Goal: Task Accomplishment & Management: Use online tool/utility

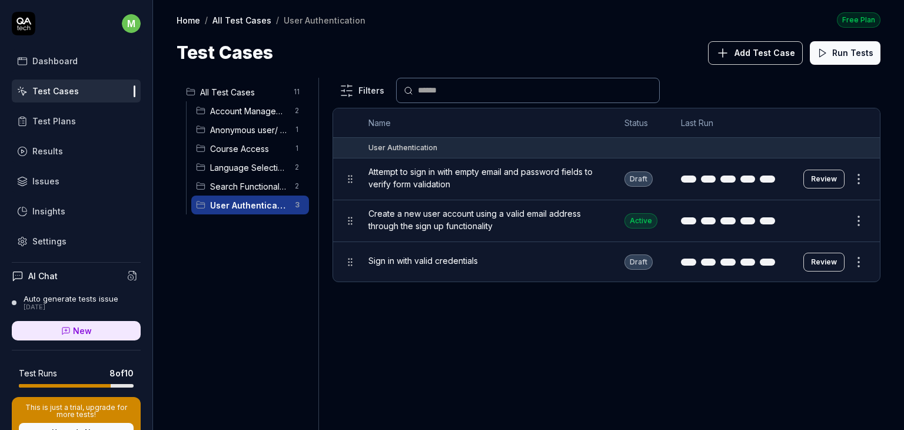
scroll to position [162, 0]
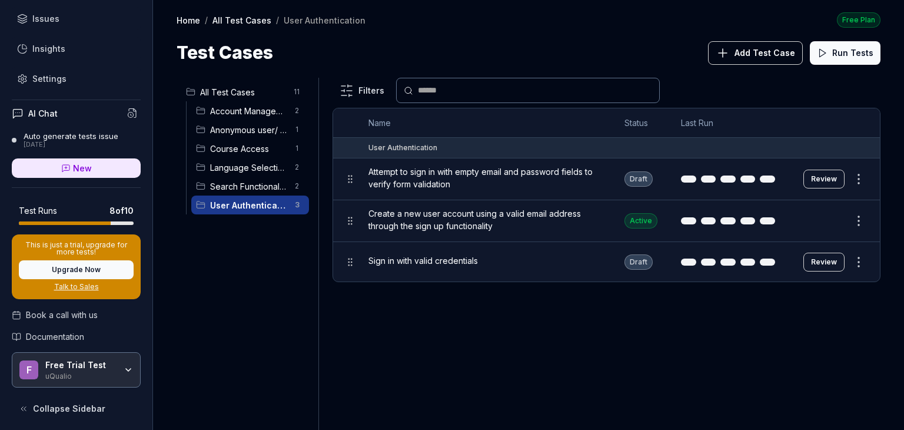
click at [253, 163] on span "Language Selection" at bounding box center [249, 167] width 78 height 12
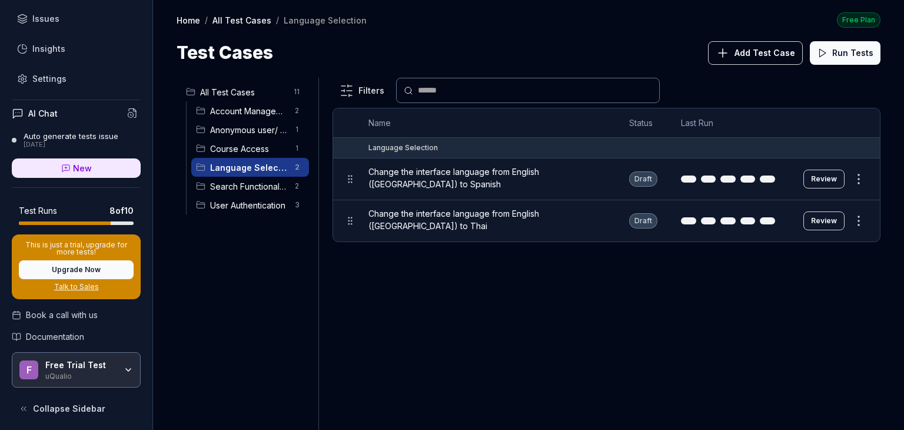
click at [252, 185] on span "Search Functionality" at bounding box center [249, 186] width 78 height 12
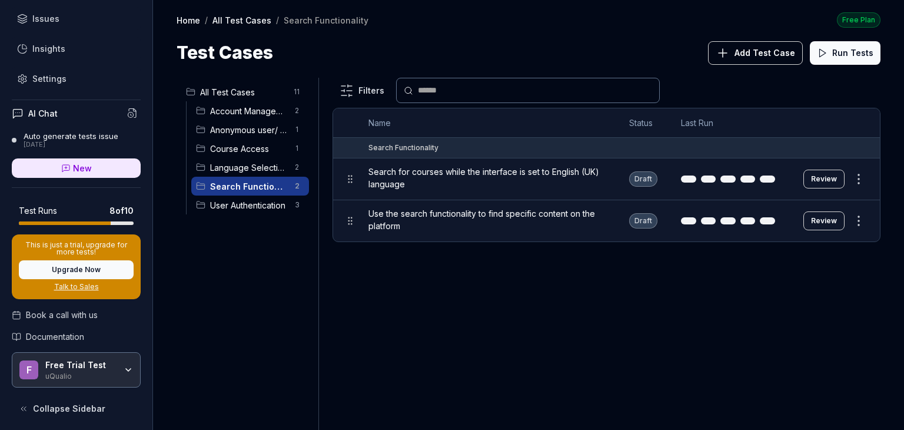
click at [258, 127] on span "Anonymous user/ View Course" at bounding box center [249, 130] width 78 height 12
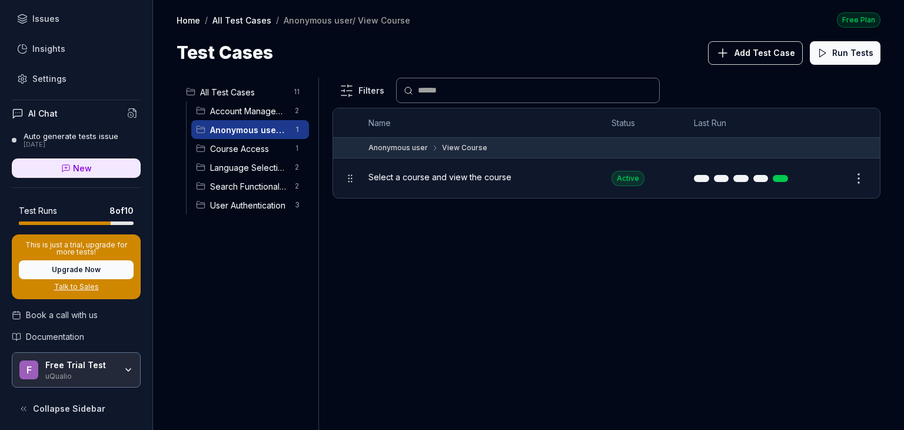
click at [258, 108] on span "Account Management" at bounding box center [249, 111] width 78 height 12
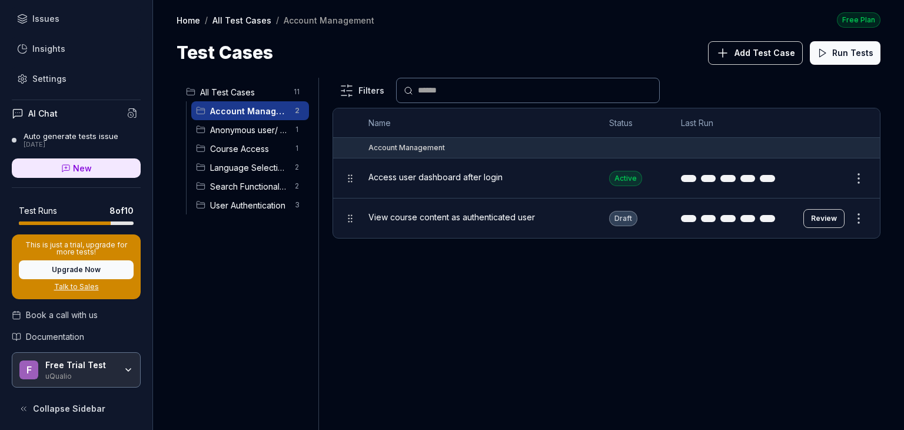
click at [240, 142] on span "Course Access" at bounding box center [249, 148] width 78 height 12
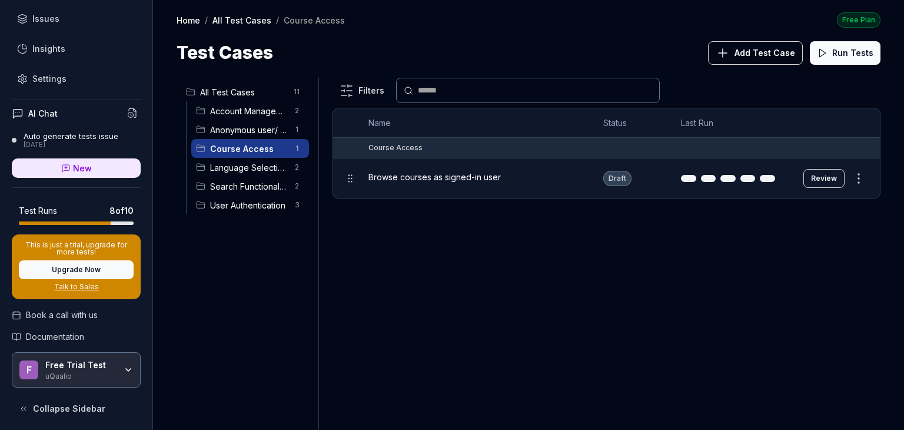
click at [474, 179] on span "Browse courses as signed-in user" at bounding box center [434, 177] width 132 height 12
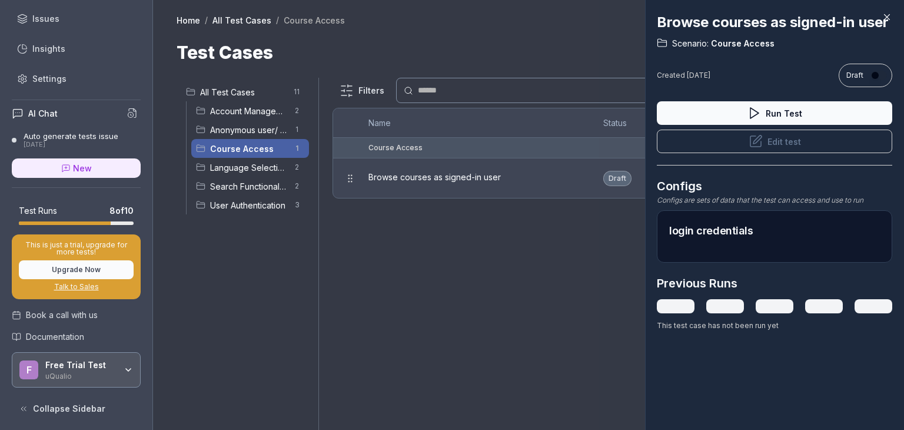
click at [883, 15] on icon at bounding box center [887, 17] width 11 height 11
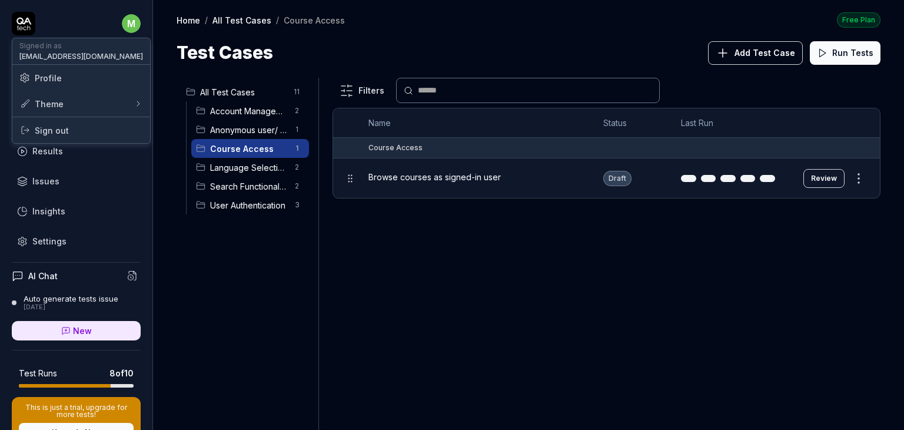
click at [124, 21] on html "m Dashboard Test Cases Test Plans Results Issues Insights Settings AI Chat Auto…" at bounding box center [452, 215] width 904 height 430
click at [56, 124] on span "Sign out" at bounding box center [52, 130] width 34 height 12
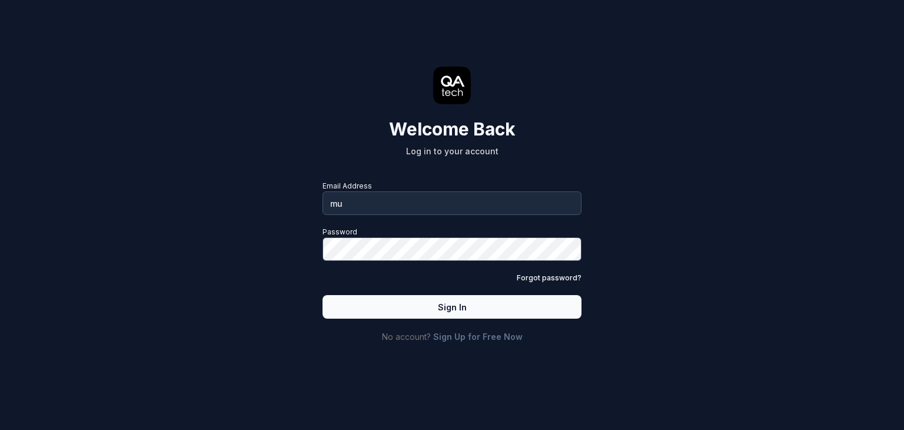
type input "m"
type input "[EMAIL_ADDRESS][DOMAIN_NAME]"
click at [457, 308] on button "Sign In" at bounding box center [452, 307] width 259 height 24
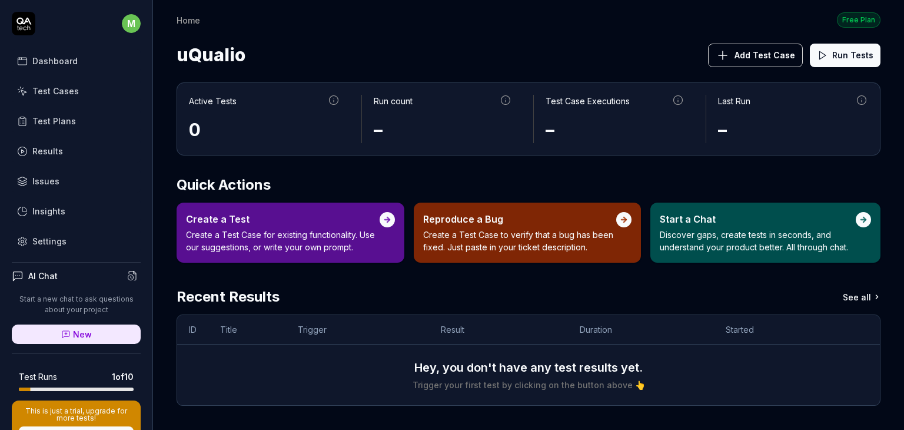
click at [71, 94] on div "Test Cases" at bounding box center [55, 91] width 46 height 12
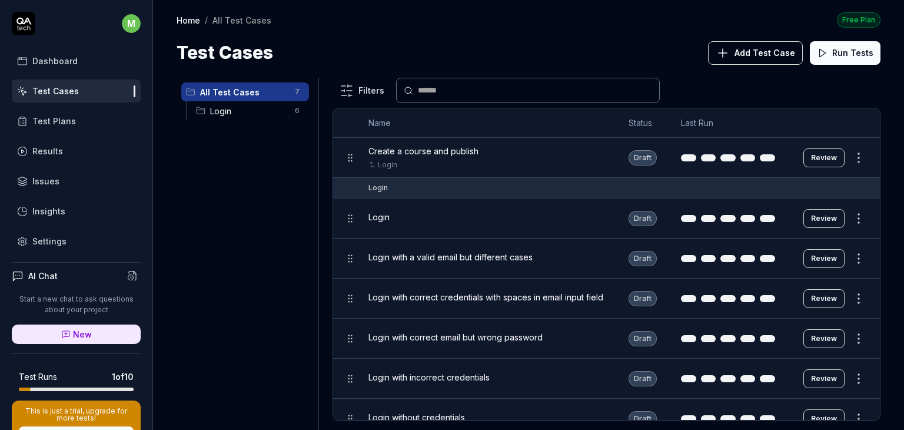
click at [444, 148] on span "Create a course and publish" at bounding box center [423, 151] width 110 height 12
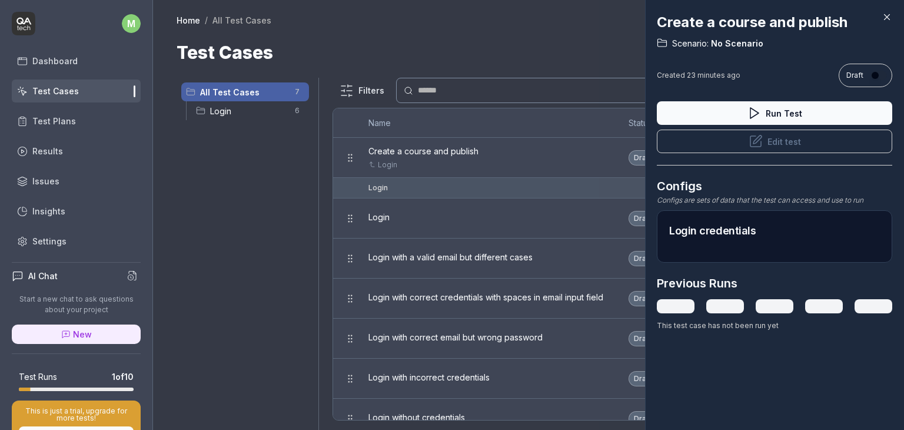
click at [760, 145] on button "Edit test" at bounding box center [774, 141] width 235 height 24
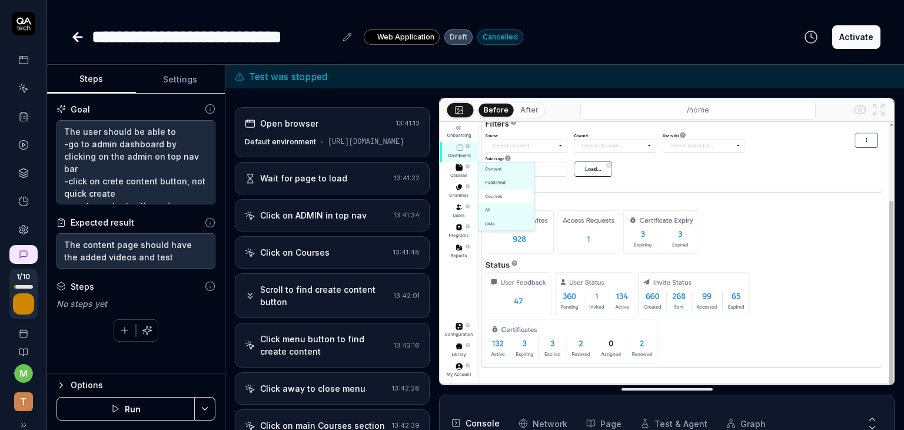
scroll to position [202, 0]
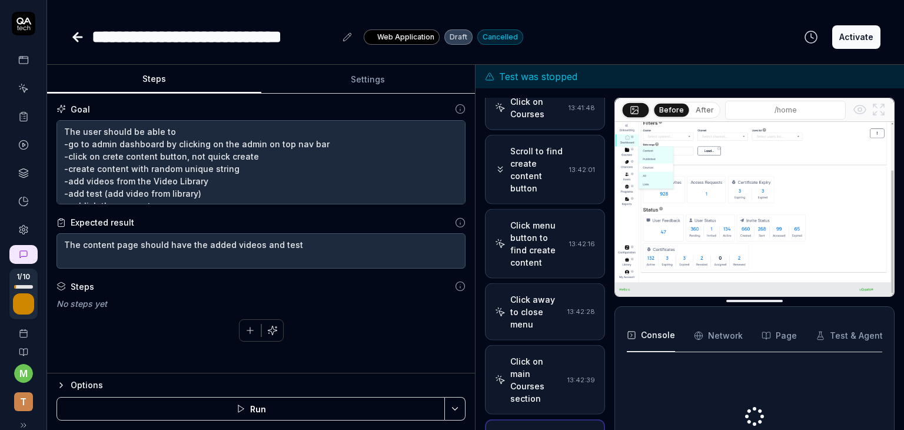
click at [483, 197] on div "Steps Settings Goal The user should be able to -go to admin dashboard by clicki…" at bounding box center [475, 247] width 857 height 365
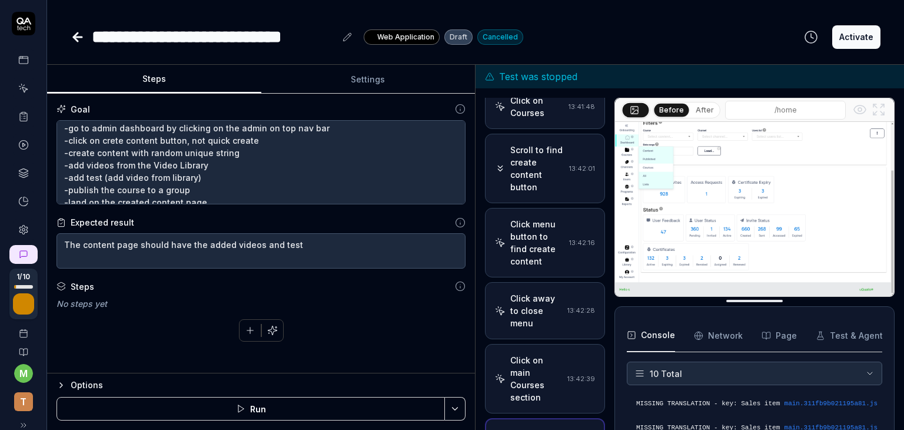
scroll to position [16, 0]
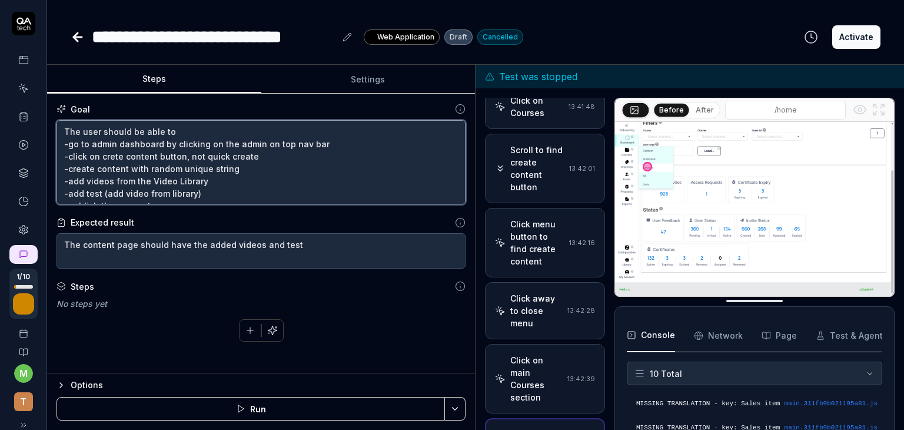
click at [323, 141] on textarea "The user should be able to -go to admin dashboard by clicking on the admin on t…" at bounding box center [260, 162] width 409 height 85
type textarea "*"
type textarea "The user should be able to -go to admin dashboard by clicking on the admin on t…"
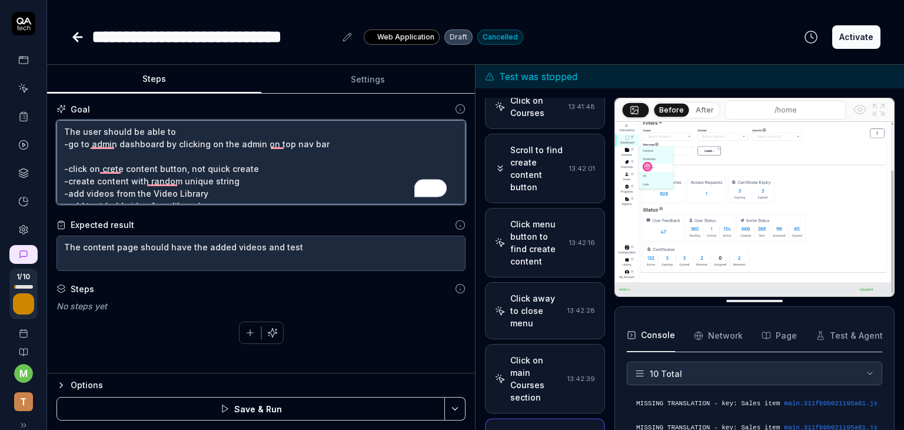
type textarea "*"
type textarea "The user should be able to -go to admin dashboard by clicking on the admin on t…"
type textarea "*"
type textarea "The user should be able to -go to admin dashboard by clicking on the admin on t…"
type textarea "*"
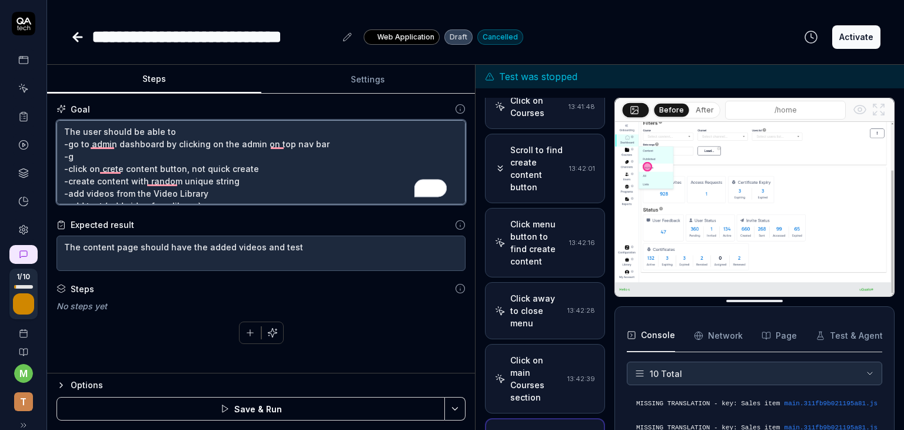
type textarea "The user should be able to -go to admin dashboard by clicking on the admin on t…"
type textarea "*"
type textarea "The user should be able to -go to admin dashboard by clicking on the admin on t…"
type textarea "*"
type textarea "The user should be able to -go to admin dashboard by clicking on the admin on t…"
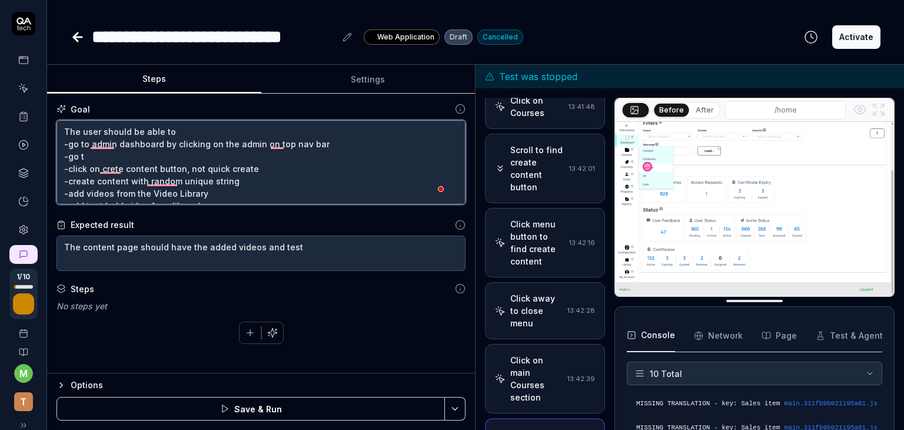
type textarea "*"
type textarea "The user should be able to -go to admin dashboard by clicking on the admin on t…"
type textarea "*"
type textarea "The user should be able to -go to admin dashboard by clicking on the admin on t…"
type textarea "*"
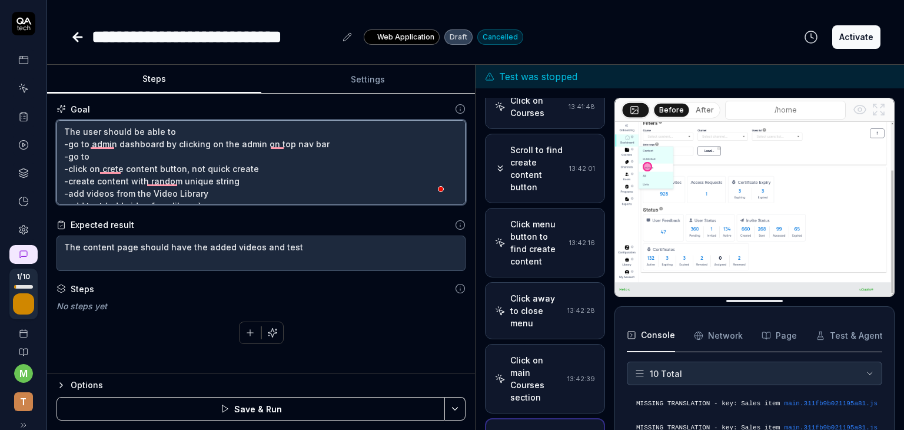
type textarea "The user should be able to -go to admin dashboard by clicking on the admin on t…"
type textarea "*"
type textarea "The user should be able to -go to admin dashboard by clicking on the admin on t…"
type textarea "*"
type textarea "The user should be able to -go to admin dashboard by clicking on the admin on t…"
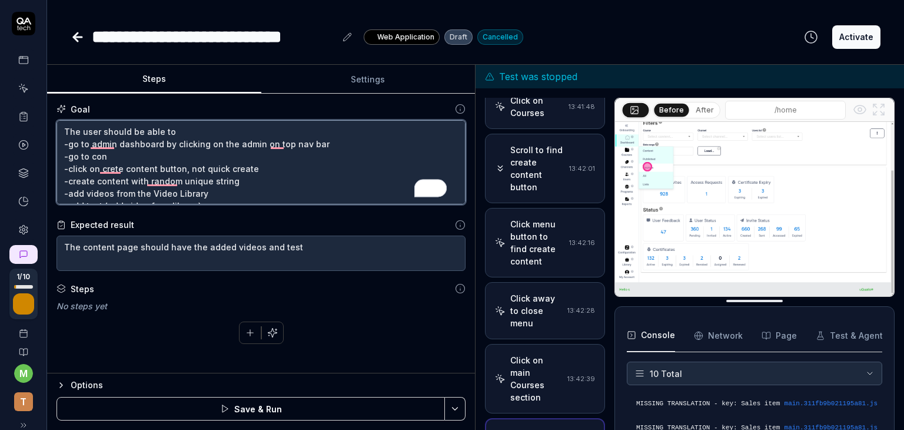
type textarea "*"
type textarea "The user should be able to -go to admin dashboard by clicking on the admin on t…"
type textarea "*"
type textarea "The user should be able to -go to admin dashboard by clicking on the admin on t…"
type textarea "*"
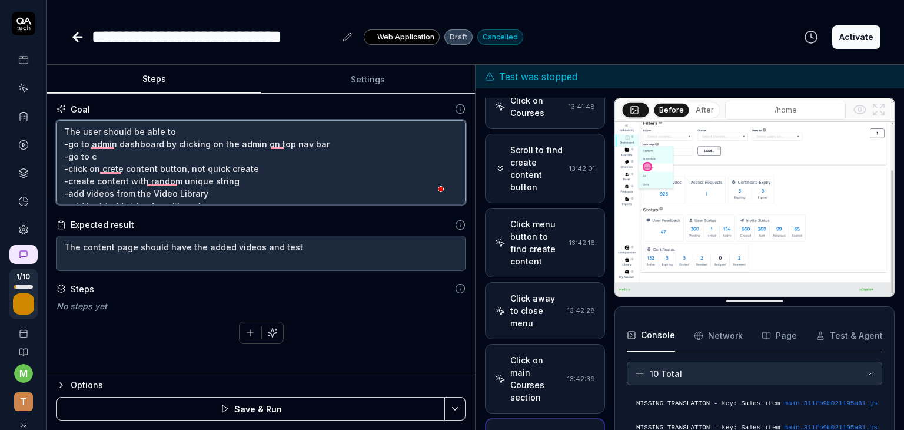
type textarea "The user should be able to -go to admin dashboard by clicking on the admin on t…"
type textarea "*"
type textarea "The user should be able to -go to admin dashboard by clicking on the admin on t…"
type textarea "*"
type textarea "The user should be able to -go to admin dashboard by clicking on the admin on t…"
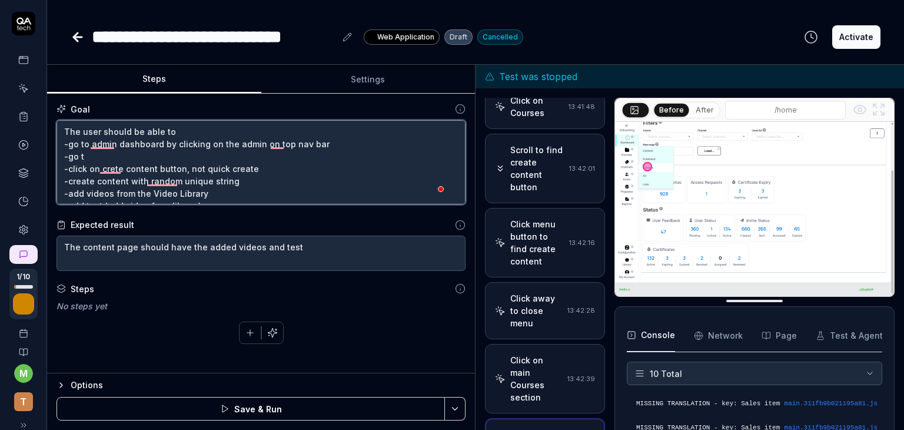
type textarea "*"
type textarea "The user should be able to -go to admin dashboard by clicking on the admin on t…"
type textarea "*"
type textarea "The user should be able to -go to admin dashboard by clicking on the admin on t…"
type textarea "*"
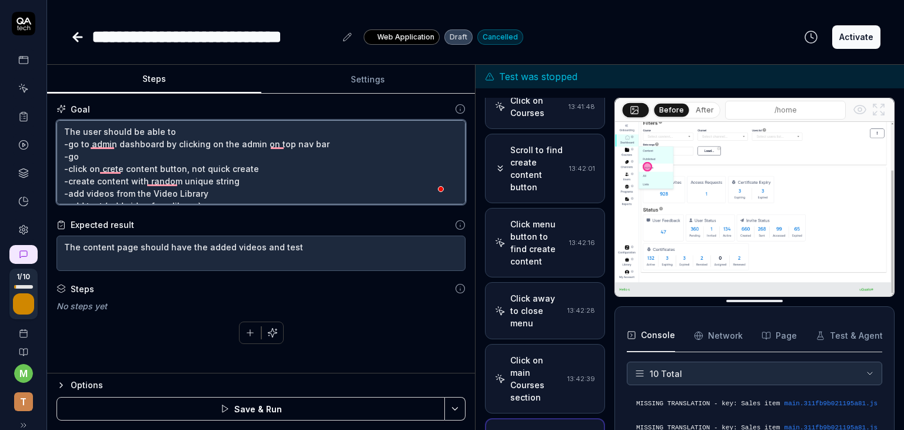
type textarea "The user should be able to -go to admin dashboard by clicking on the admin on t…"
type textarea "*"
type textarea "The user should be able to -go to admin dashboard by clicking on the admin on t…"
type textarea "*"
type textarea "The user should be able to -go to admin dashboard by clicking on the admin on t…"
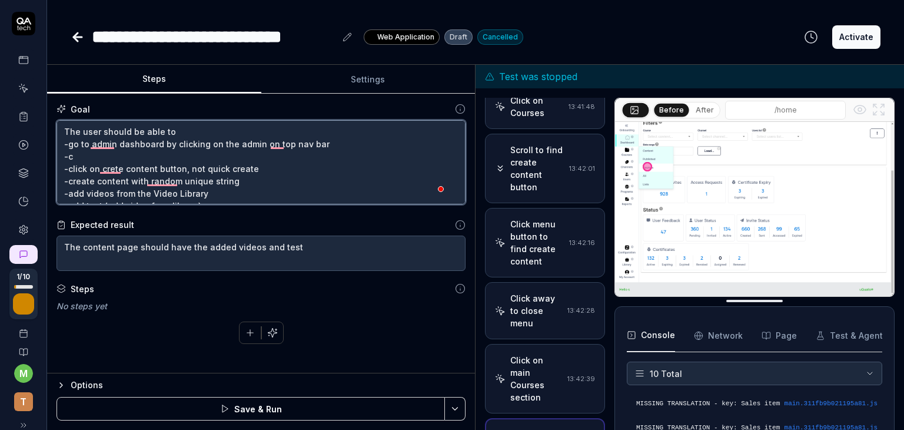
type textarea "*"
type textarea "The user should be able to -go to admin dashboard by clicking on the admin on t…"
type textarea "*"
type textarea "The user should be able to -go to admin dashboard by clicking on the admin on t…"
type textarea "*"
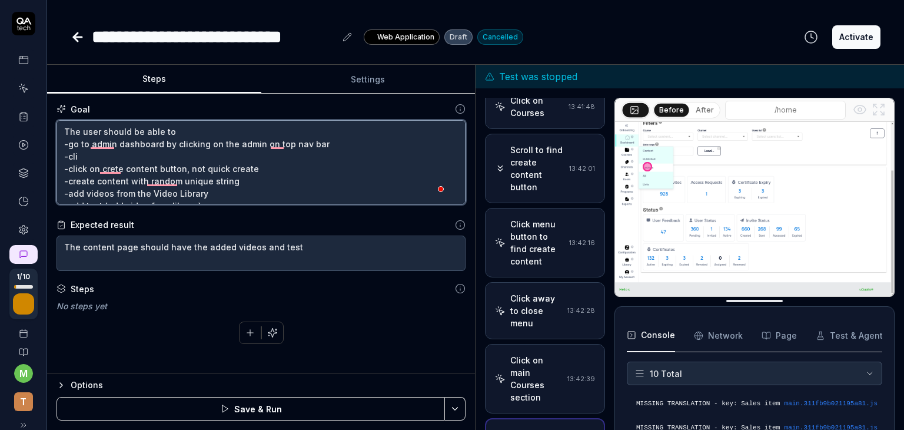
type textarea "The user should be able to -go to admin dashboard by clicking on the admin on t…"
type textarea "*"
type textarea "The user should be able to -go to admin dashboard by clicking on the admin on t…"
type textarea "*"
type textarea "The user should be able to -go to admin dashboard by clicking on the admin on t…"
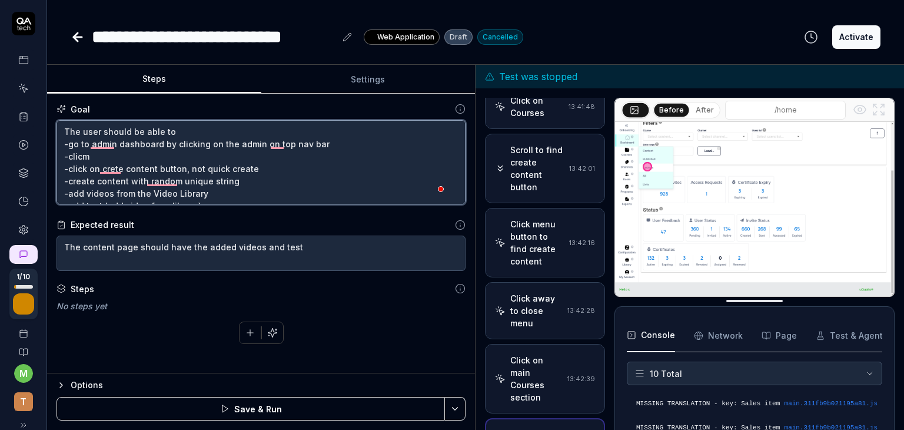
type textarea "*"
type textarea "The user should be able to -go to admin dashboard by clicking on the admin on t…"
type textarea "*"
type textarea "The user should be able to -go to admin dashboard by clicking on the admin on t…"
type textarea "*"
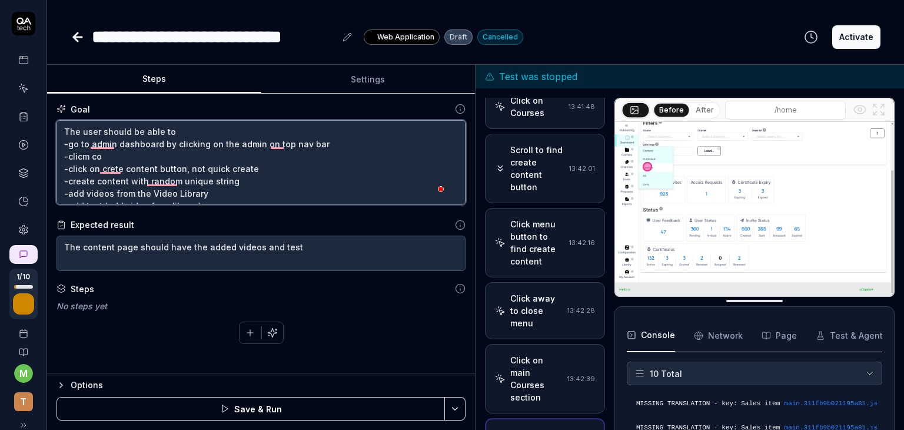
type textarea "The user should be able to -go to admin dashboard by clicking on the admin on t…"
type textarea "*"
type textarea "The user should be able to -go to admin dashboard by clicking on the admin on t…"
type textarea "*"
type textarea "The user should be able to -go to admin dashboard by clicking on the admin on t…"
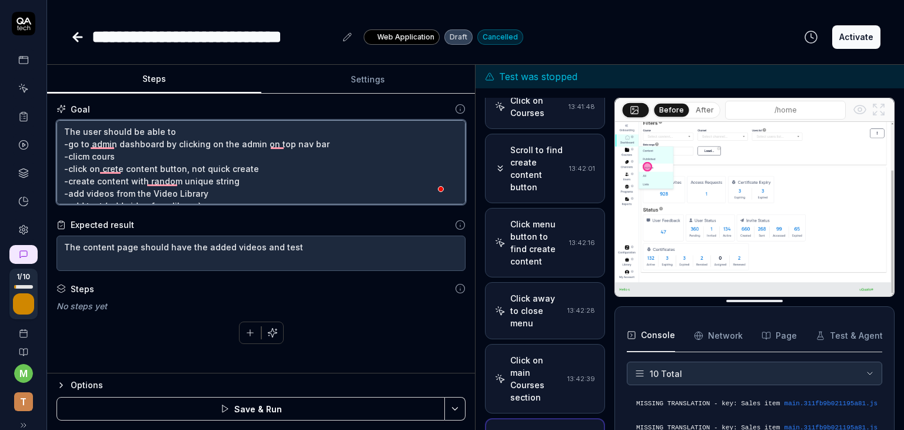
type textarea "*"
type textarea "The user should be able to -go to admin dashboard by clicking on the admin on t…"
type textarea "*"
type textarea "The user should be able to -go to admin dashboard by clicking on the admin on t…"
type textarea "*"
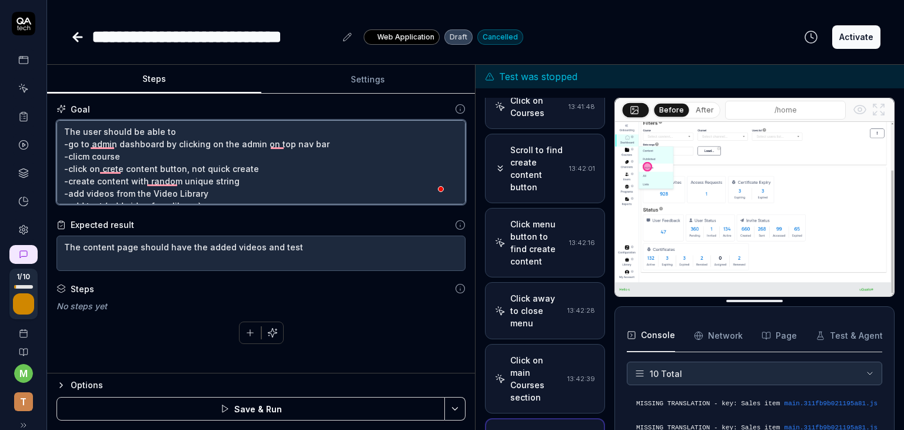
type textarea "The user should be able to -go to admin dashboard by clicking on the admin on t…"
type textarea "*"
type textarea "The user should be able to -go to admin dashboard by clicking on the admin on t…"
type textarea "*"
type textarea "The user should be able to -go to admin dashboard by clicking on the admin on t…"
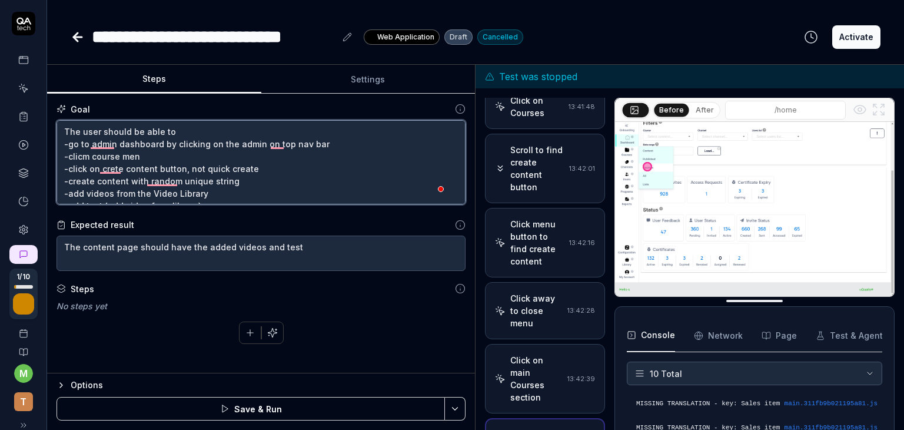
type textarea "*"
type textarea "The user should be able to -go to admin dashboard by clicking on the admin on t…"
type textarea "*"
type textarea "The user should be able to -go to admin dashboard by clicking on the admin on t…"
type textarea "*"
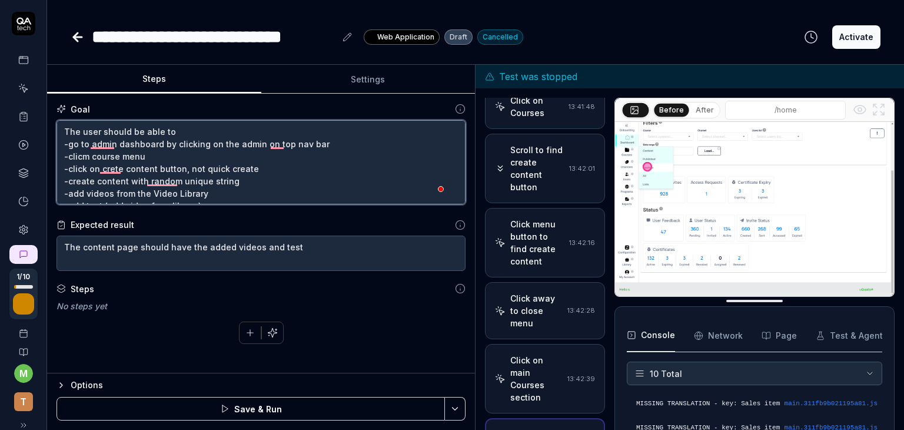
type textarea "The user should be able to -go to admin dashboard by clicking on the admin on t…"
type textarea "*"
type textarea "The user should be able to -go to admin dashboard by clicking on the admin on t…"
type textarea "*"
type textarea "The user should be able to -go to admin dashboard by clicking on the admin on t…"
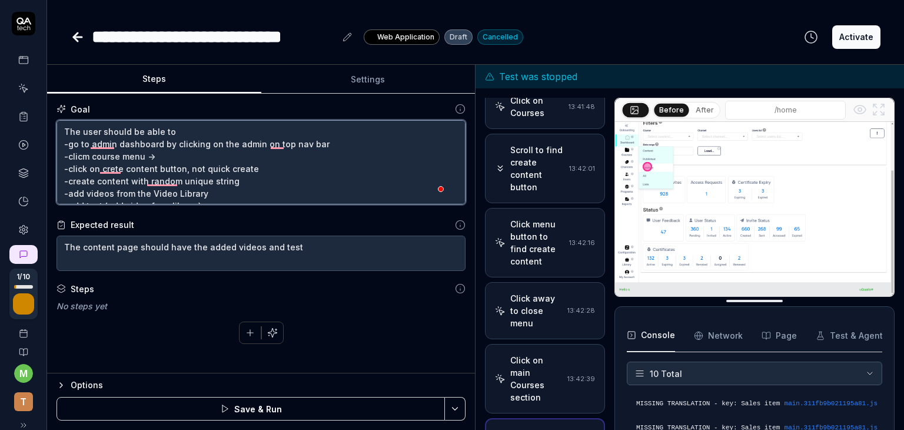
type textarea "*"
type textarea "The user should be able to -go to admin dashboard by clicking on the admin on t…"
type textarea "*"
type textarea "The user should be able to -go to admin dashboard by clicking on the admin on t…"
type textarea "*"
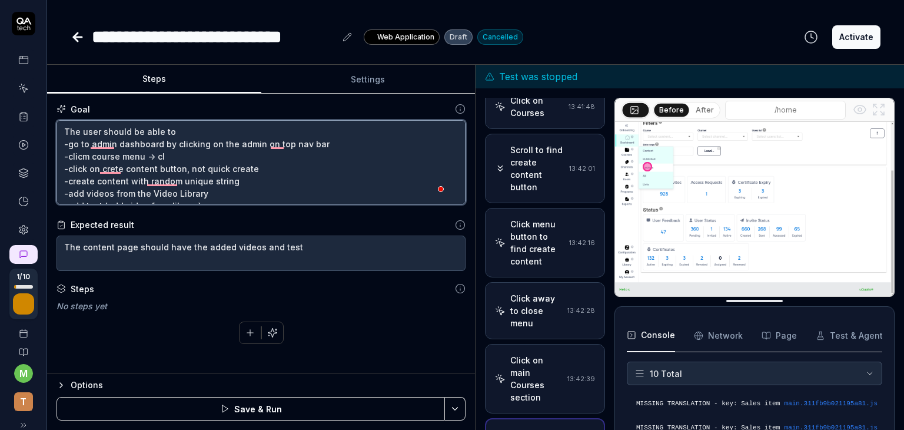
type textarea "The user should be able to -go to admin dashboard by clicking on the admin on t…"
type textarea "*"
type textarea "The user should be able to -go to admin dashboard by clicking on the admin on t…"
type textarea "*"
type textarea "The user should be able to -go to admin dashboard by clicking on the admin on t…"
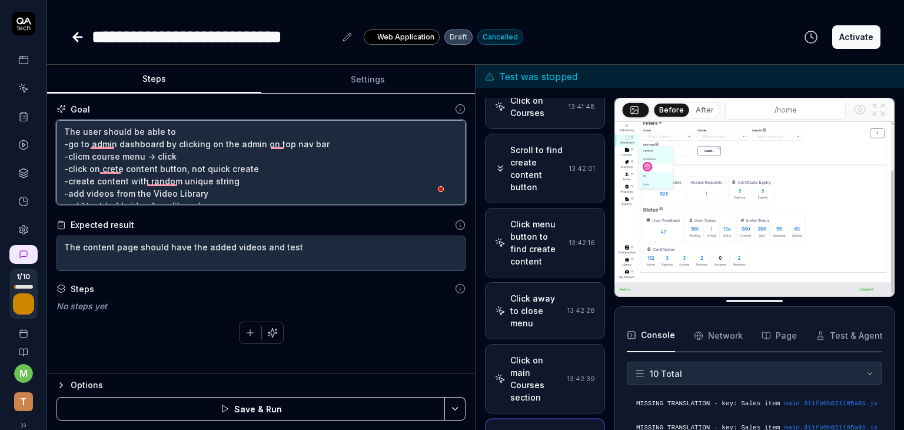
type textarea "*"
type textarea "The user should be able to -go to admin dashboard by clicking on the admin on t…"
type textarea "*"
type textarea "The user should be able to -go to admin dashboard by clicking on the admin on t…"
type textarea "*"
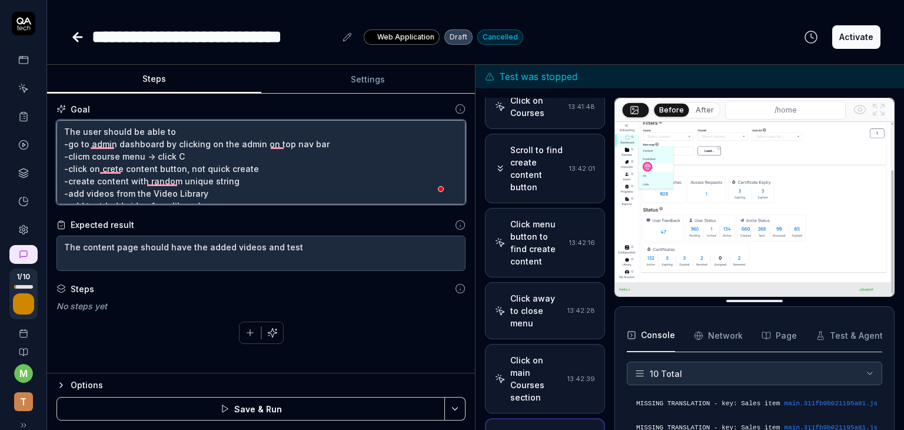
type textarea "The user should be able to -go to admin dashboard by clicking on the admin on t…"
type textarea "*"
type textarea "The user should be able to -go to admin dashboard by clicking on the admin on t…"
type textarea "*"
type textarea "The user should be able to -go to admin dashboard by clicking on the admin on t…"
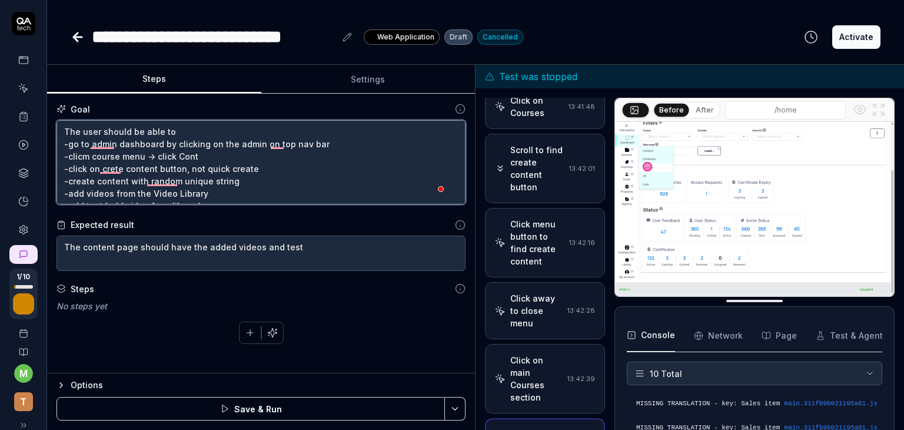
type textarea "*"
type textarea "The user should be able to -go to admin dashboard by clicking on the admin on t…"
type textarea "*"
type textarea "The user should be able to -go to admin dashboard by clicking on the admin on t…"
type textarea "*"
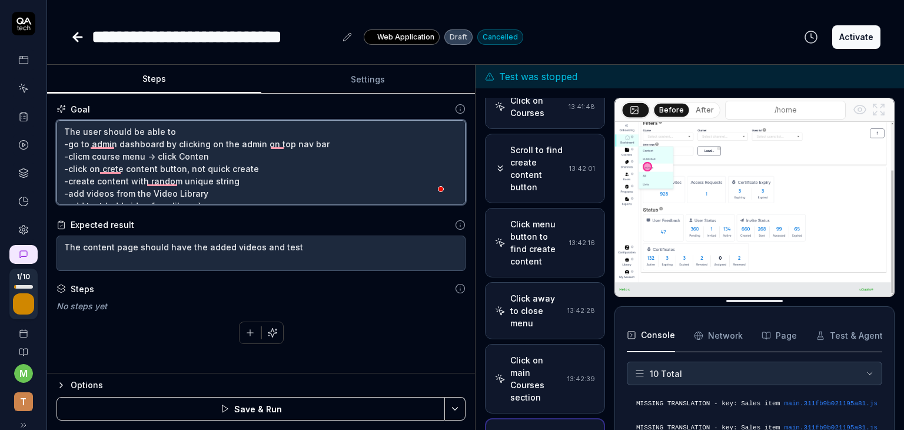
type textarea "The user should be able to -go to admin dashboard by clicking on the admin on t…"
type textarea "*"
type textarea "The user should be able to -go to admin dashboard by clicking on the admin on t…"
type textarea "*"
type textarea "The user should be able to -go to admin dashboard by clicking on the admin on t…"
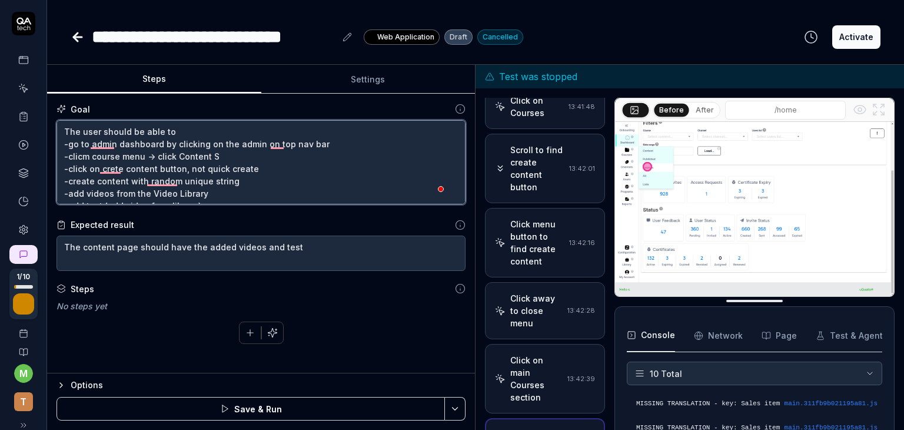
type textarea "*"
type textarea "The user should be able to -go to admin dashboard by clicking on the admin on t…"
type textarea "*"
type textarea "The user should be able to -go to admin dashboard by clicking on the admin on t…"
type textarea "*"
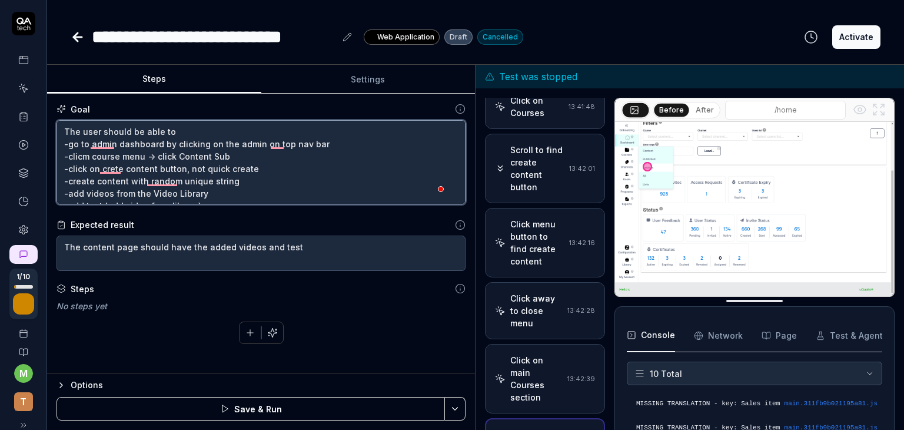
type textarea "The user should be able to -go to admin dashboard by clicking on the admin on t…"
type textarea "*"
type textarea "The user should be able to -go to admin dashboard by clicking on the admin on t…"
type textarea "*"
type textarea "The user should be able to -go to admin dashboard by clicking on the admin on t…"
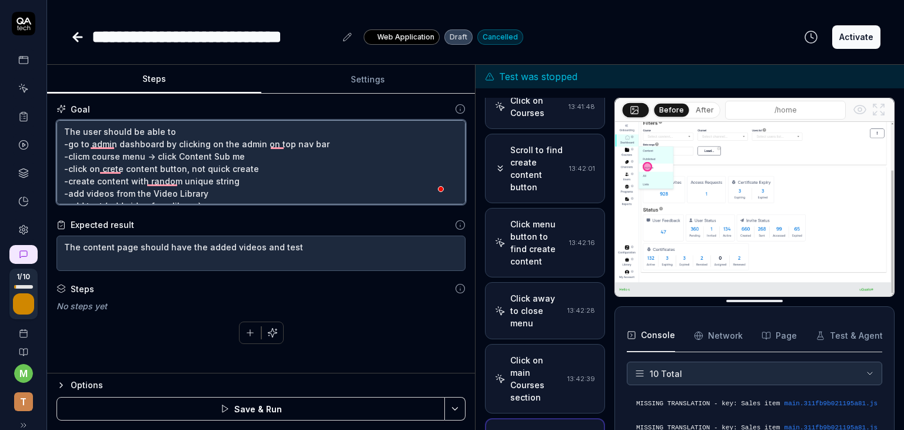
type textarea "*"
type textarea "The user should be able to -go to admin dashboard by clicking on the admin on t…"
type textarea "*"
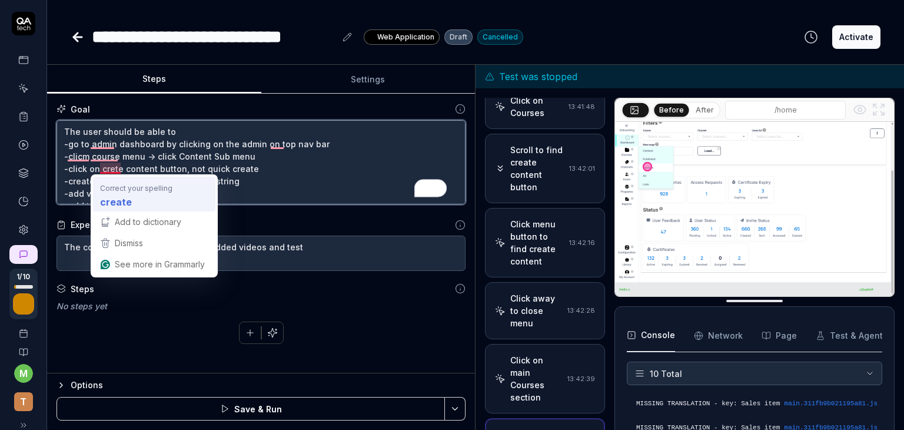
type textarea "The user should be able to -go to admin dashboard by clicking on the admin on t…"
type textarea "*"
type textarea "The user should be able to -go to admin dashboard by clicking on the admin on t…"
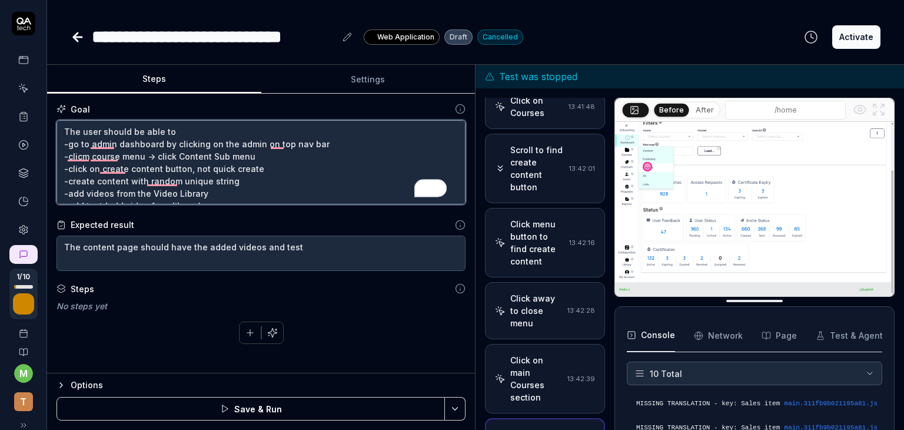
drag, startPoint x: 256, startPoint y: 168, endPoint x: 184, endPoint y: 171, distance: 71.9
click at [184, 171] on textarea "The user should be able to -go to admin dashboard by clicking on the admin on t…" at bounding box center [260, 162] width 409 height 85
type textarea "*"
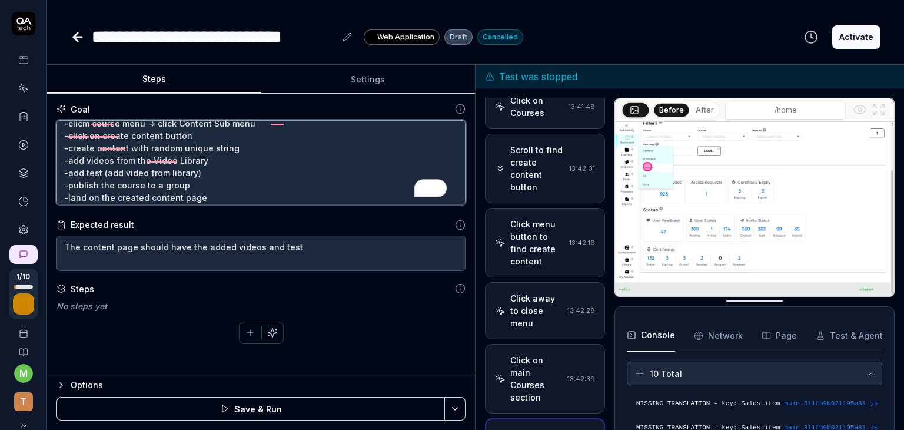
scroll to position [33, 0]
click at [207, 158] on textarea "The user should be able to -go to admin dashboard by clicking on the admin on t…" at bounding box center [260, 162] width 409 height 85
click at [204, 172] on textarea "The user should be able to -go to admin dashboard by clicking on the admin on t…" at bounding box center [260, 162] width 409 height 85
type textarea "The user should be able to -go to admin dashboard by clicking on the admin on t…"
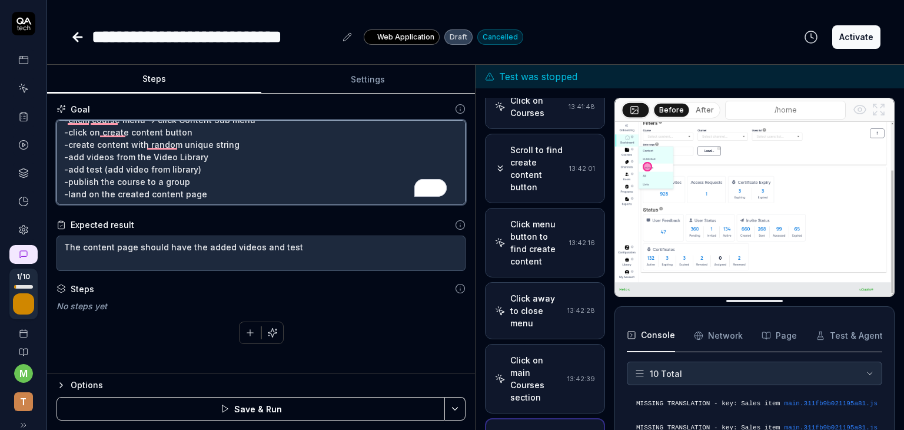
type textarea "*"
type textarea "The user should be able to -go to admin dashboard by clicking on the admin on t…"
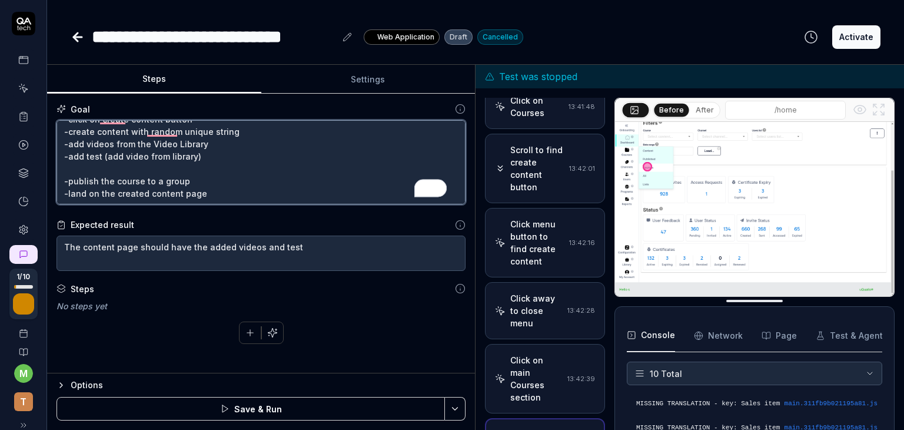
type textarea "*"
type textarea "The user should be able to -go to admin dashboard by clicking on the admin on t…"
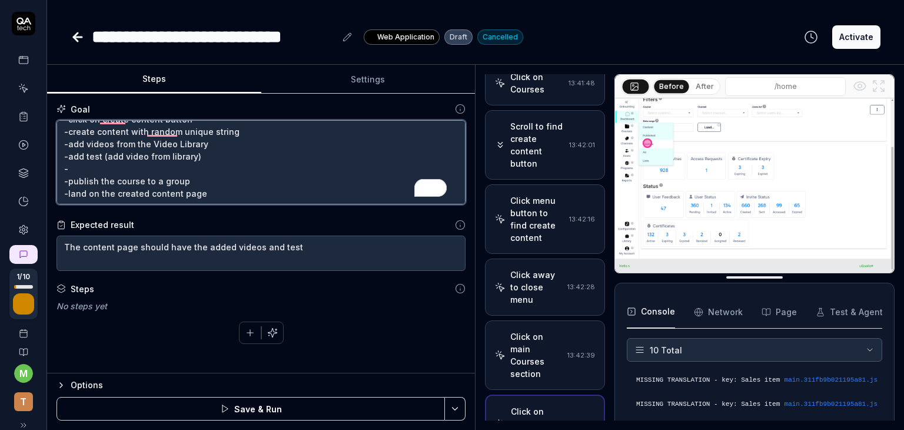
scroll to position [0, 0]
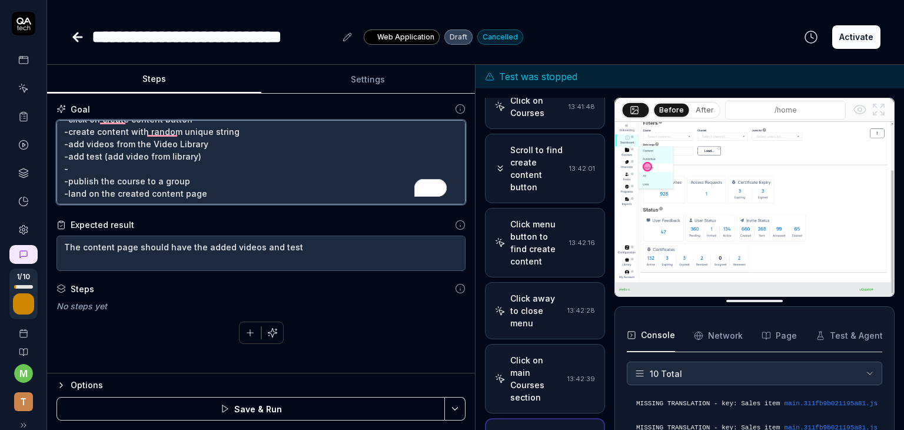
type textarea "*"
type textarea "The user should be able to -go to admin dashboard by clicking on the admin on t…"
type textarea "*"
type textarea "The user should be able to -go to admin dashboard by clicking on the admin on t…"
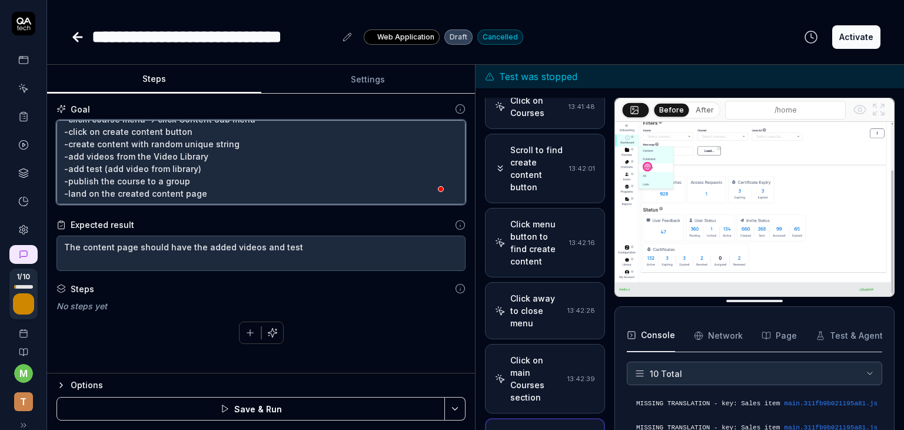
scroll to position [36, 0]
click at [216, 162] on textarea "The user should be able to -go to admin dashboard by clicking on the admin on t…" at bounding box center [260, 162] width 409 height 85
click at [214, 157] on textarea "The user should be able to -go to admin dashboard by clicking on the admin on t…" at bounding box center [260, 162] width 409 height 85
click at [85, 151] on textarea "The user should be able to -go to admin dashboard by clicking on the admin on t…" at bounding box center [260, 162] width 409 height 85
type textarea "*"
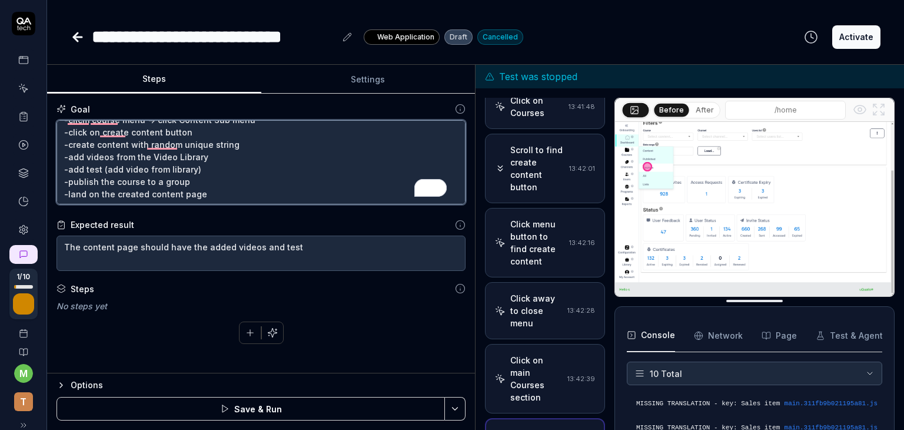
type textarea "The user should be able to -go to admin dashboard by clicking on the admin on t…"
type textarea "*"
type textarea "The user should be able to -go to admin dashboard by clicking on the admin on t…"
click at [119, 155] on textarea "The user should be able to -go to admin dashboard by clicking on the admin on t…" at bounding box center [260, 162] width 409 height 85
type textarea "*"
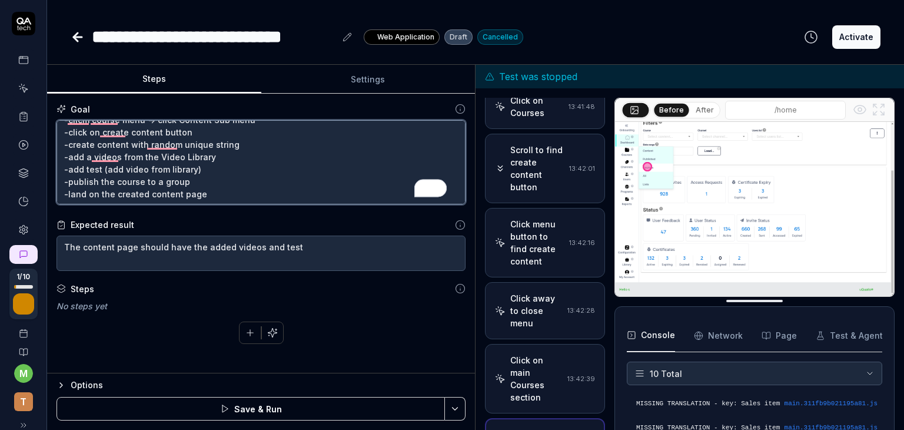
type textarea "The user should be able to -go to admin dashboard by clicking on the admin on t…"
type textarea "*"
type textarea "The user should be able to -go to admin dashboard by clicking on the admin on t…"
type textarea "*"
click at [220, 157] on textarea "The user should be able to -go to admin dashboard by clicking on the admin on t…" at bounding box center [260, 162] width 409 height 85
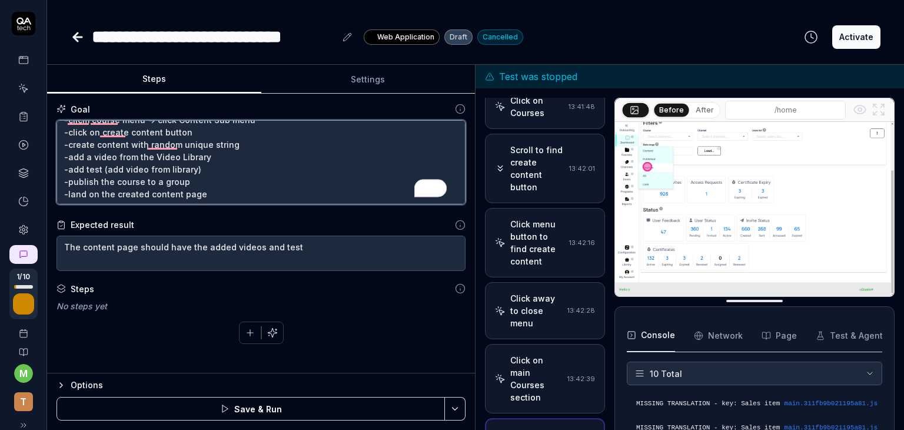
click at [200, 172] on textarea "The user should be able to -go to admin dashboard by clicking on the admin on t…" at bounding box center [260, 162] width 409 height 85
type textarea "The user should be able to -go to admin dashboard by clicking on the admin on t…"
click at [205, 172] on textarea "The user should be able to -go to admin dashboard by clicking on the admin on t…" at bounding box center [260, 162] width 409 height 85
drag, startPoint x: 192, startPoint y: 168, endPoint x: 105, endPoint y: 168, distance: 86.5
click at [105, 168] on textarea "The user should be able to -go to admin dashboard by clicking on the admin on t…" at bounding box center [260, 162] width 409 height 85
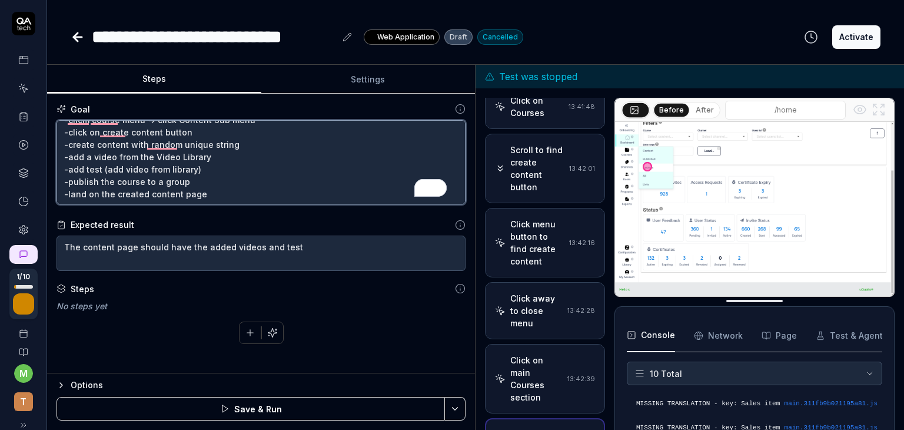
type textarea "*"
type textarea "The user should be able to -go to admin dashboard by clicking on the admin on t…"
type textarea "*"
type textarea "The user should be able to -go to admin dashboard by clicking on the admin on t…"
type textarea "*"
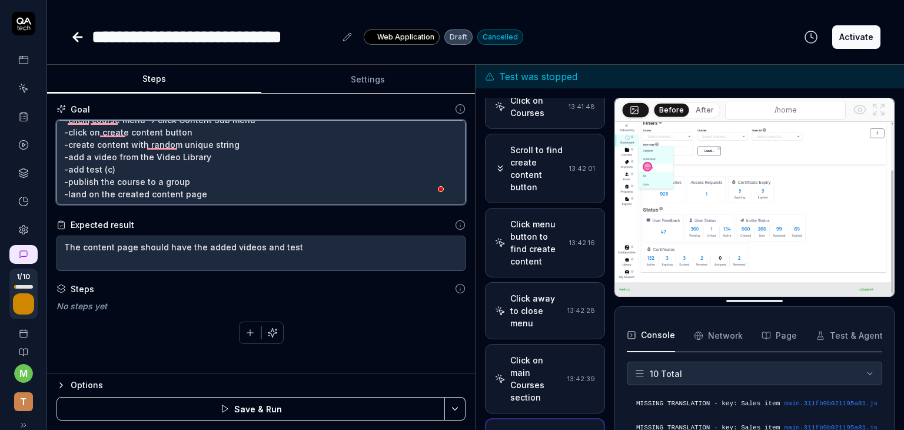
type textarea "The user should be able to -go to admin dashboard by clicking on the admin on t…"
type textarea "*"
type textarea "The user should be able to -go to admin dashboard by clicking on the admin on t…"
type textarea "*"
type textarea "The user should be able to -go to admin dashboard by clicking on the admin on t…"
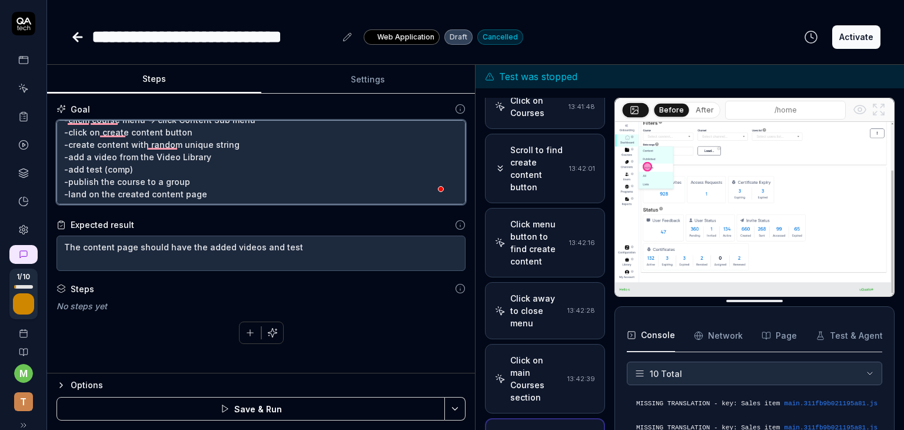
type textarea "*"
type textarea "The user should be able to -go to admin dashboard by clicking on the admin on t…"
type textarea "*"
type textarea "The user should be able to -go to admin dashboard by clicking on the admin on t…"
type textarea "*"
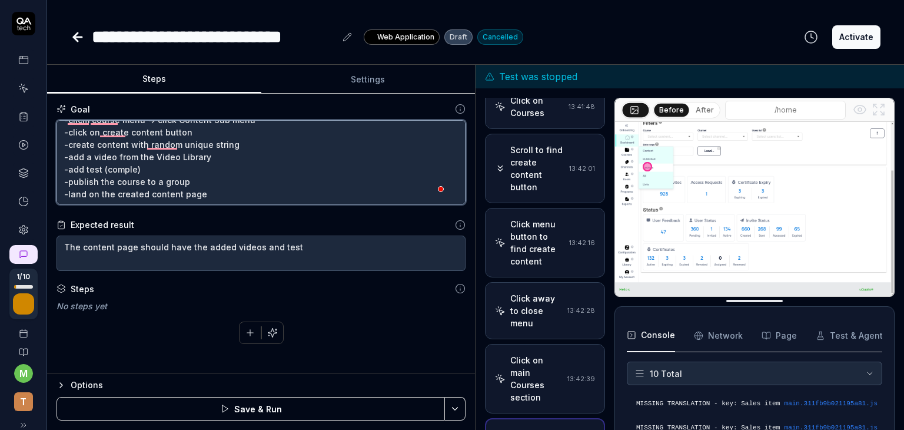
type textarea "The user should be able to -go to admin dashboard by clicking on the admin on t…"
type textarea "*"
type textarea "The user should be able to -go to admin dashboard by clicking on the admin on t…"
type textarea "*"
type textarea "The user should be able to -go to admin dashboard by clicking on the admin on t…"
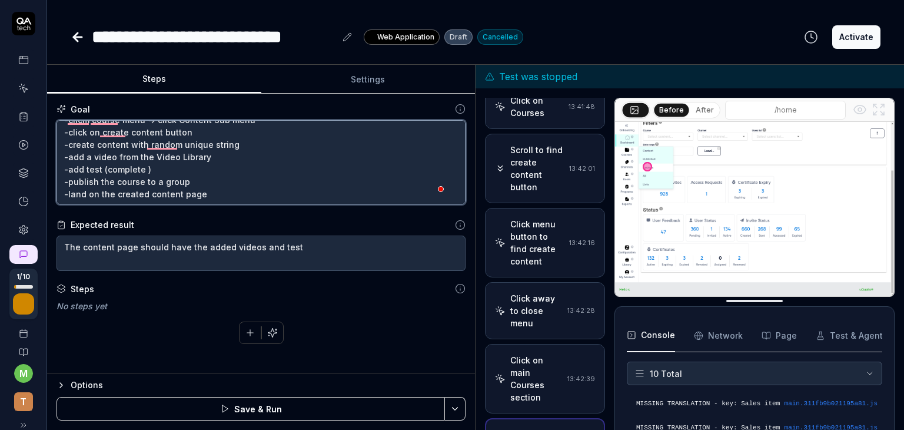
type textarea "*"
type textarea "The user should be able to -go to admin dashboard by clicking on the admin on t…"
type textarea "*"
type textarea "The user should be able to -go to admin dashboard by clicking on the admin on t…"
type textarea "*"
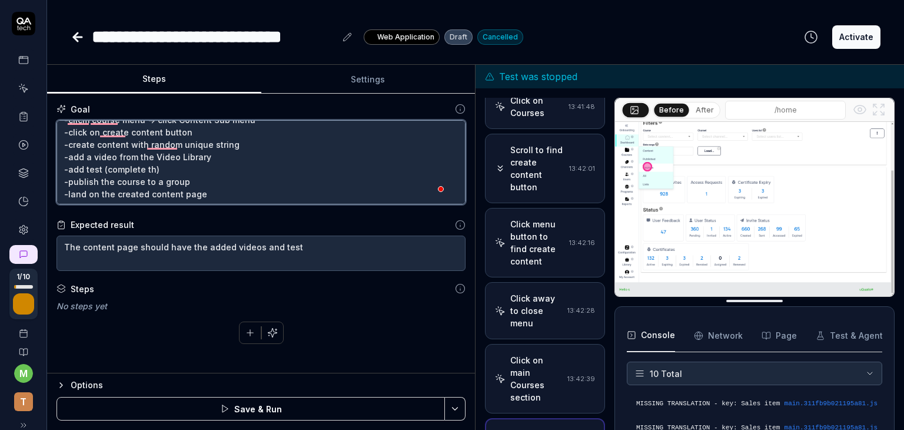
type textarea "The user should be able to -go to admin dashboard by clicking on the admin on t…"
type textarea "*"
type textarea "The user should be able to -go to admin dashboard by clicking on the admin on t…"
type textarea "*"
type textarea "The user should be able to -go to admin dashboard by clicking on the admin on t…"
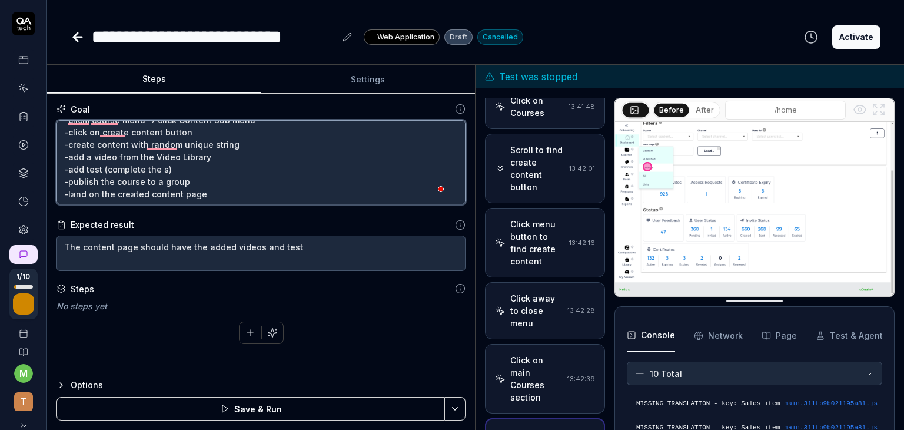
type textarea "*"
type textarea "The user should be able to -go to admin dashboard by clicking on the admin on t…"
type textarea "*"
type textarea "The user should be able to -go to admin dashboard by clicking on the admin on t…"
type textarea "*"
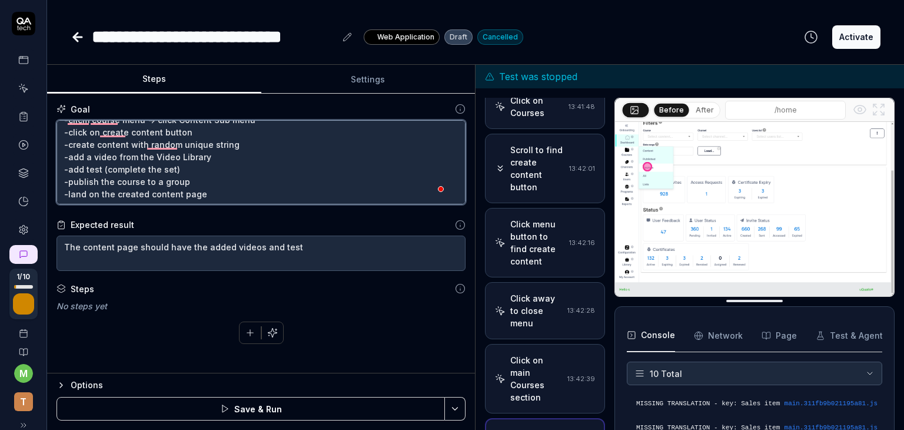
type textarea "The user should be able to -go to admin dashboard by clicking on the admin on t…"
type textarea "*"
type textarea "The user should be able to -go to admin dashboard by clicking on the admin on t…"
type textarea "*"
type textarea "The user should be able to -go to admin dashboard by clicking on the admin on t…"
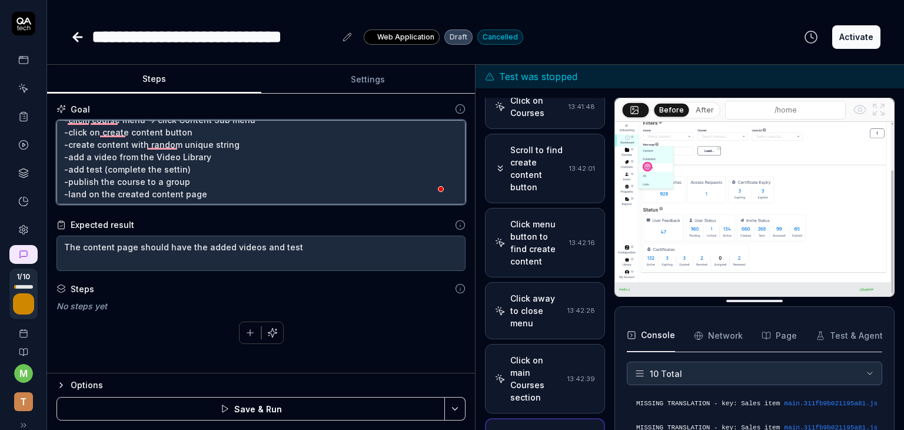
type textarea "*"
type textarea "The user should be able to -go to admin dashboard by clicking on the admin on t…"
type textarea "*"
type textarea "The user should be able to -go to admin dashboard by clicking on the admin on t…"
type textarea "*"
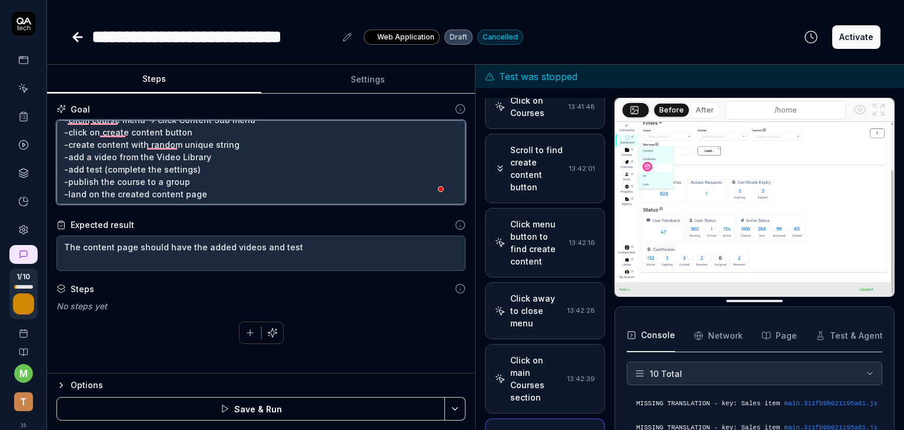
type textarea "The user should be able to -go to admin dashboard by clicking on the admin on t…"
type textarea "*"
type textarea "The user should be able to -go to admin dashboard by clicking on the admin on t…"
type textarea "*"
type textarea "The user should be able to -go to admin dashboard by clicking on the admin on t…"
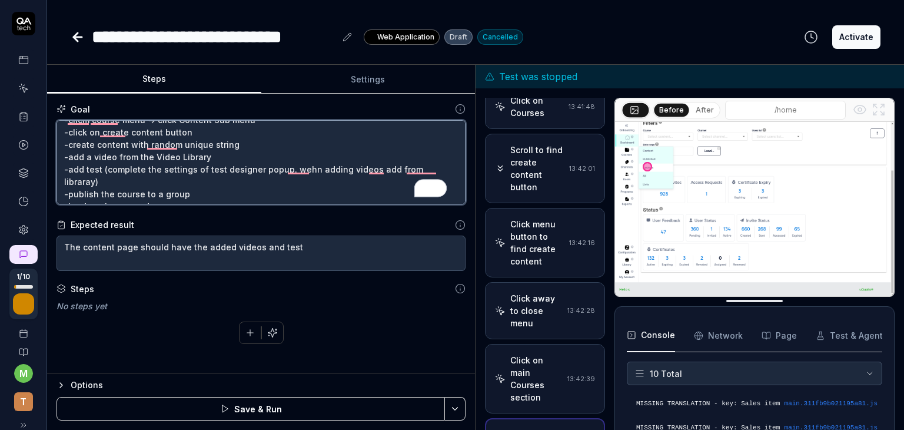
click at [181, 182] on textarea "The user should be able to -go to admin dashboard by clicking on the admin on t…" at bounding box center [260, 162] width 409 height 85
click at [207, 192] on textarea "The user should be able to -go to admin dashboard by clicking on the admin on t…" at bounding box center [260, 162] width 409 height 85
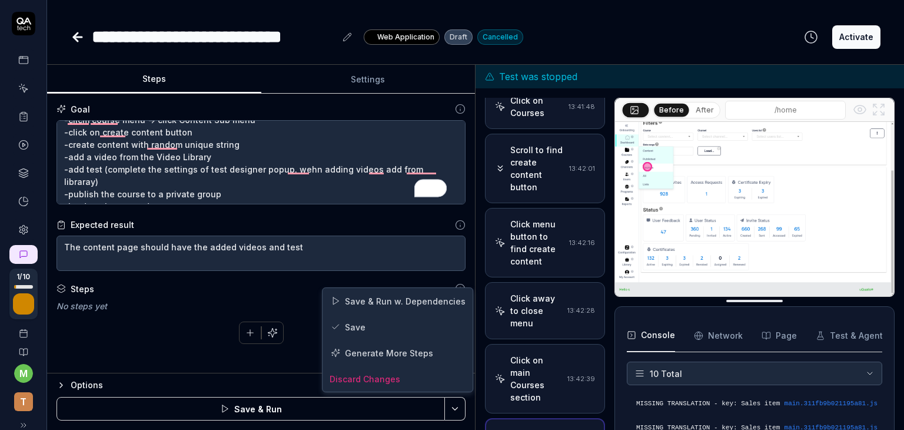
click at [452, 405] on html "**********" at bounding box center [452, 215] width 904 height 430
click at [353, 322] on div "Save" at bounding box center [398, 327] width 150 height 26
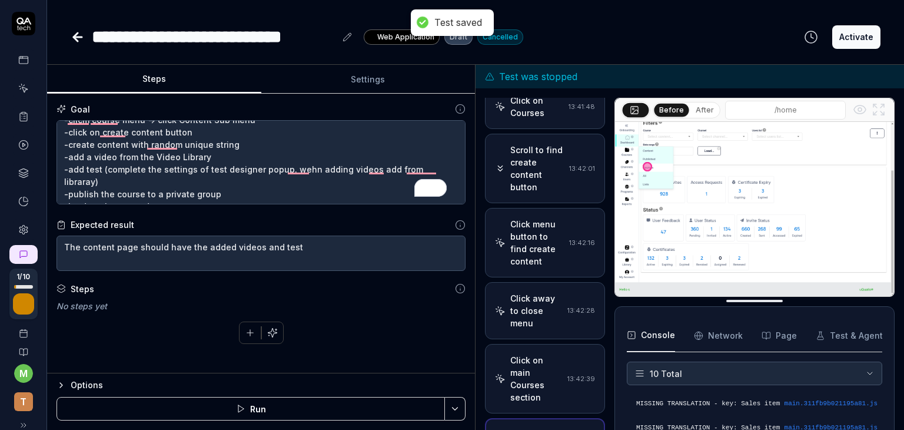
click at [271, 416] on button "Run" at bounding box center [250, 409] width 388 height 24
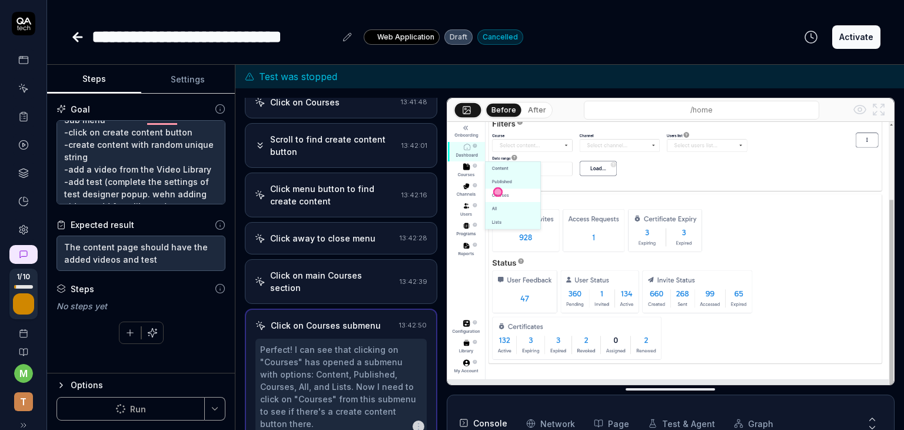
scroll to position [74, 0]
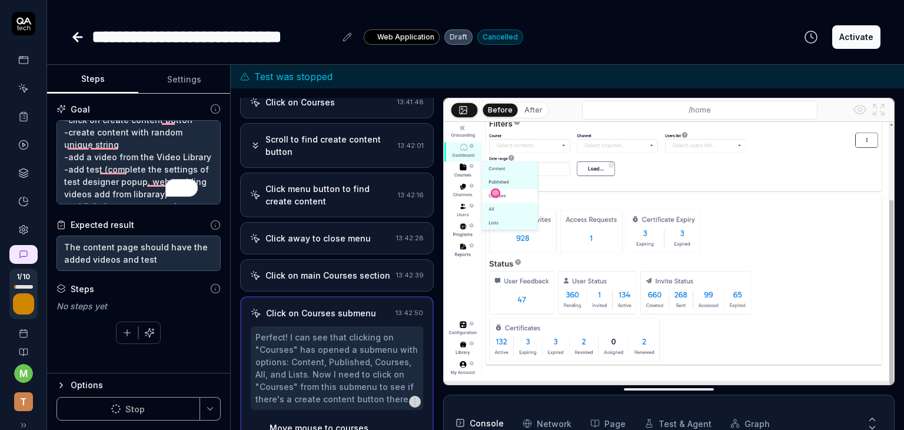
click at [228, 196] on div "Steps Settings Goal The user should be able to -go to admin dashboard by clicki…" at bounding box center [475, 247] width 857 height 365
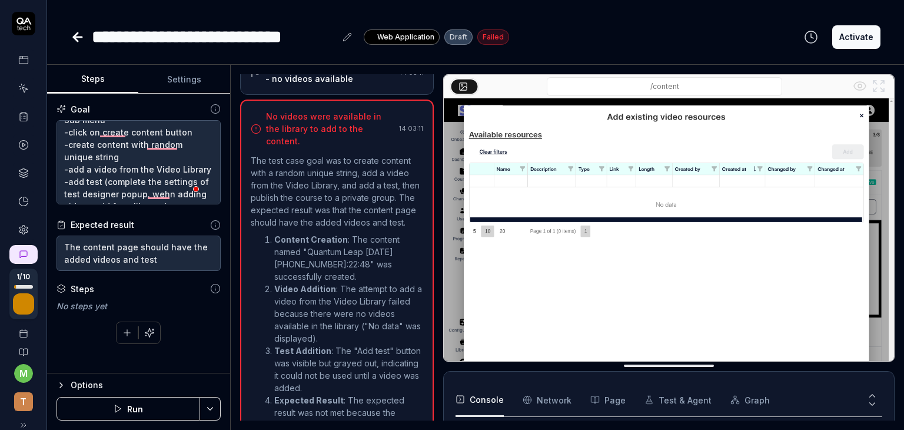
scroll to position [415, 0]
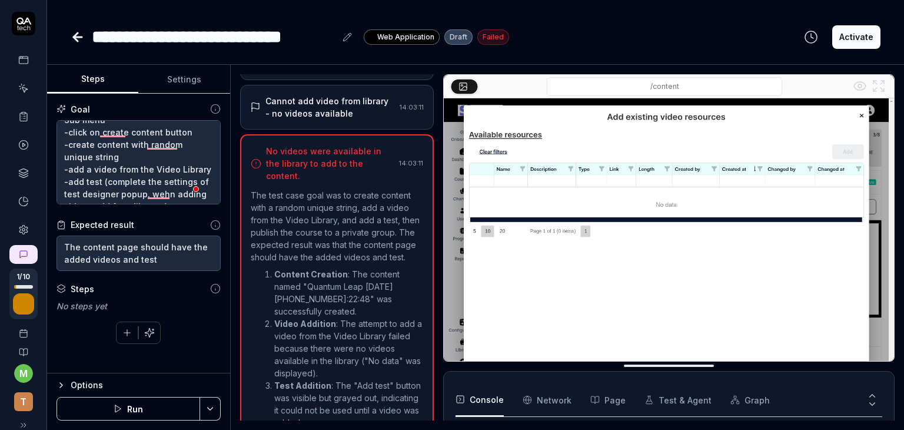
click at [322, 119] on div "Cannot add video from library - no videos available" at bounding box center [329, 107] width 129 height 25
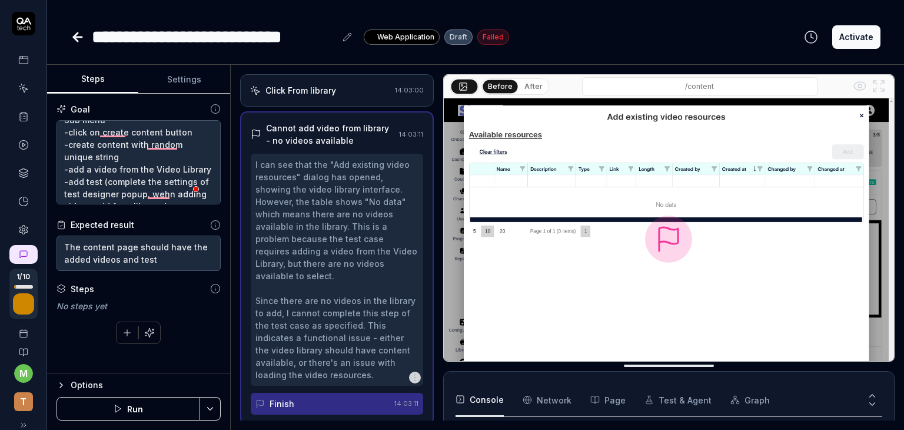
scroll to position [450, 0]
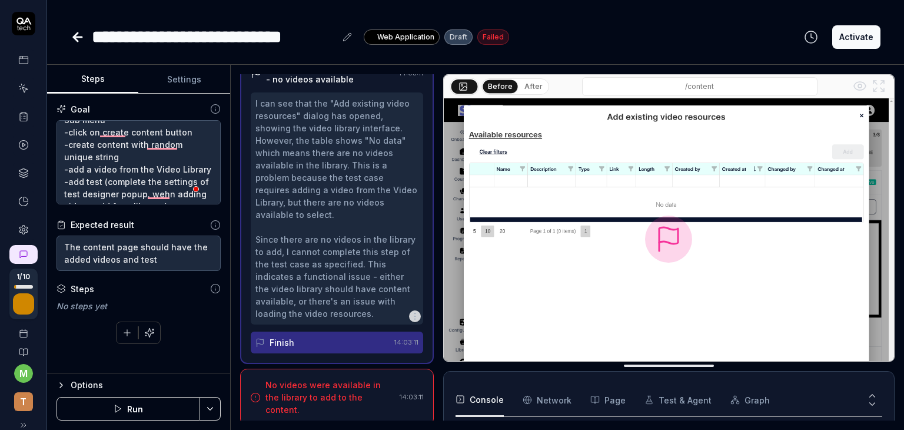
click at [317, 385] on div "No videos were available in the library to add to the content." at bounding box center [329, 396] width 129 height 37
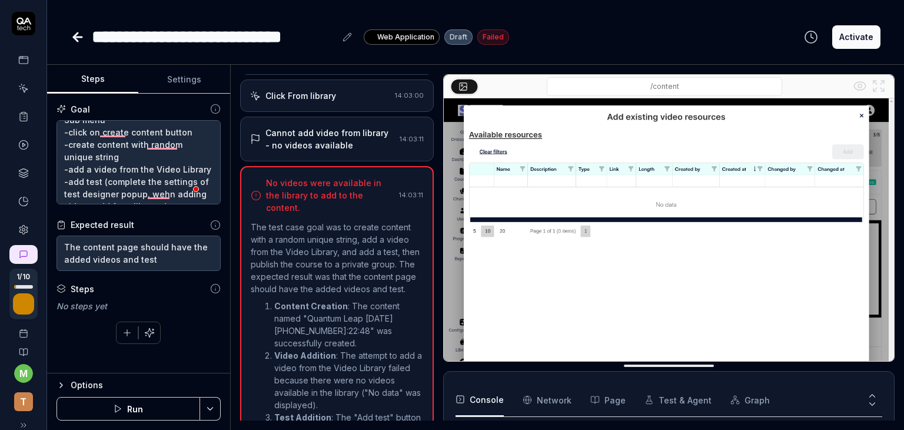
scroll to position [584, 0]
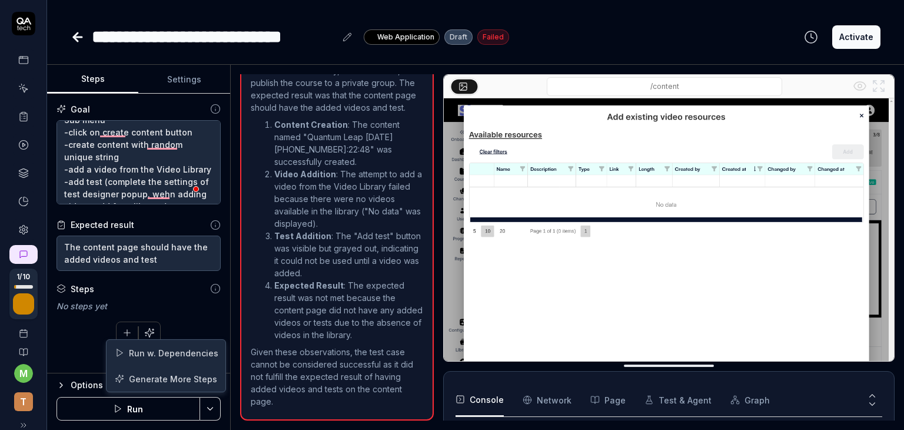
click at [214, 411] on html "**********" at bounding box center [452, 215] width 904 height 430
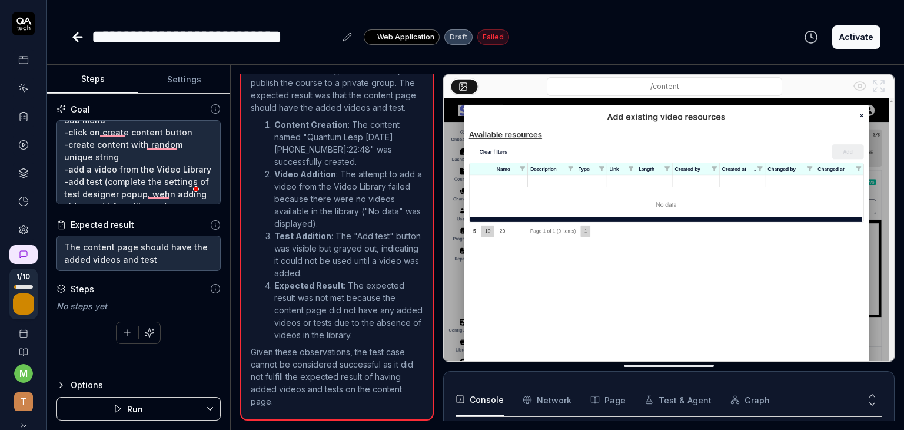
click at [360, 309] on html "**********" at bounding box center [452, 215] width 904 height 430
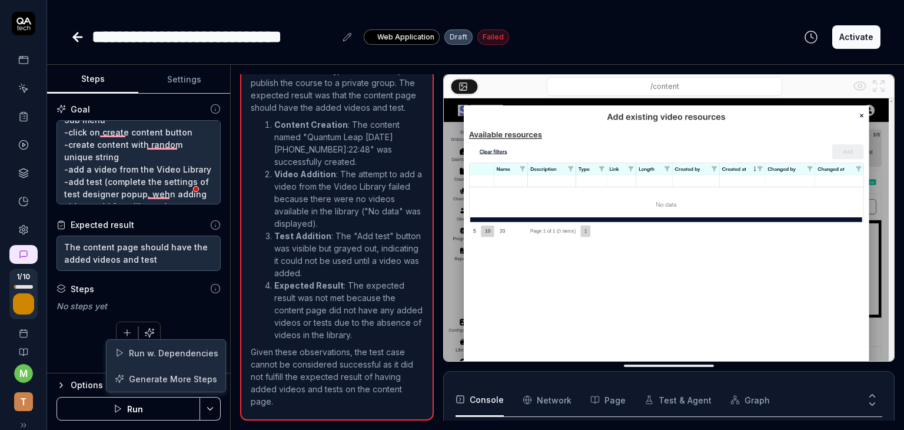
click at [218, 403] on html "**********" at bounding box center [452, 215] width 904 height 430
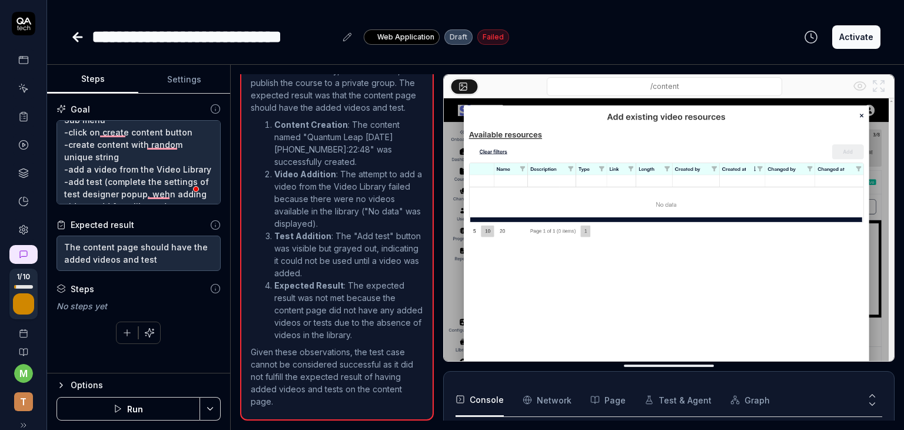
click at [459, 260] on html "**********" at bounding box center [452, 215] width 904 height 430
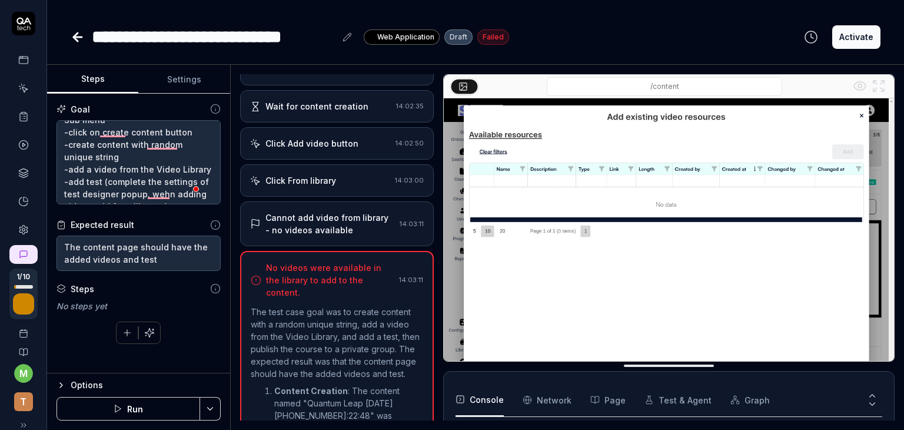
scroll to position [297, 0]
click at [351, 237] on div "Cannot add video from library - no videos available" at bounding box center [329, 224] width 129 height 25
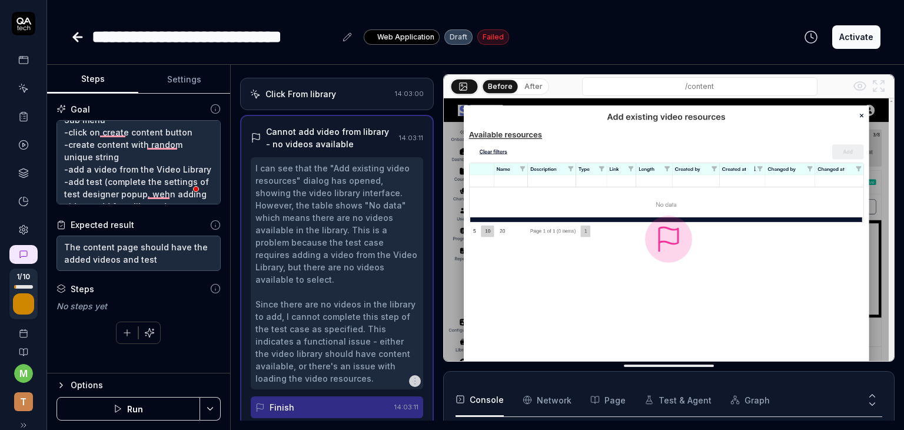
scroll to position [388, 0]
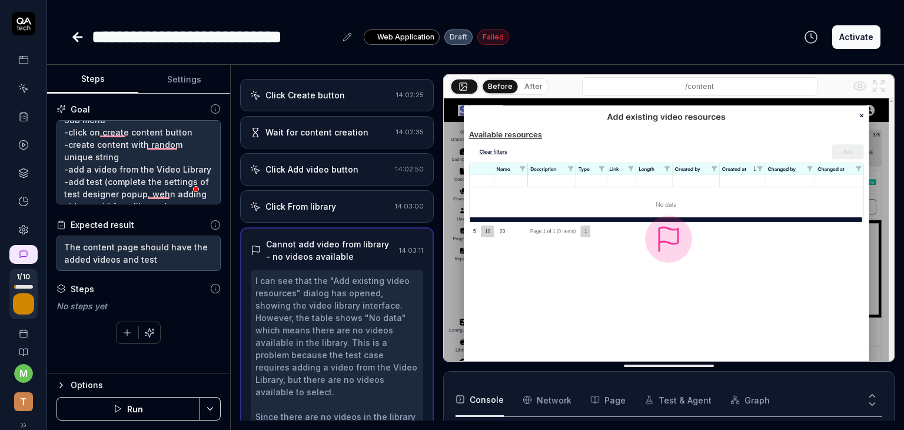
click at [330, 212] on div "Click From library" at bounding box center [300, 206] width 71 height 12
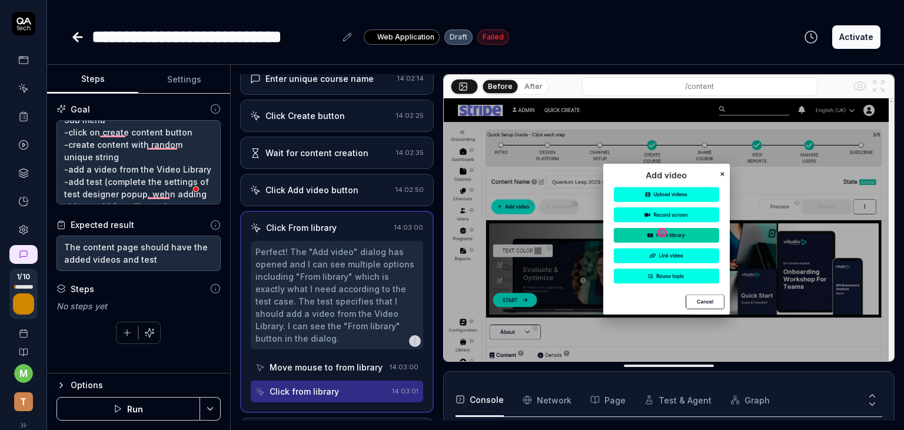
scroll to position [363, 0]
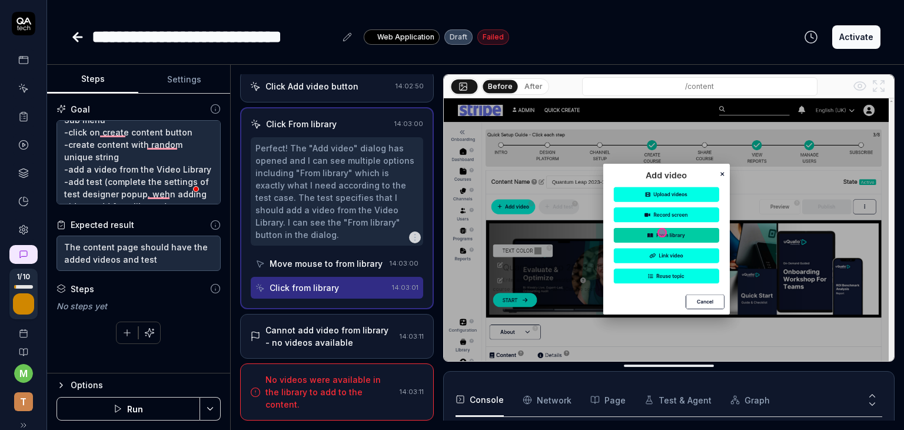
click at [310, 346] on div "Cannot add video from library - no videos available" at bounding box center [329, 336] width 129 height 25
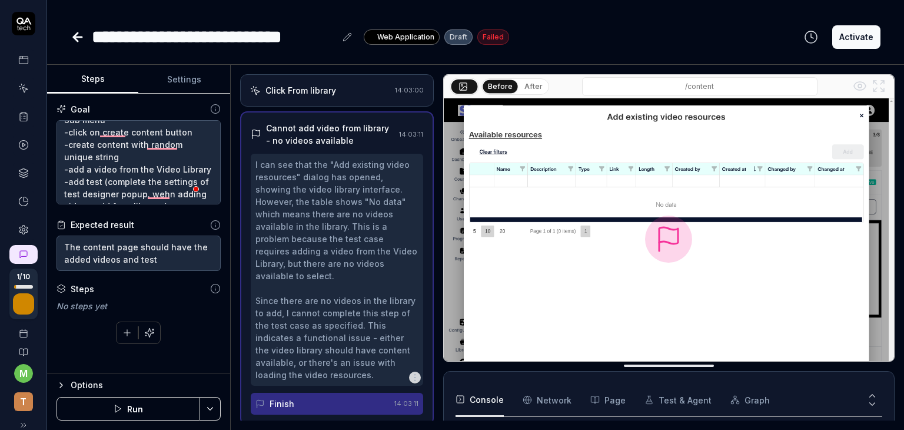
scroll to position [450, 0]
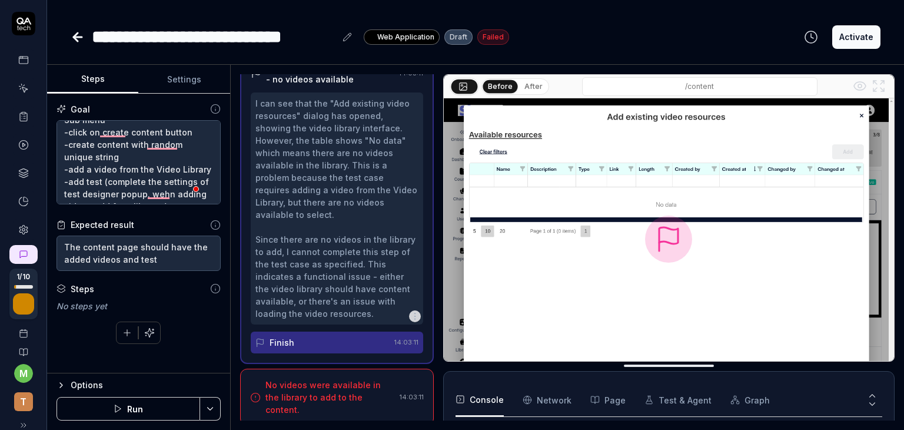
click at [304, 391] on div "No videos were available in the library to add to the content." at bounding box center [329, 396] width 129 height 37
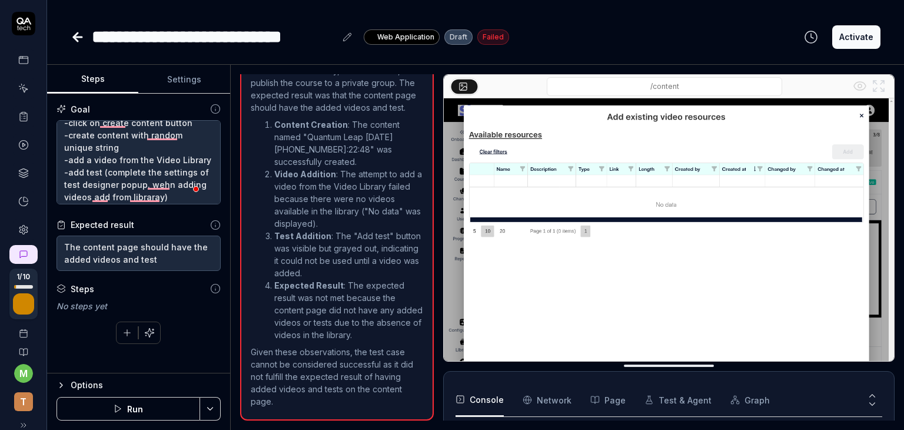
scroll to position [94, 0]
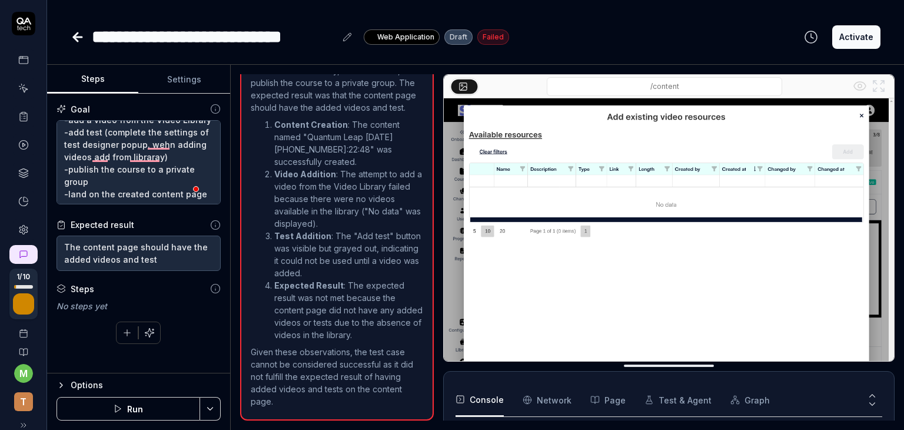
click at [62, 382] on icon "button" at bounding box center [60, 384] width 9 height 9
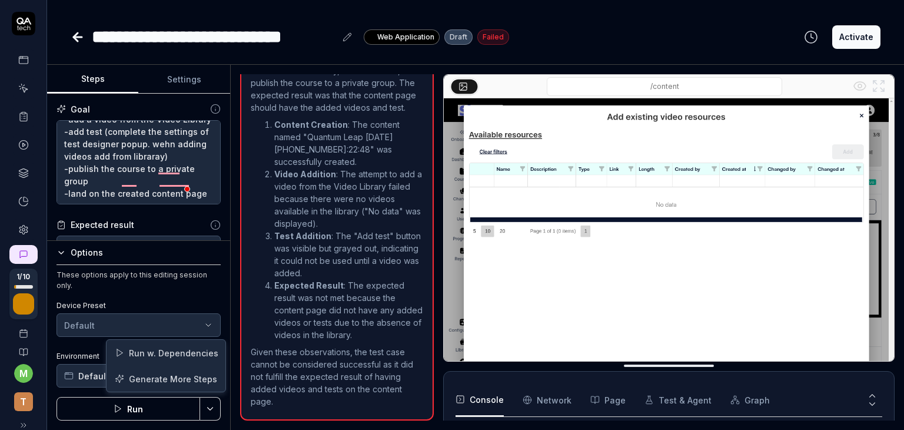
click at [211, 407] on html "**********" at bounding box center [452, 215] width 904 height 430
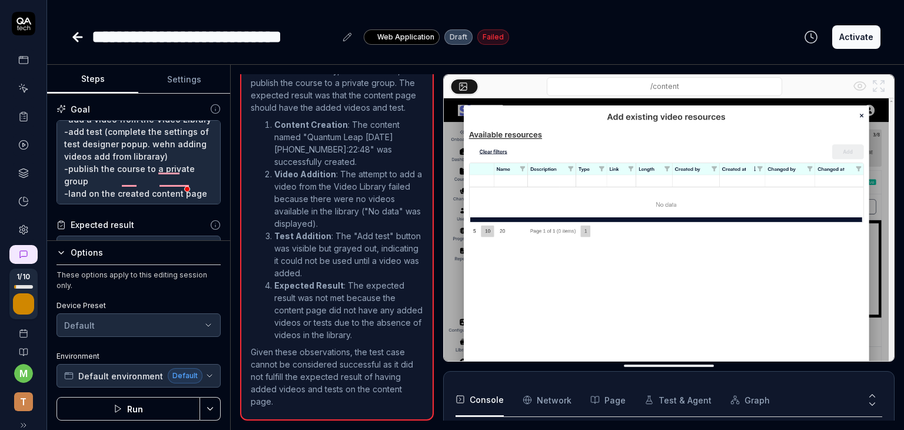
click at [144, 400] on html "**********" at bounding box center [452, 215] width 904 height 430
click at [137, 413] on button "Run" at bounding box center [128, 409] width 144 height 24
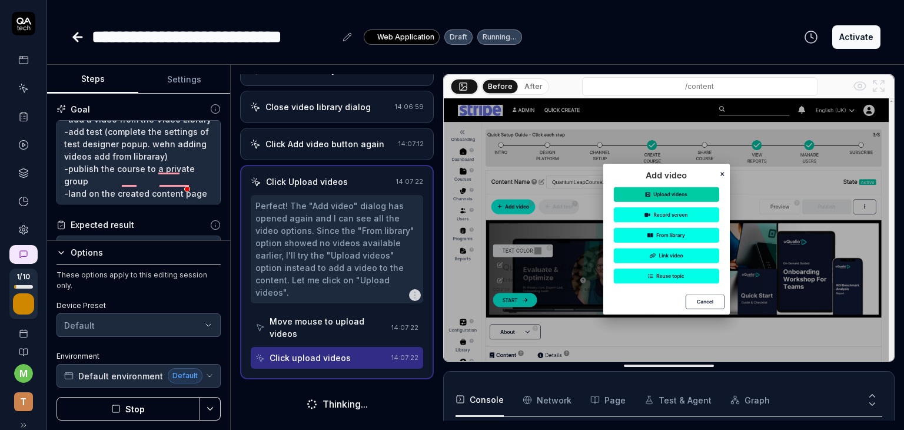
scroll to position [450, 0]
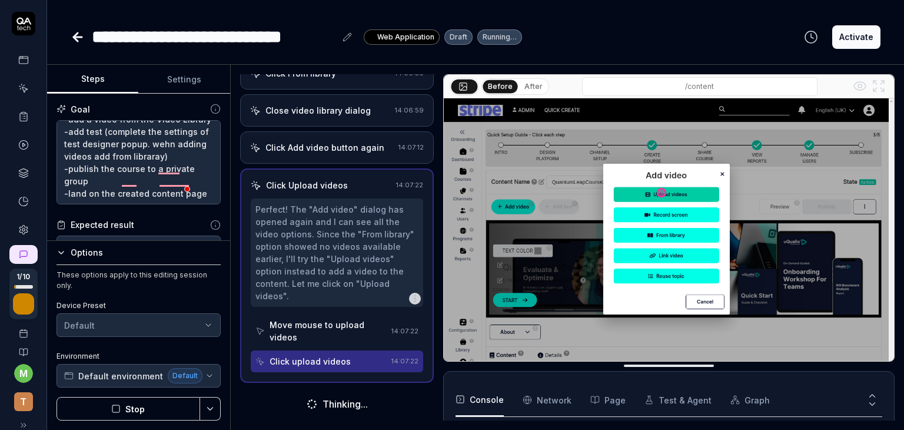
click at [134, 411] on button "Stop" at bounding box center [128, 409] width 144 height 24
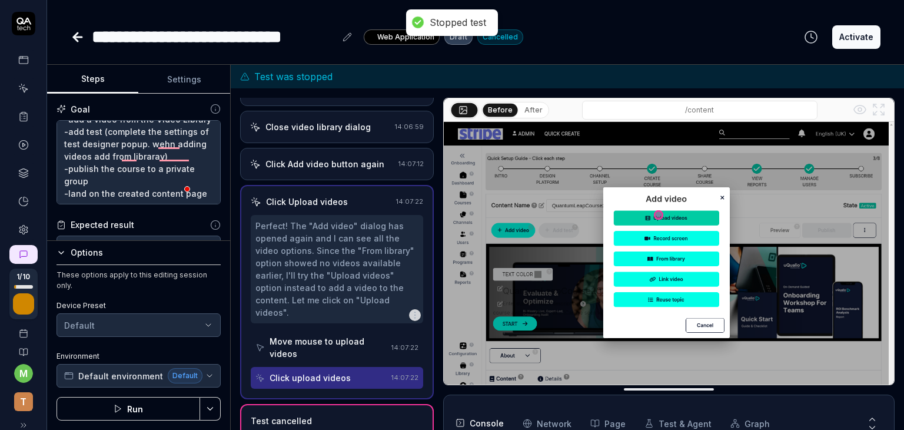
scroll to position [28, 0]
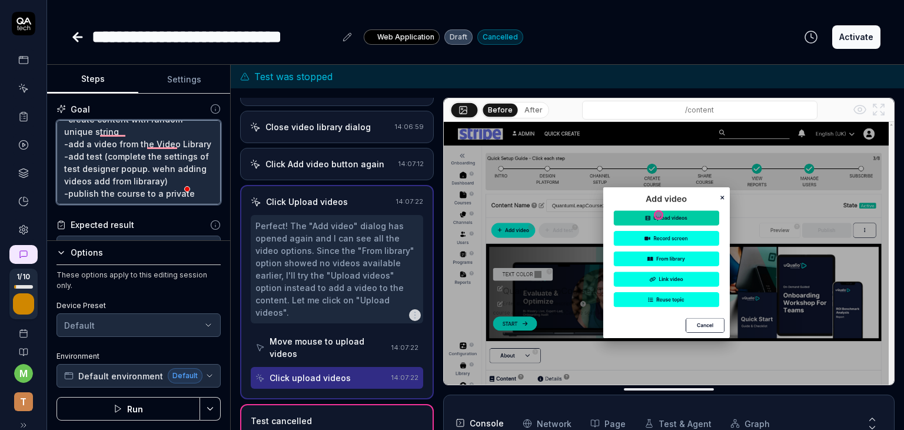
click at [104, 168] on textarea "The user should be able to -go to admin dashboard by clicking on the admin on t…" at bounding box center [138, 162] width 164 height 85
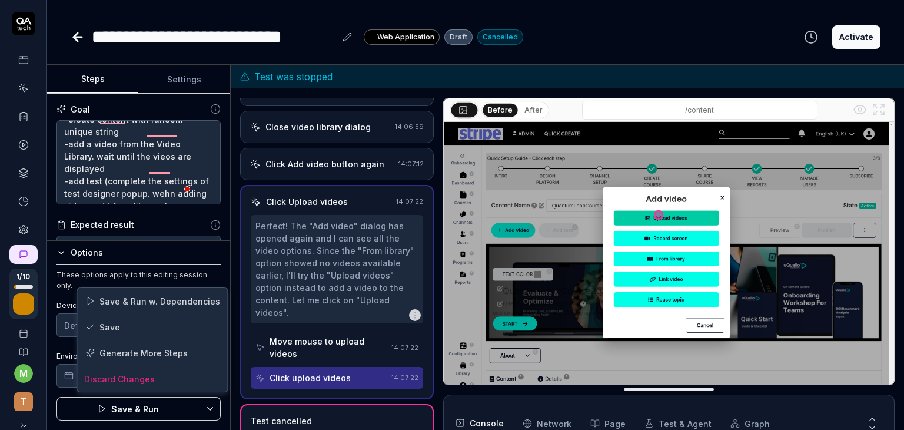
click at [210, 405] on html "**********" at bounding box center [452, 215] width 904 height 430
click at [106, 325] on div "Save" at bounding box center [152, 327] width 150 height 26
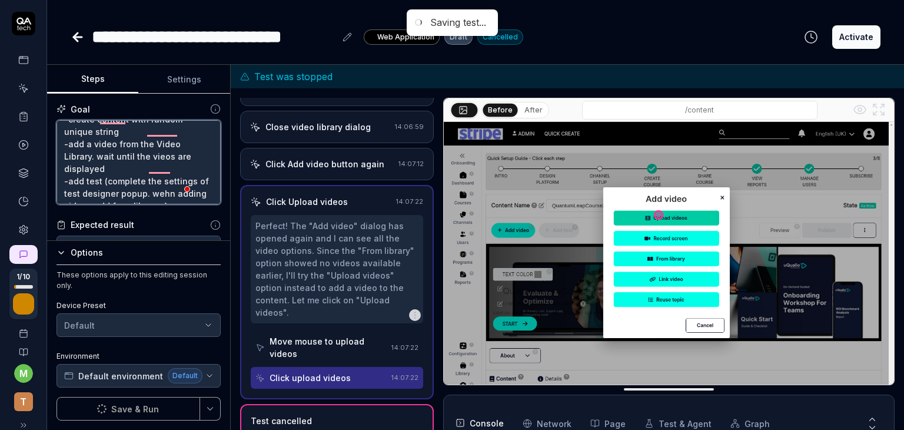
click at [106, 175] on textarea "The user should be able to -go to admin dashboard by clicking on the admin on t…" at bounding box center [138, 162] width 164 height 85
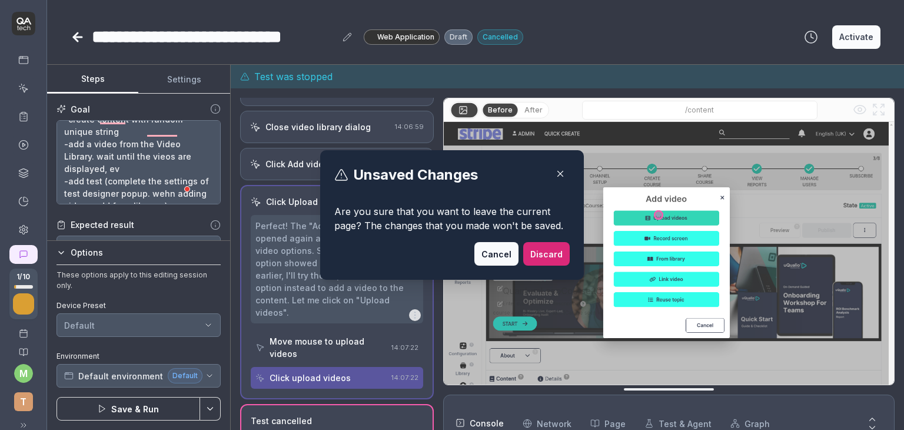
click at [558, 176] on icon "button" at bounding box center [560, 173] width 11 height 11
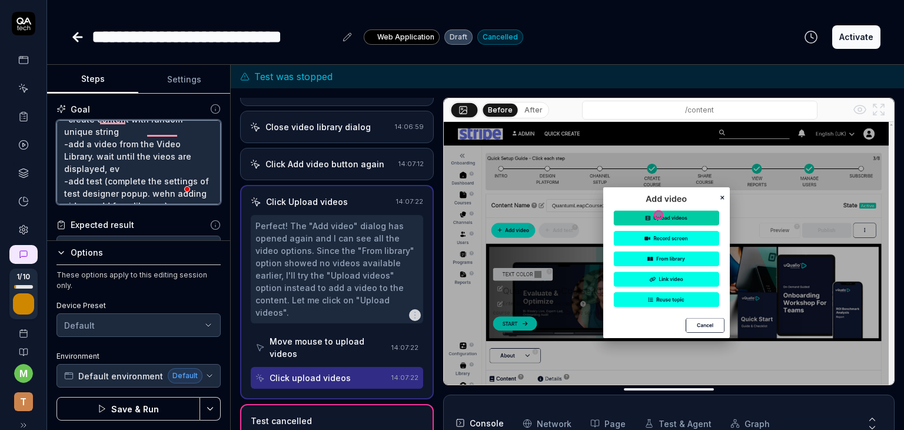
click at [151, 179] on textarea "The user should be able to -go to admin dashboard by clicking on the admin on t…" at bounding box center [138, 162] width 164 height 85
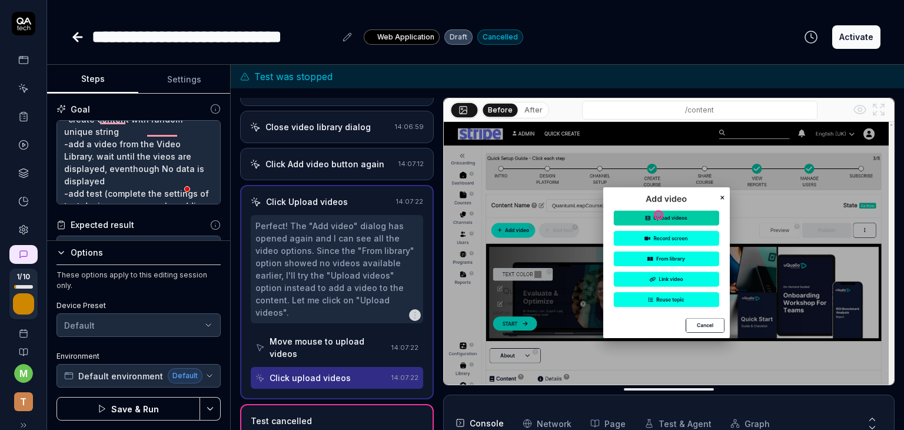
click at [158, 413] on button "Save & Run" at bounding box center [128, 409] width 144 height 24
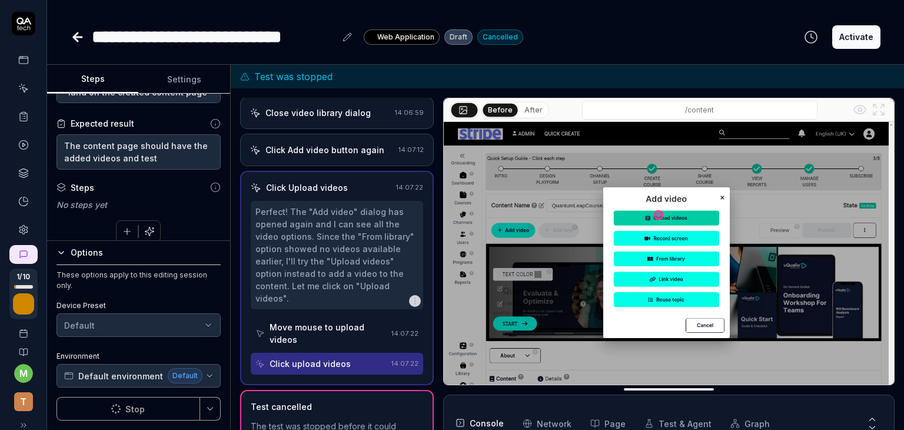
scroll to position [481, 0]
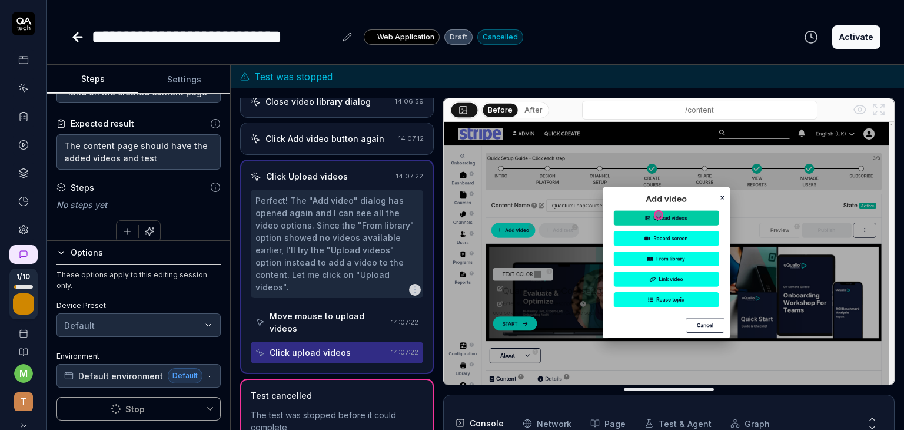
click at [18, 145] on icon at bounding box center [23, 144] width 11 height 11
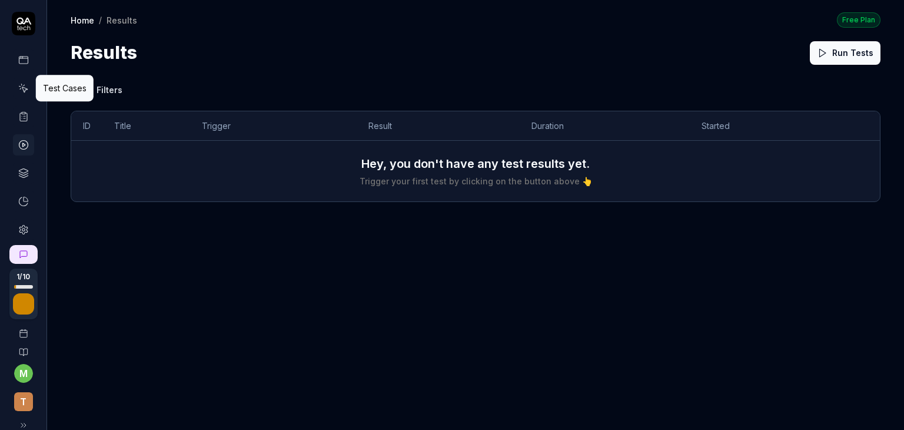
click at [22, 87] on icon at bounding box center [24, 89] width 5 height 5
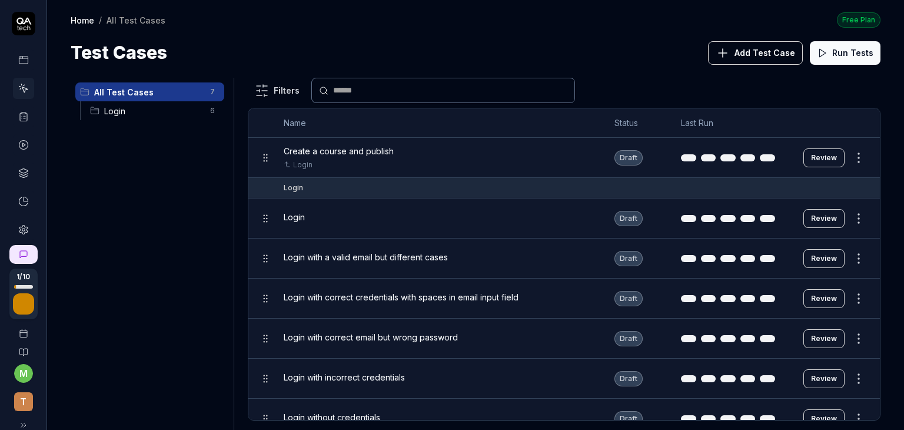
click at [380, 148] on span "Create a course and publish" at bounding box center [339, 151] width 110 height 12
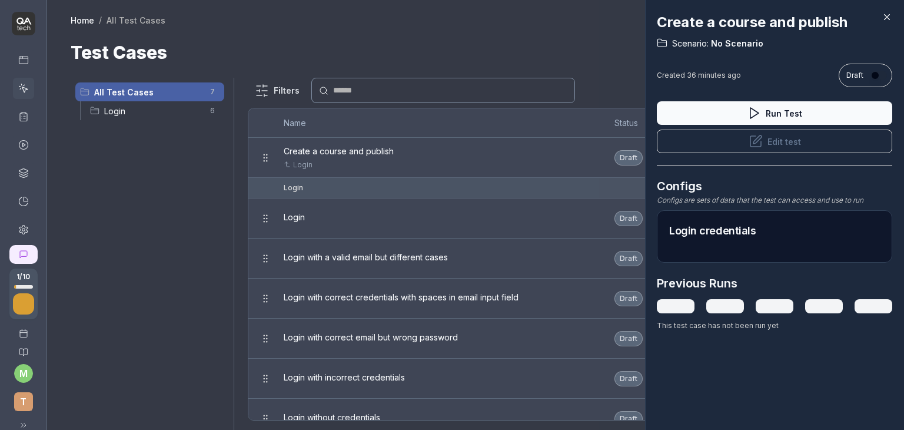
click at [780, 141] on button "Edit test" at bounding box center [774, 141] width 235 height 24
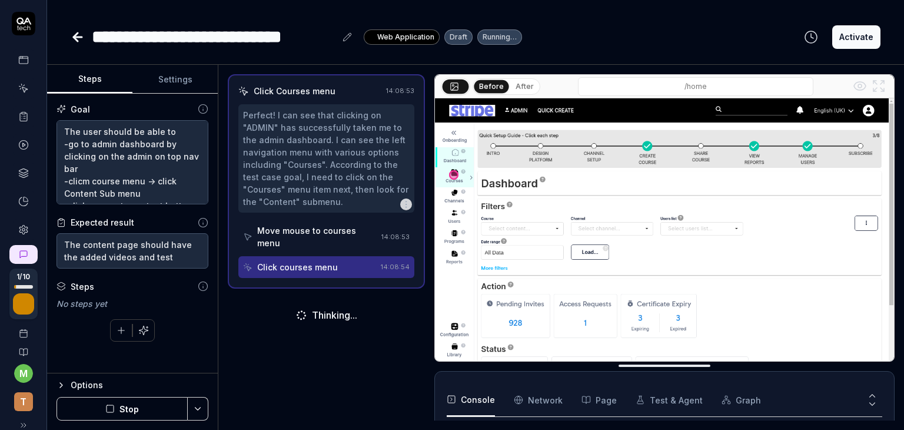
scroll to position [162, 0]
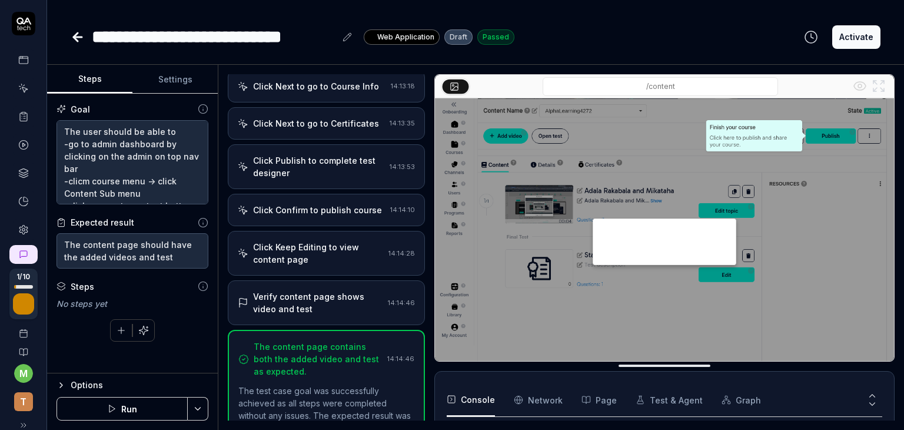
scroll to position [950, 0]
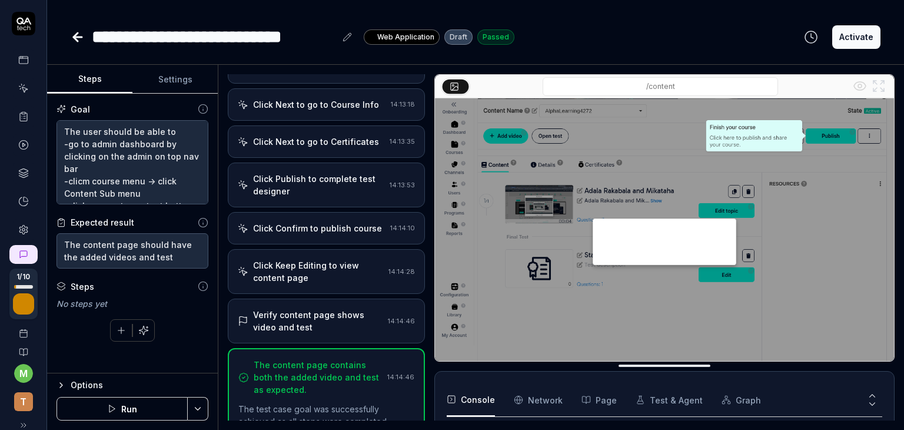
click at [344, 172] on div "Click Publish to complete test designer" at bounding box center [319, 184] width 132 height 25
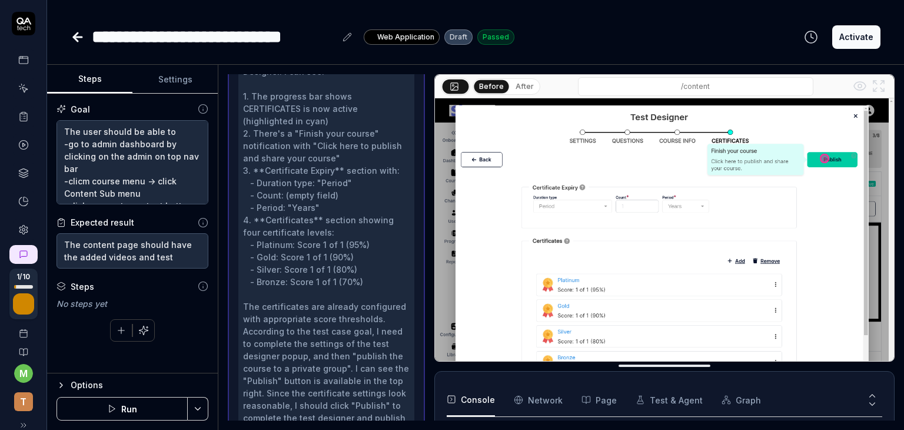
scroll to position [1196, 0]
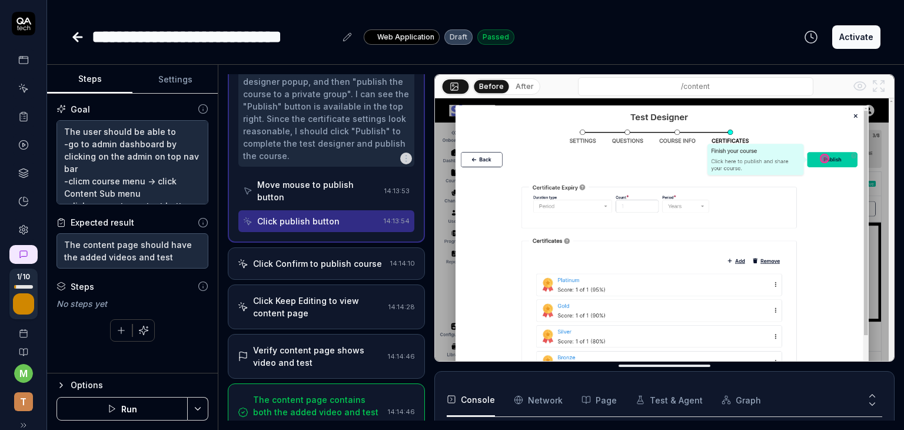
click at [321, 250] on div "Click Confirm to publish course 14:14:10" at bounding box center [326, 263] width 197 height 32
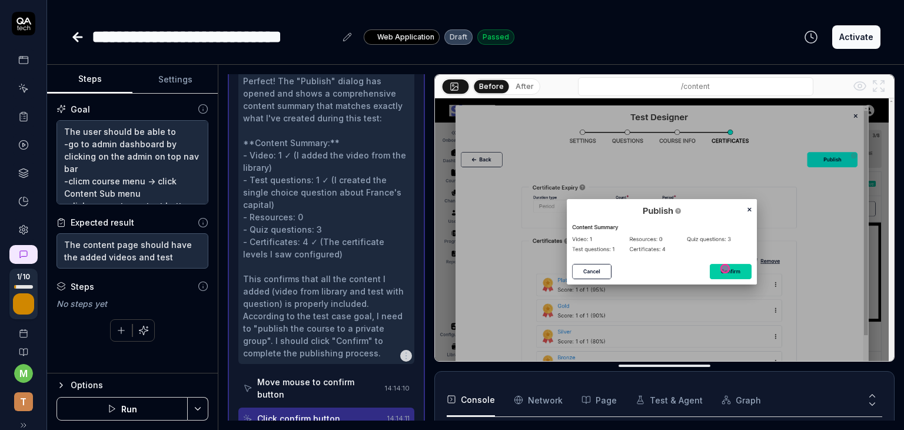
scroll to position [1282, 0]
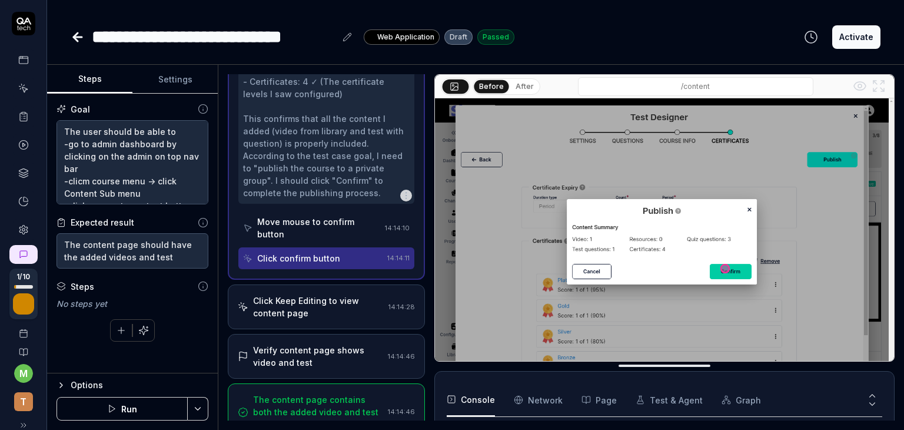
click at [315, 294] on div "Click Keep Editing to view content page" at bounding box center [318, 306] width 131 height 25
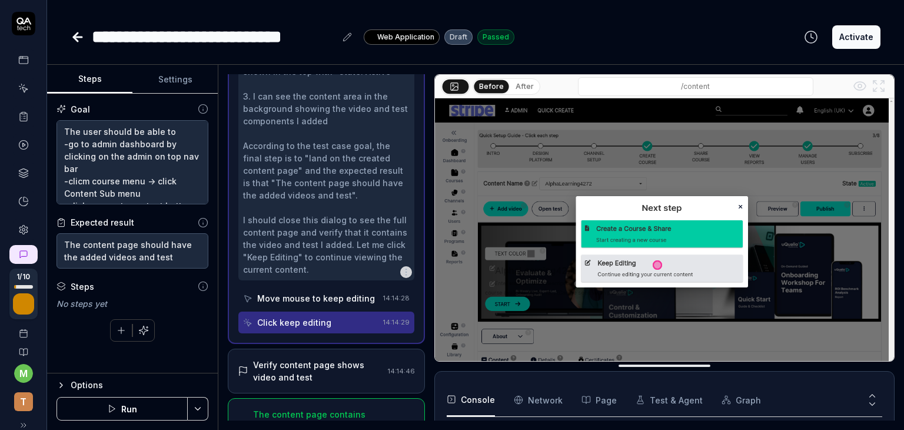
scroll to position [1368, 0]
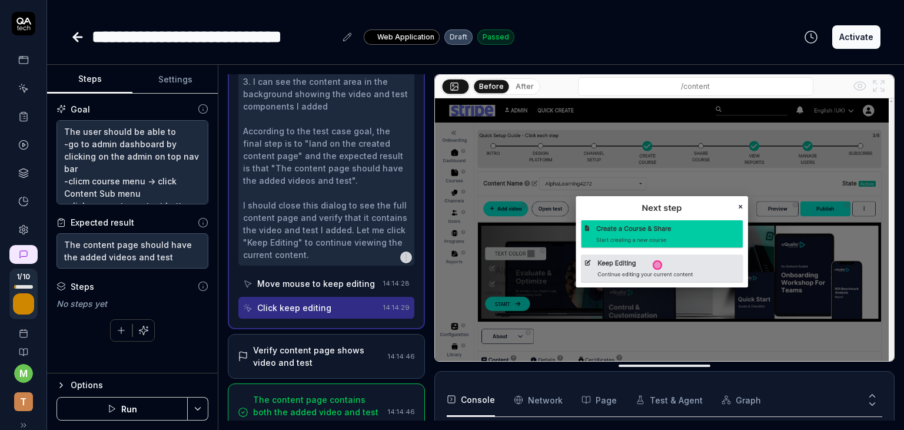
click at [306, 344] on div "Verify content page shows video and test" at bounding box center [318, 356] width 130 height 25
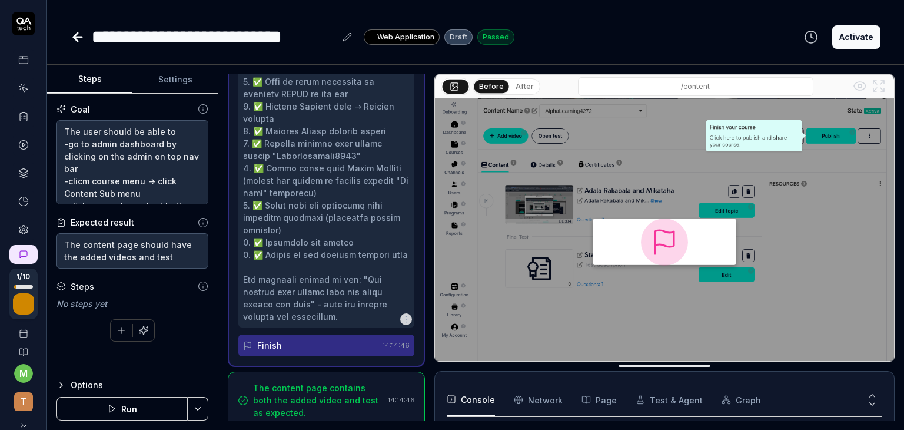
scroll to position [1554, 0]
click at [301, 381] on div "The content page contains both the added video and test as expected." at bounding box center [318, 399] width 130 height 37
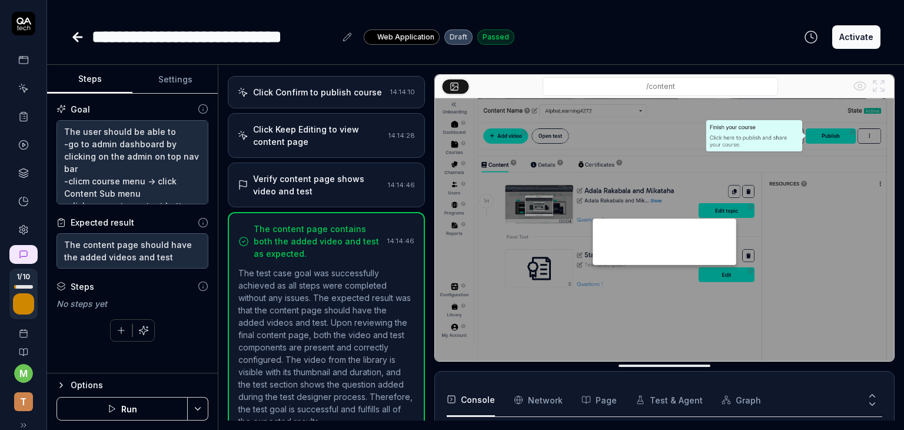
click at [863, 43] on button "Activate" at bounding box center [856, 37] width 48 height 24
click at [22, 94] on link at bounding box center [23, 88] width 21 height 21
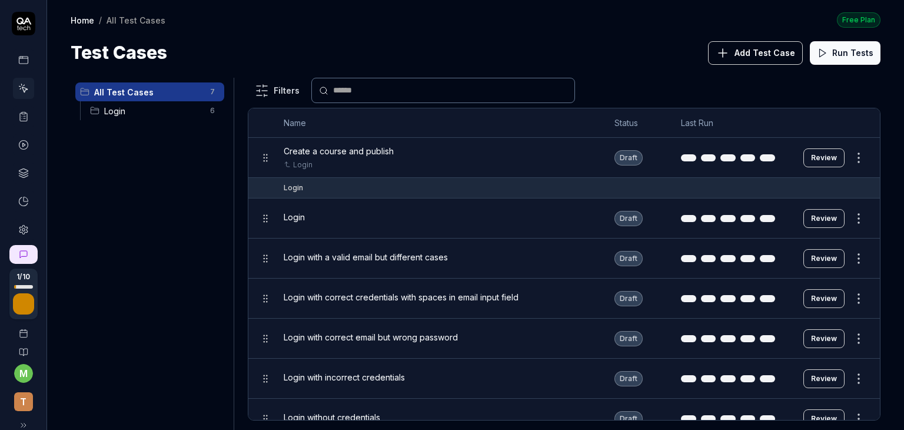
click at [23, 151] on link at bounding box center [23, 144] width 21 height 21
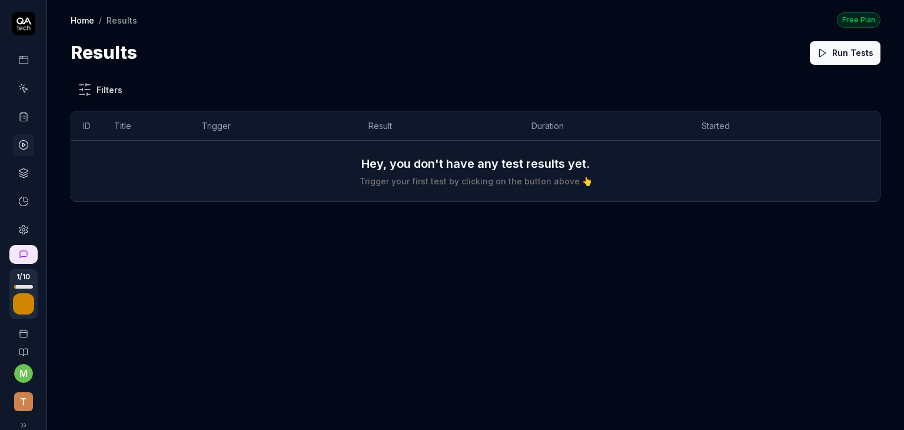
click at [18, 88] on icon at bounding box center [23, 88] width 11 height 11
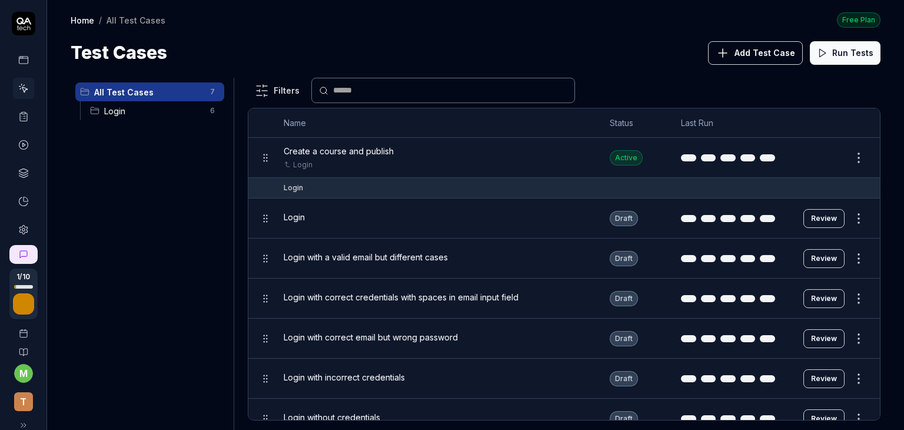
click at [446, 149] on div "Create a course and publish" at bounding box center [435, 151] width 303 height 12
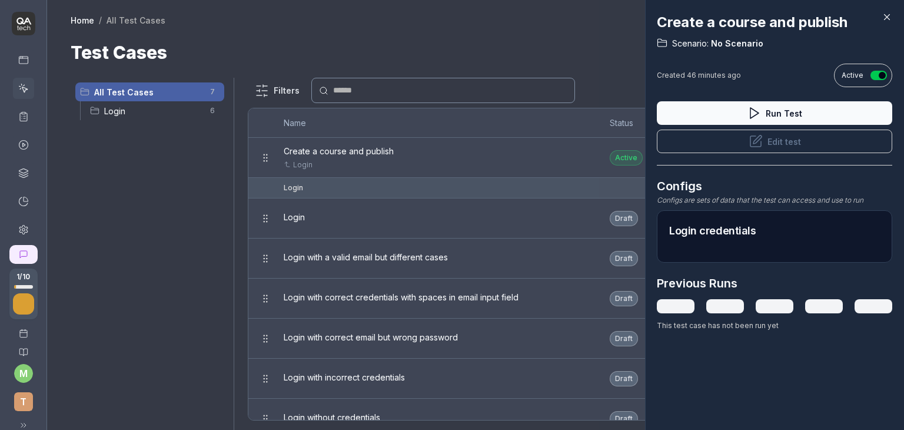
click at [761, 116] on button "Run Test" at bounding box center [774, 113] width 235 height 24
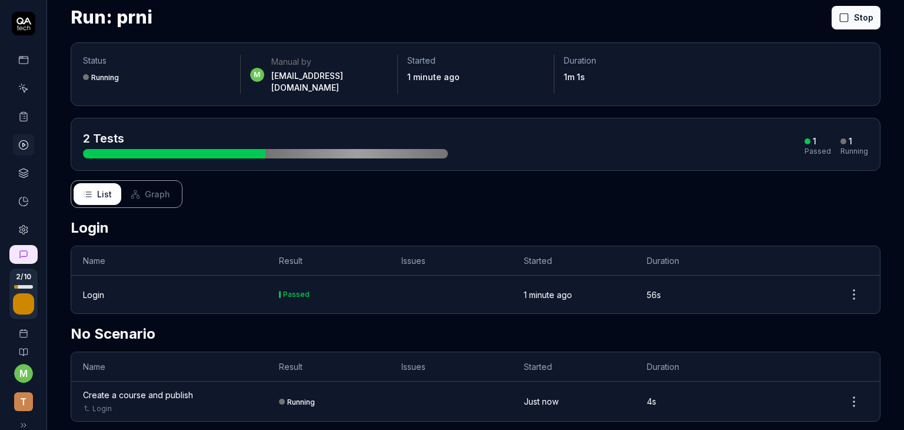
scroll to position [38, 0]
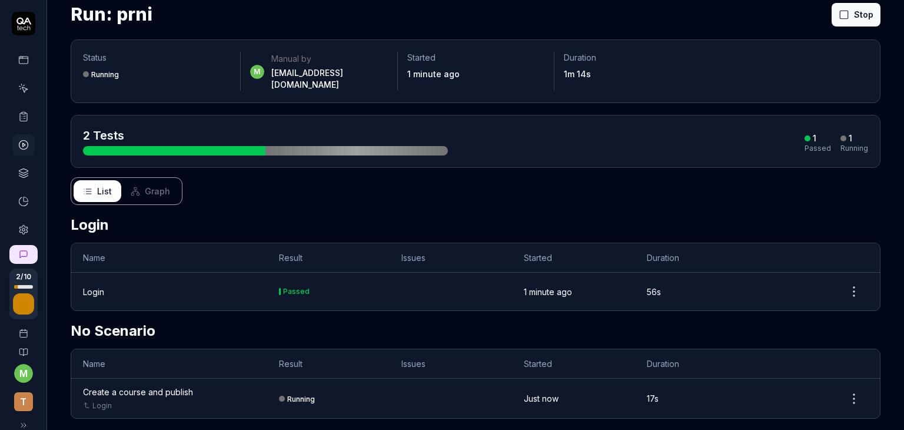
click at [22, 169] on icon at bounding box center [23, 173] width 11 height 11
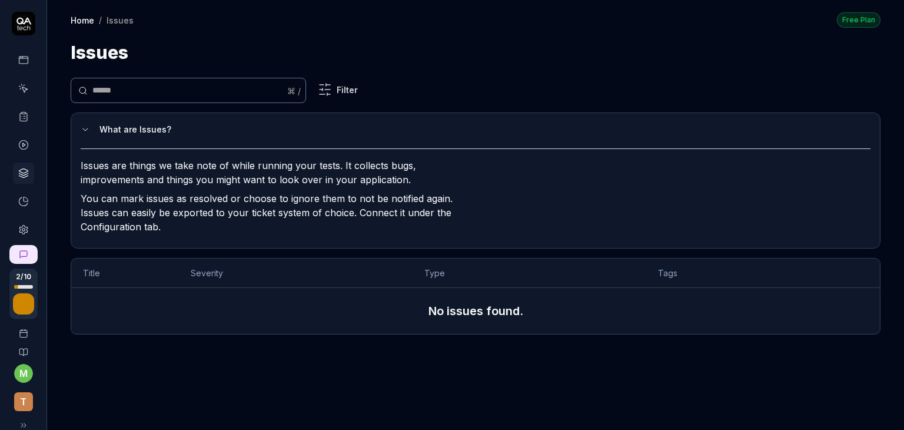
click at [18, 85] on icon at bounding box center [23, 88] width 11 height 11
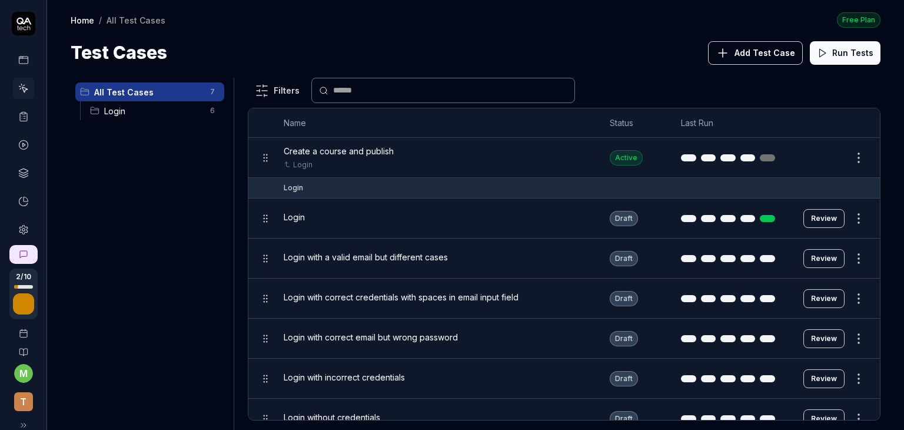
click at [374, 154] on span "Create a course and publish" at bounding box center [339, 151] width 110 height 12
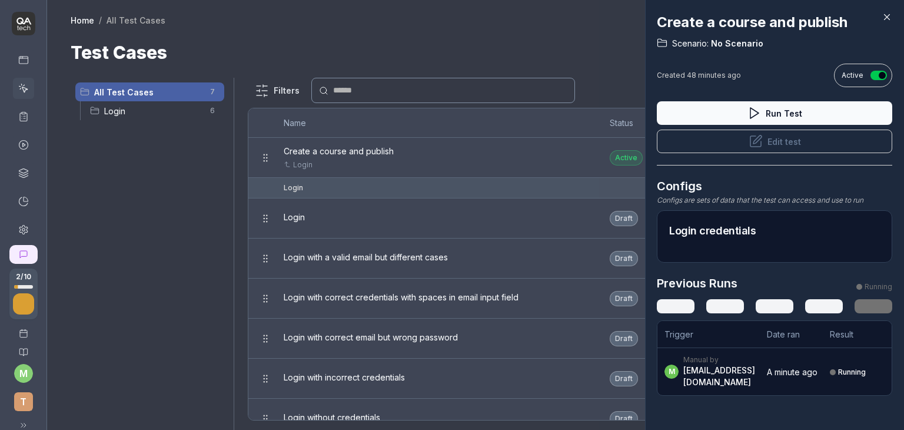
click at [892, 13] on div "Create a course and publish Scenario: No Scenario Created 48 minutes ago Active…" at bounding box center [774, 215] width 259 height 430
click at [888, 17] on icon at bounding box center [887, 17] width 11 height 11
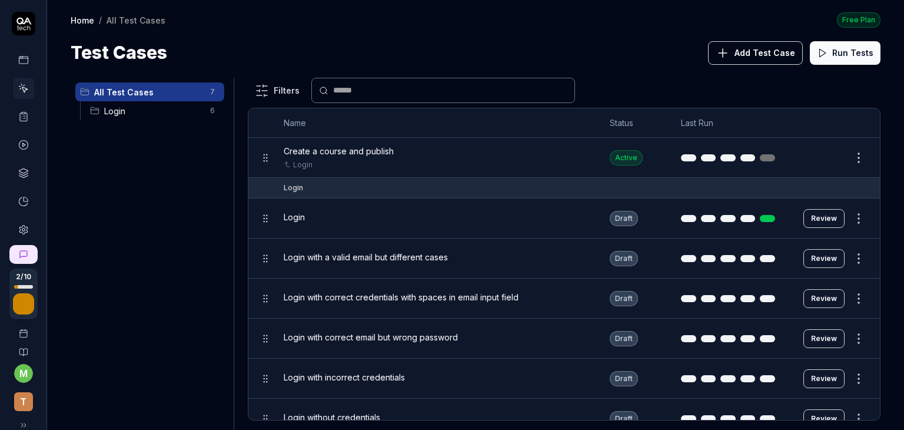
click at [21, 62] on icon at bounding box center [23, 60] width 11 height 11
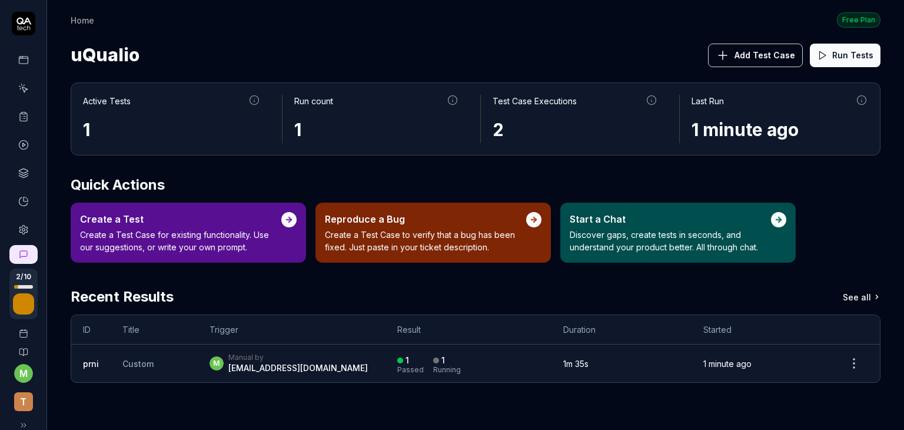
click at [374, 360] on div "m Manual by [EMAIL_ADDRESS][DOMAIN_NAME]" at bounding box center [292, 363] width 164 height 21
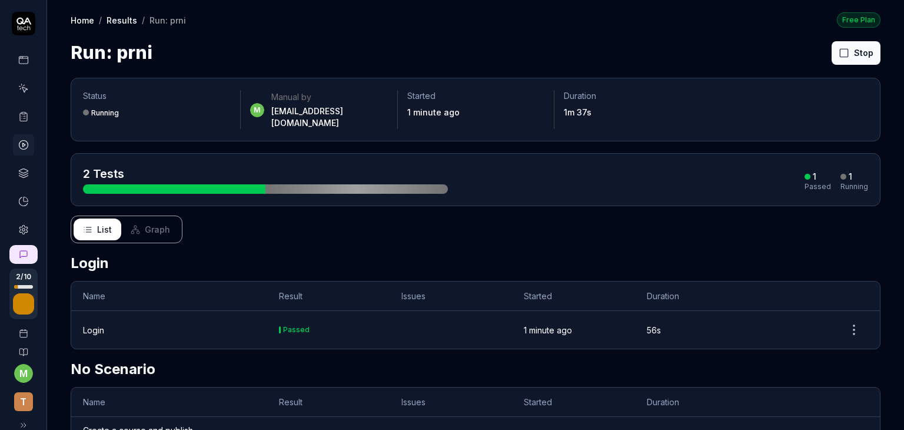
scroll to position [38, 0]
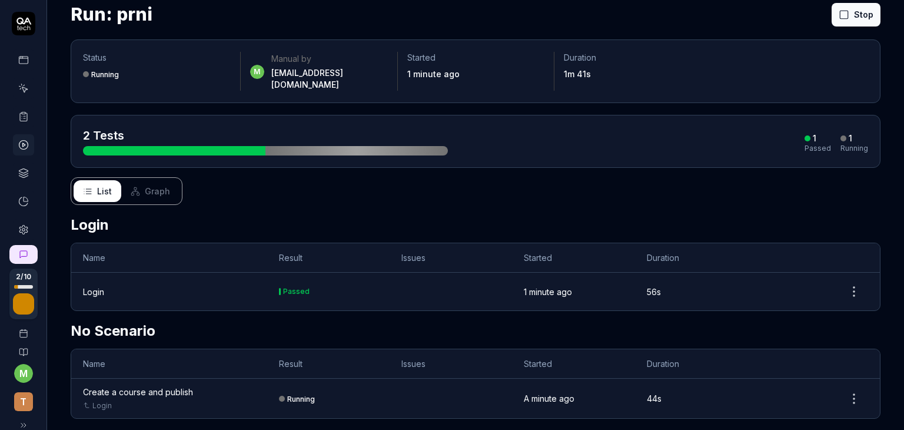
click at [179, 385] on div "Create a course and publish" at bounding box center [138, 391] width 110 height 12
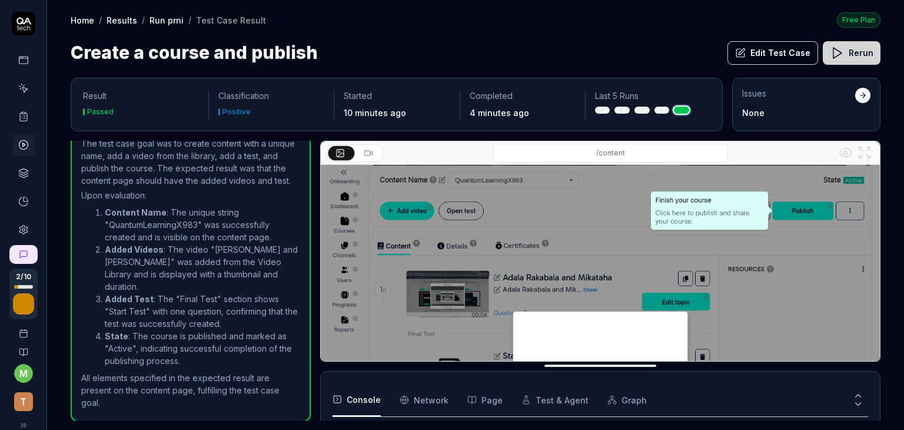
scroll to position [1266, 0]
click at [18, 85] on icon at bounding box center [23, 88] width 11 height 11
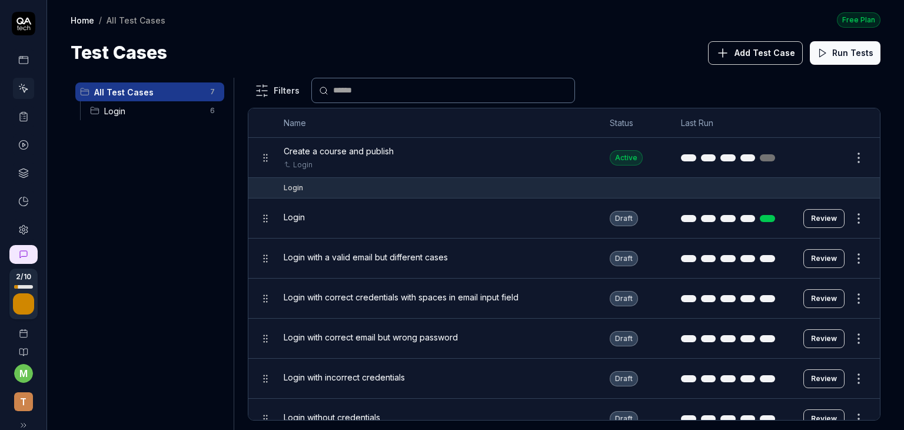
click at [19, 142] on icon at bounding box center [23, 144] width 11 height 11
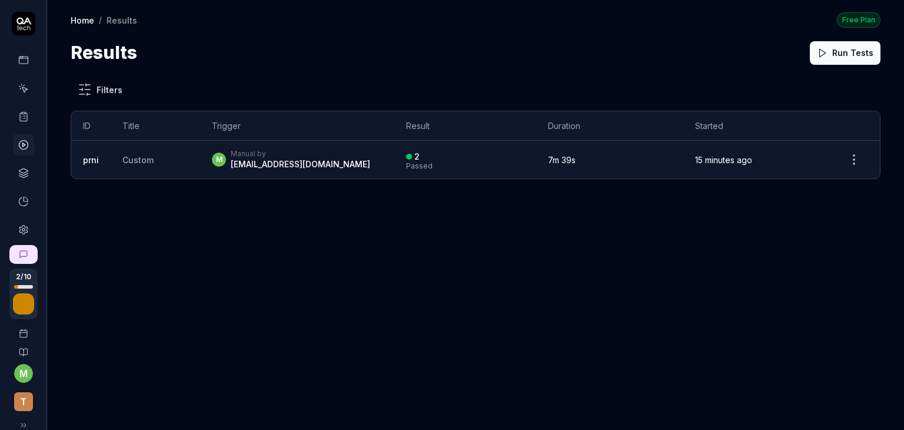
click at [19, 173] on icon at bounding box center [23, 173] width 11 height 11
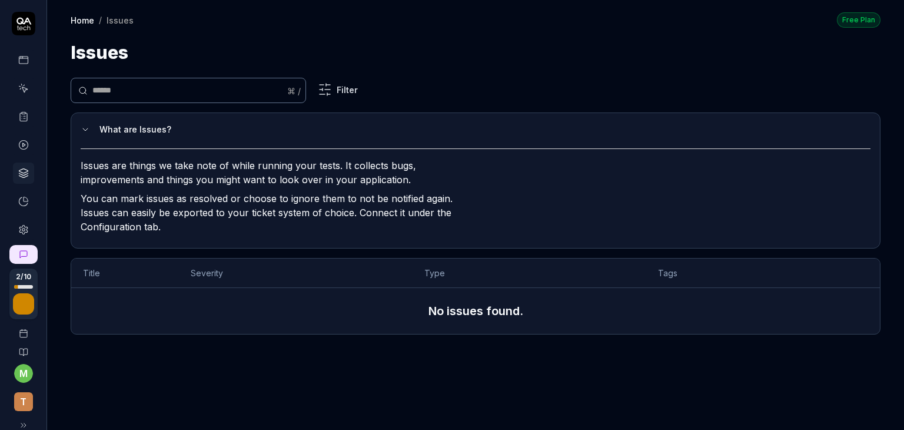
click at [21, 85] on icon at bounding box center [23, 88] width 11 height 11
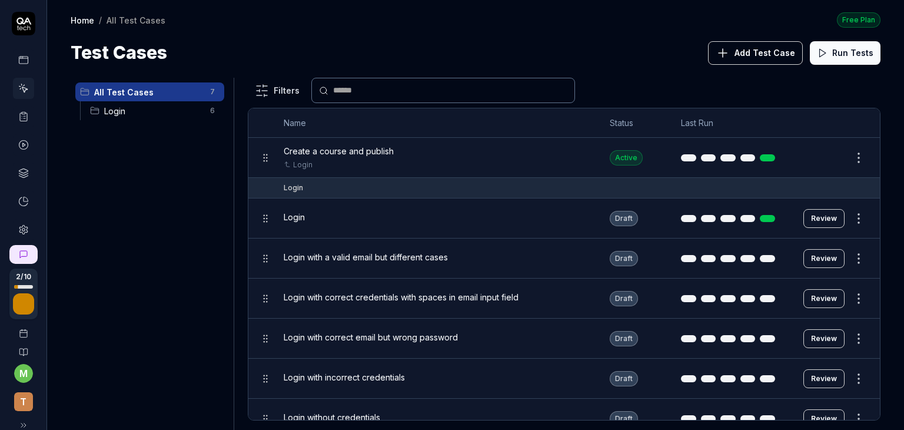
click at [360, 150] on span "Create a course and publish" at bounding box center [339, 151] width 110 height 12
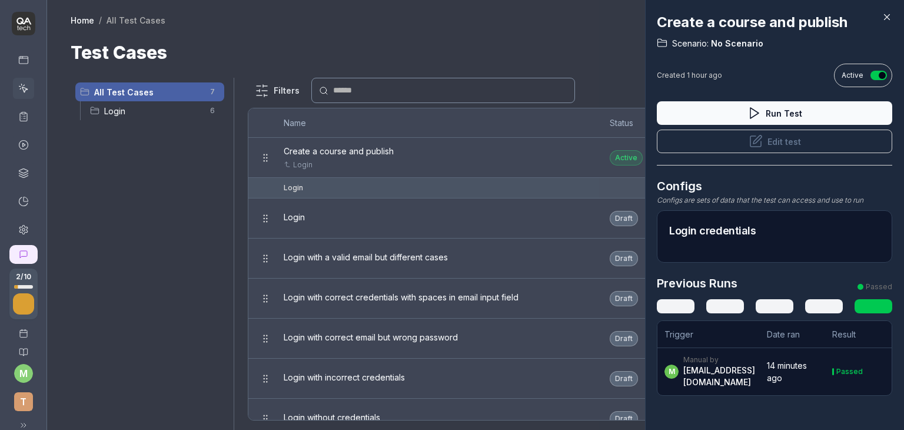
click at [882, 20] on icon at bounding box center [887, 17] width 11 height 11
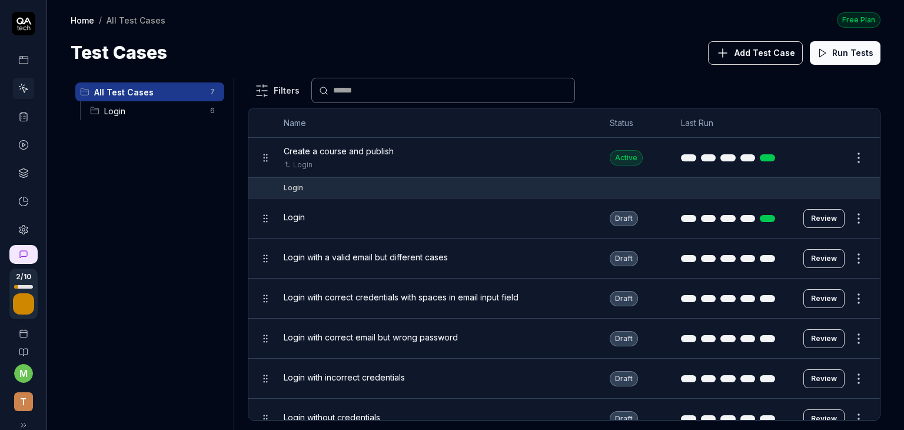
click at [19, 146] on icon at bounding box center [23, 144] width 11 height 11
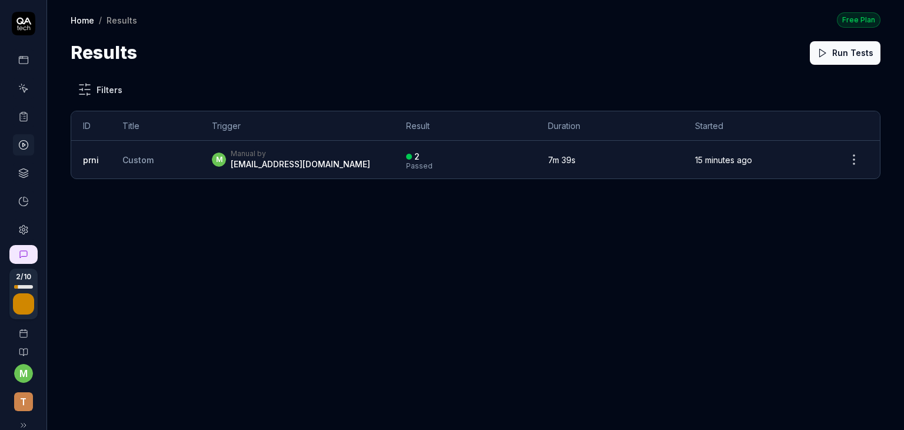
click at [306, 165] on div "[EMAIL_ADDRESS][DOMAIN_NAME]" at bounding box center [300, 164] width 139 height 12
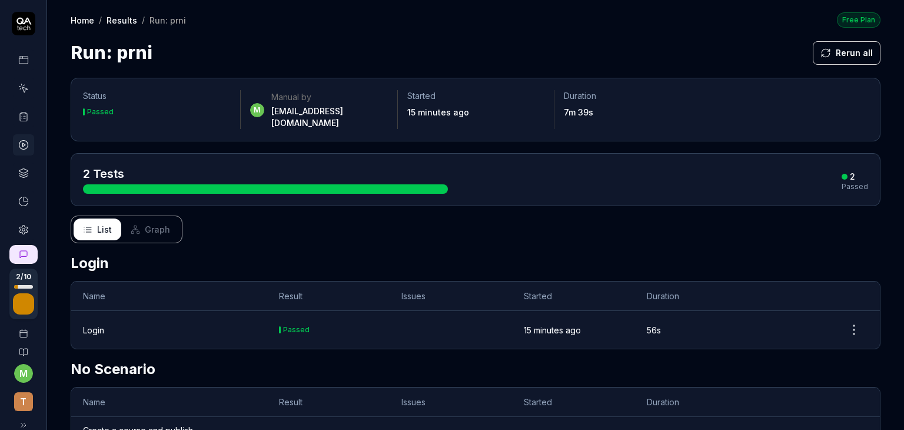
scroll to position [38, 0]
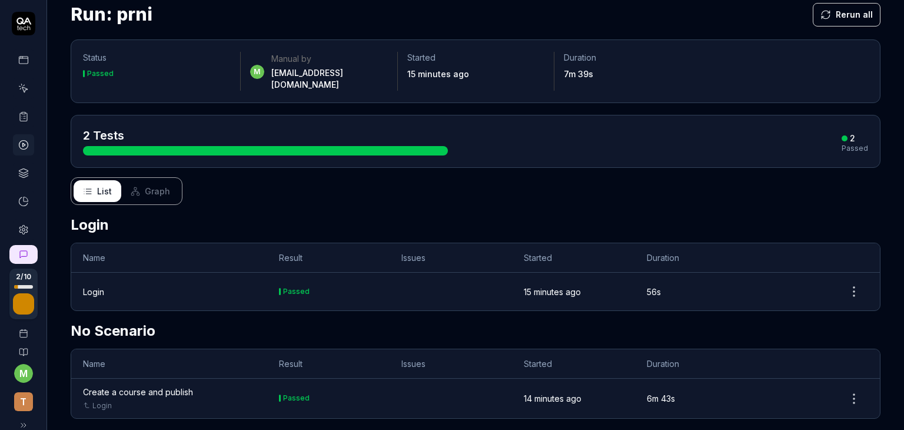
click at [148, 385] on div "Create a course and publish" at bounding box center [138, 391] width 110 height 12
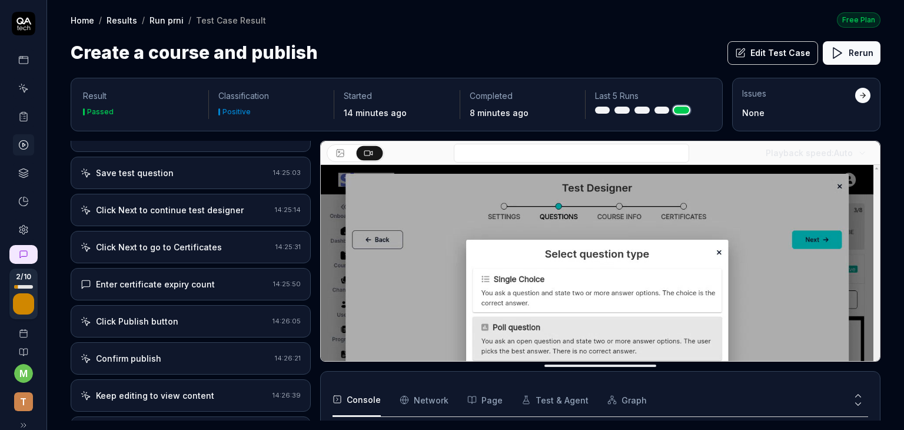
scroll to position [1266, 0]
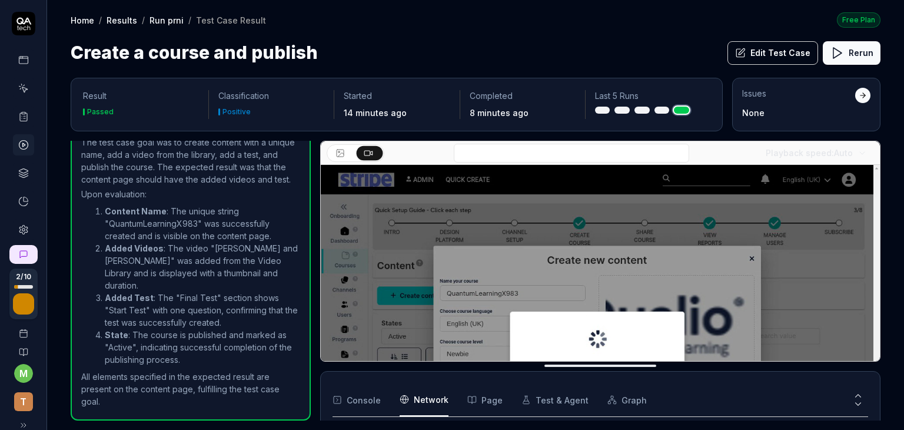
click at [427, 401] on Requests "Network" at bounding box center [424, 399] width 49 height 33
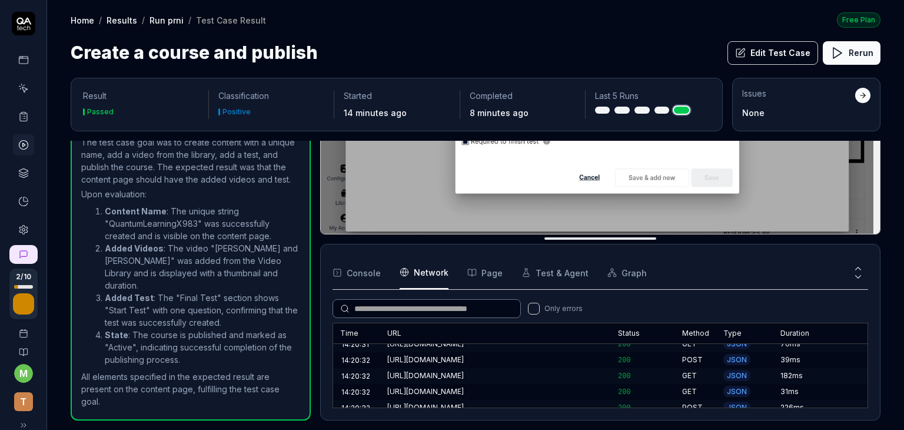
scroll to position [0, 0]
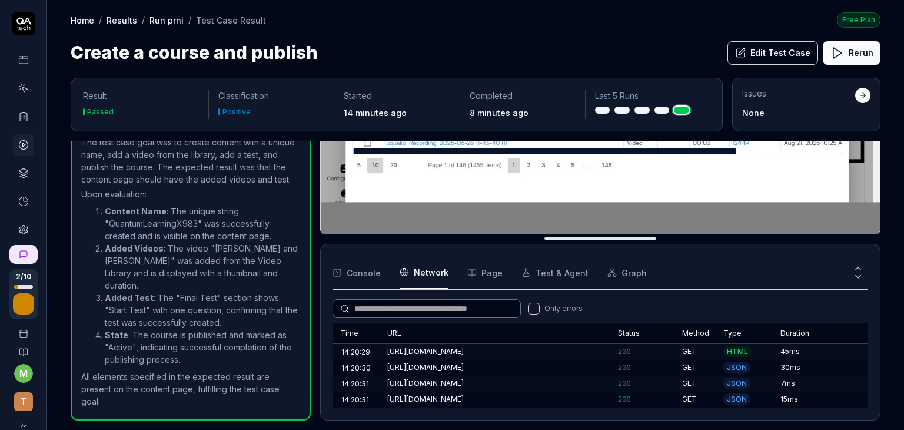
click at [543, 370] on div "[URL][DOMAIN_NAME]" at bounding box center [495, 367] width 217 height 11
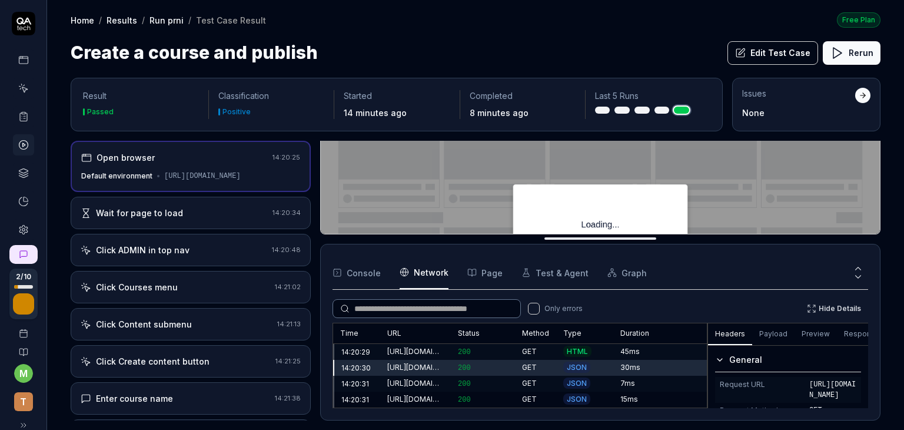
click at [766, 330] on button "Payload" at bounding box center [773, 334] width 42 height 21
click at [815, 330] on button "Preview" at bounding box center [816, 334] width 42 height 21
click at [853, 331] on button "Response" at bounding box center [862, 334] width 50 height 21
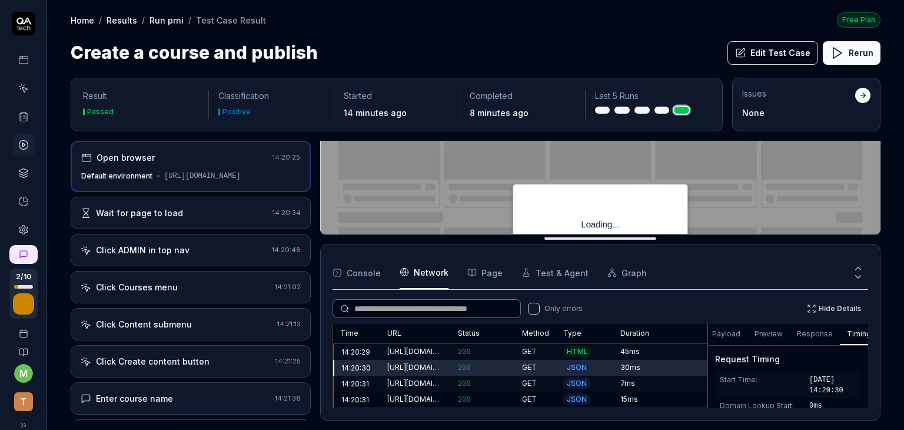
click at [846, 336] on button "Timing" at bounding box center [859, 334] width 38 height 21
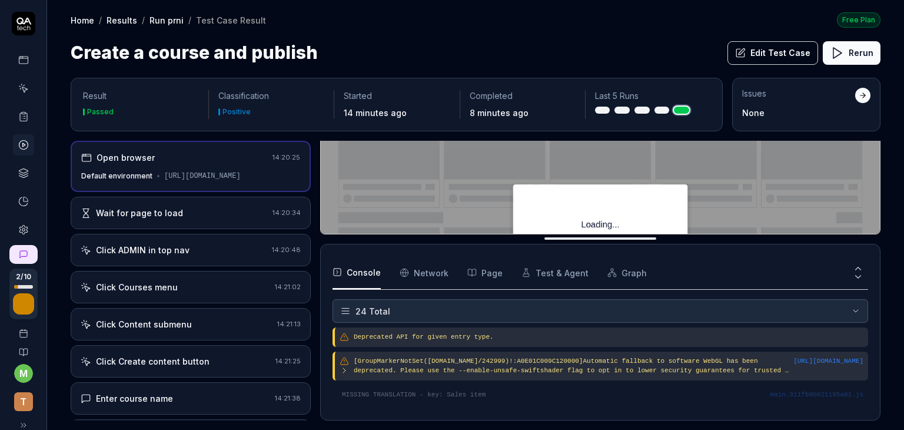
click at [369, 272] on button "Console" at bounding box center [357, 272] width 48 height 33
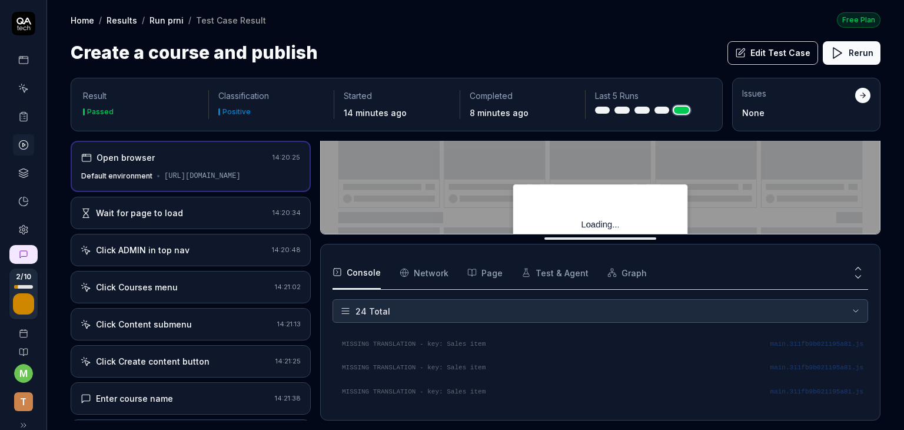
scroll to position [122, 0]
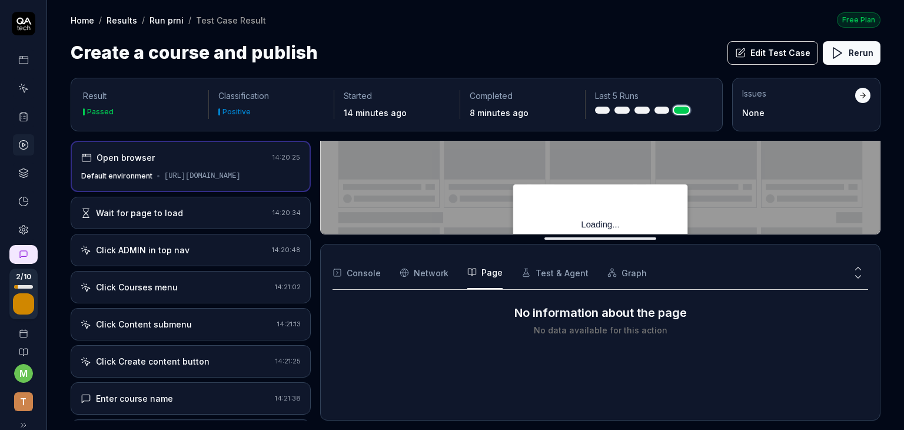
click at [490, 272] on button "Page" at bounding box center [484, 272] width 35 height 33
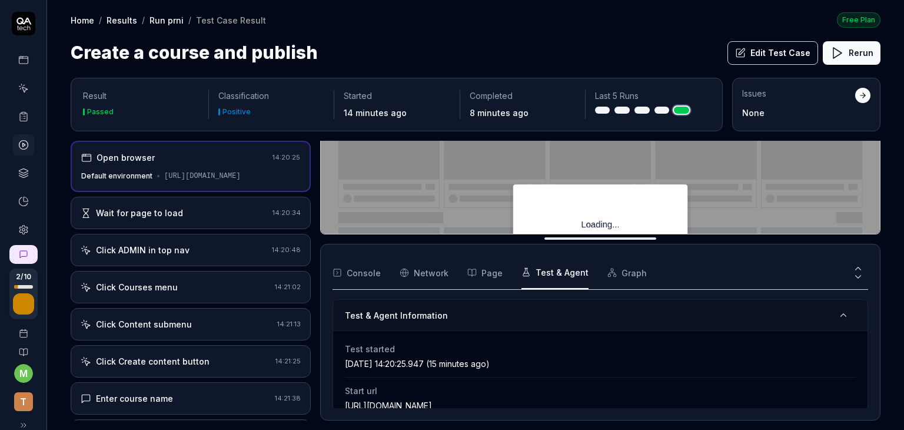
click at [566, 271] on button "Test & Agent" at bounding box center [554, 272] width 67 height 33
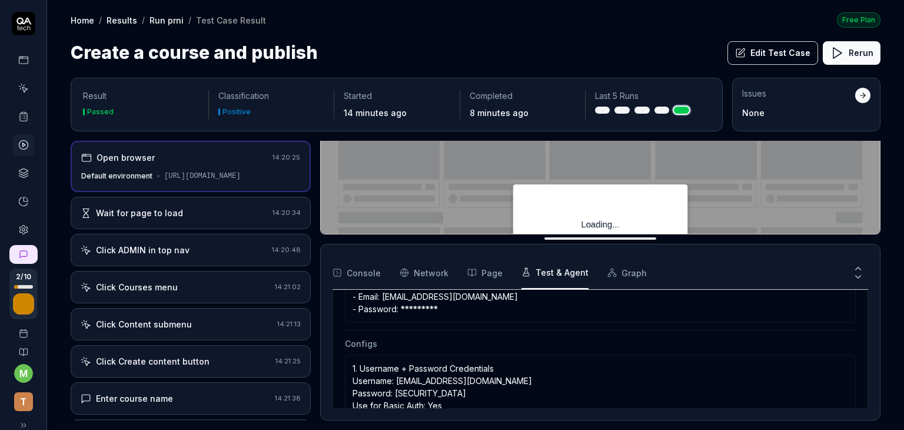
scroll to position [456, 0]
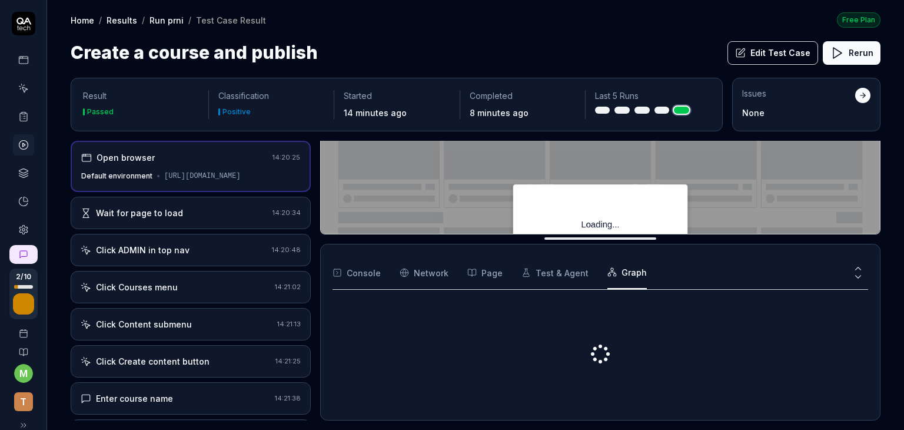
click at [624, 276] on button "Graph" at bounding box center [626, 272] width 39 height 33
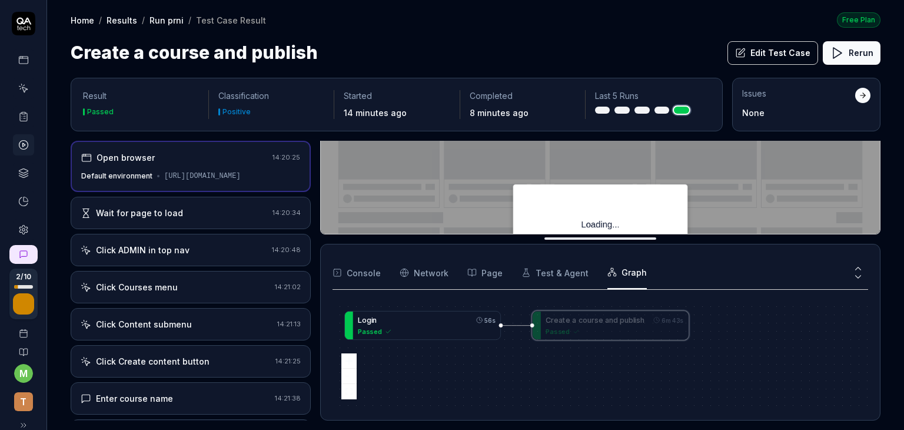
click at [477, 328] on div "Passed" at bounding box center [427, 331] width 138 height 10
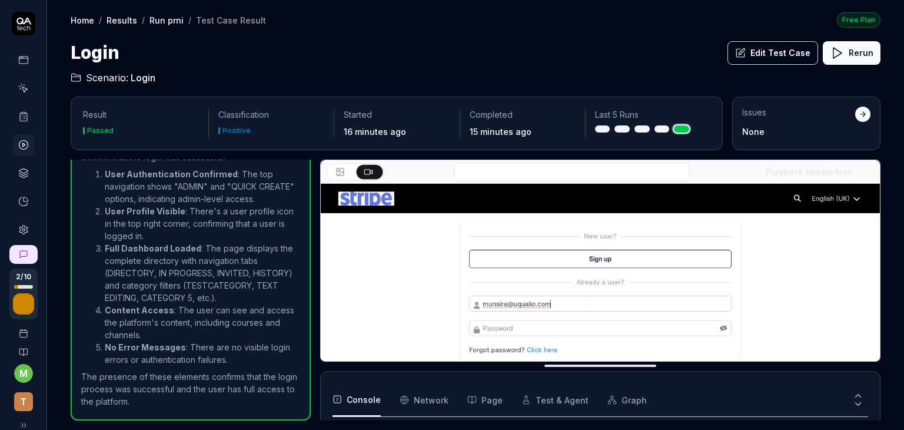
scroll to position [353, 0]
click at [21, 118] on icon at bounding box center [23, 116] width 11 height 11
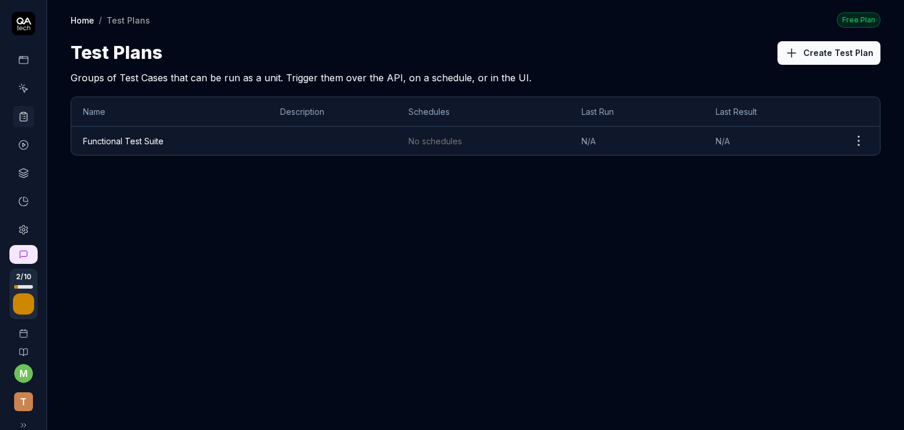
click at [130, 137] on link "Functional Test Suite" at bounding box center [123, 141] width 81 height 10
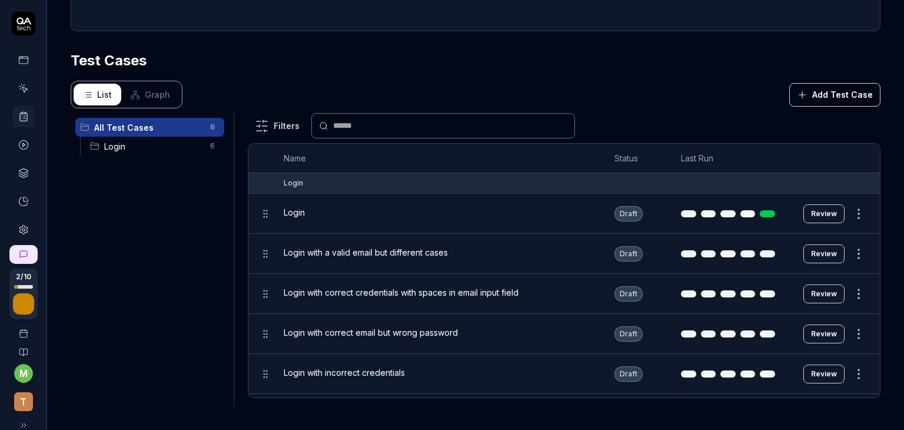
click at [138, 147] on span "Login" at bounding box center [153, 146] width 99 height 12
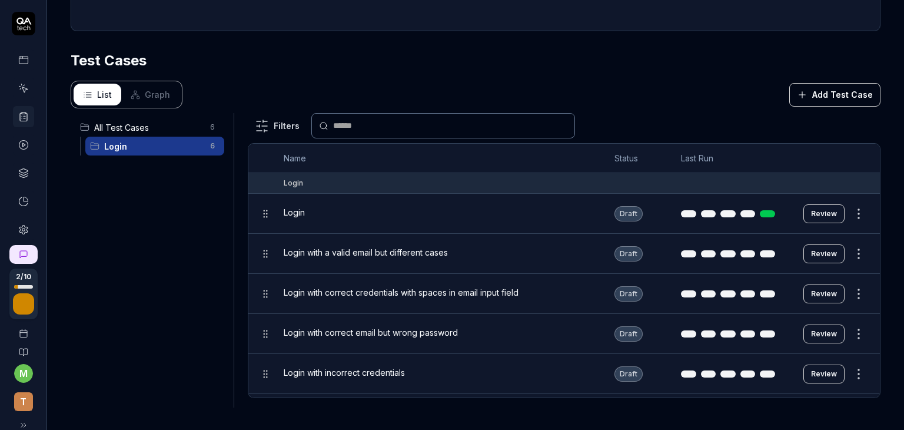
click at [21, 90] on icon at bounding box center [23, 88] width 11 height 11
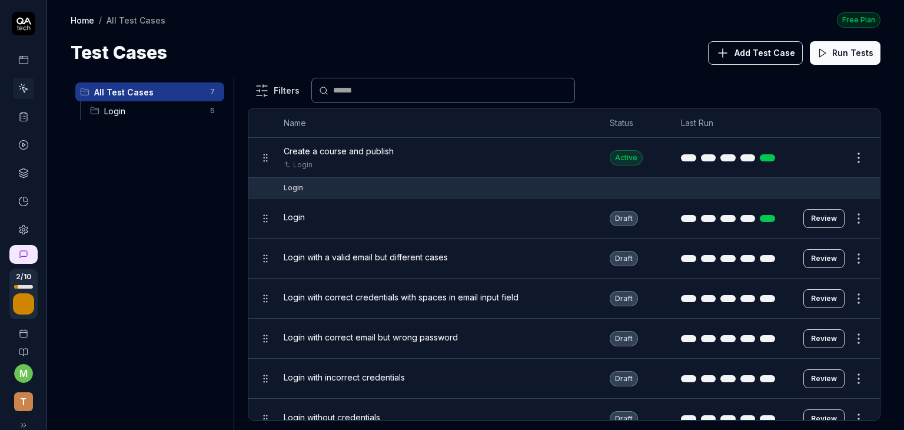
click at [760, 52] on span "Add Test Case" at bounding box center [764, 52] width 61 height 12
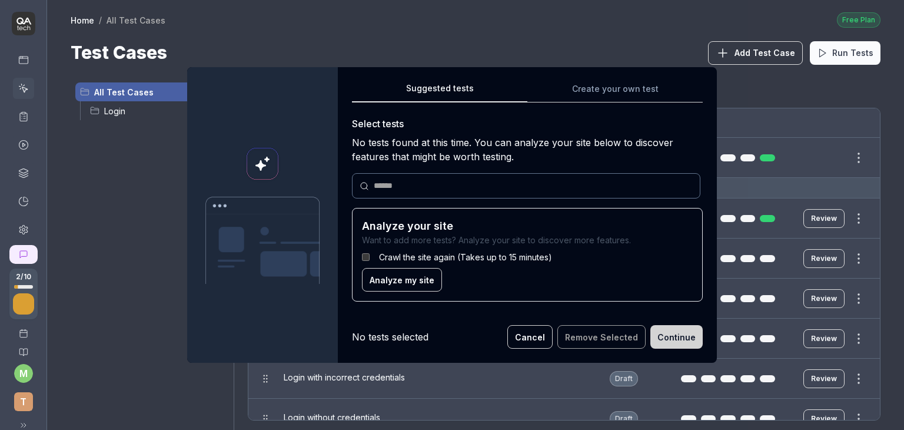
click at [395, 281] on span "Analyze my site" at bounding box center [402, 280] width 65 height 12
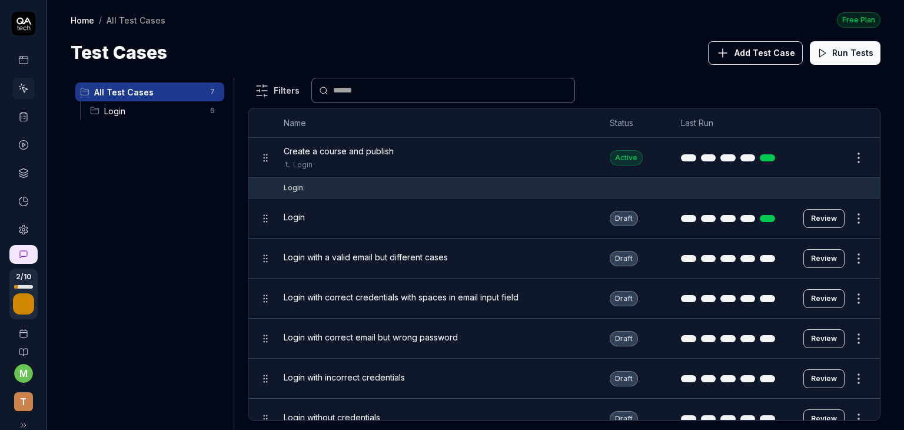
click at [339, 154] on span "Create a course and publish" at bounding box center [339, 151] width 110 height 12
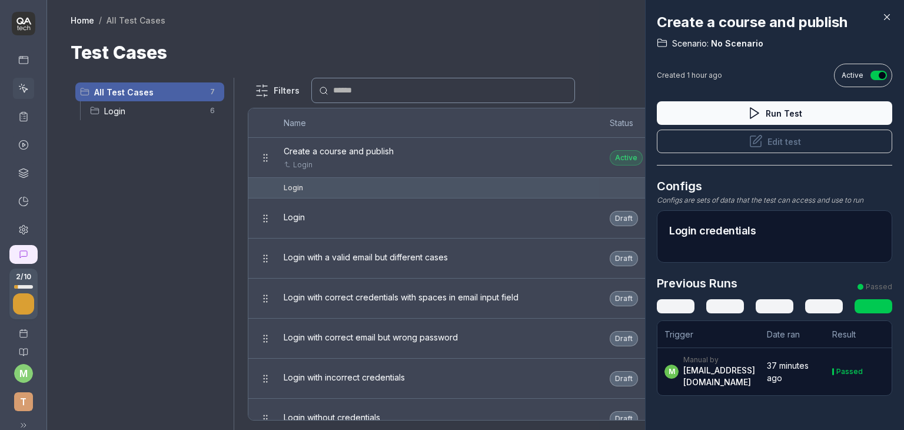
click at [884, 18] on icon at bounding box center [887, 17] width 11 height 11
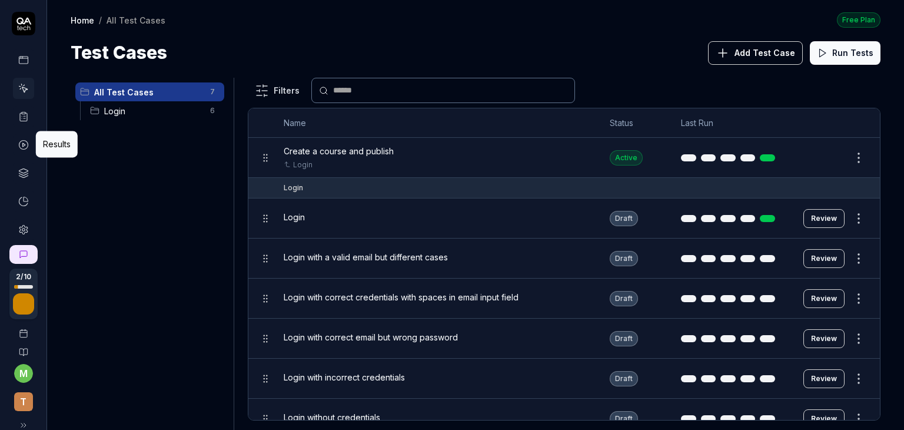
click at [18, 144] on icon at bounding box center [23, 144] width 11 height 11
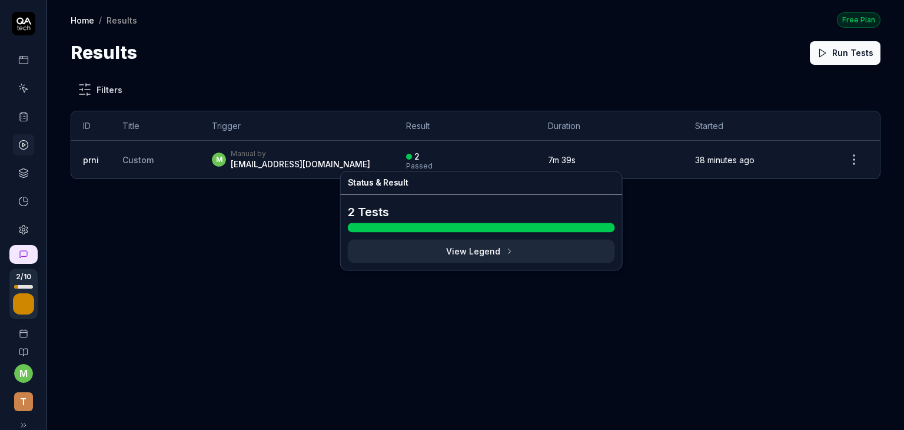
click at [433, 168] on div "Passed" at bounding box center [419, 165] width 26 height 7
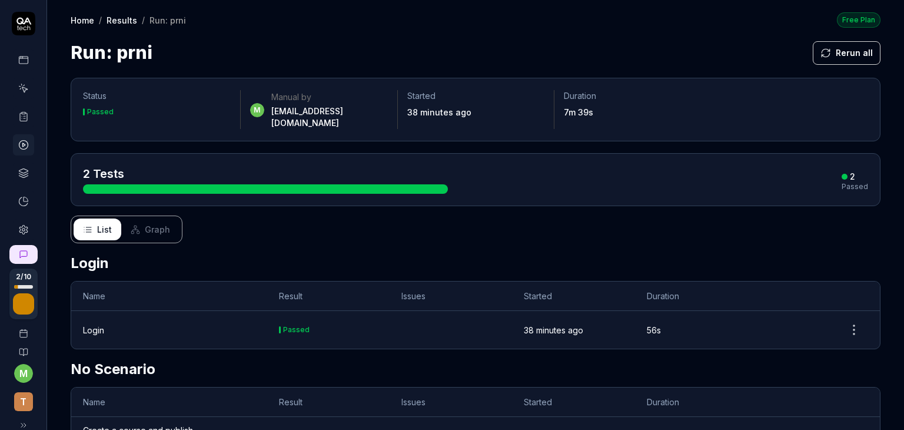
scroll to position [38, 0]
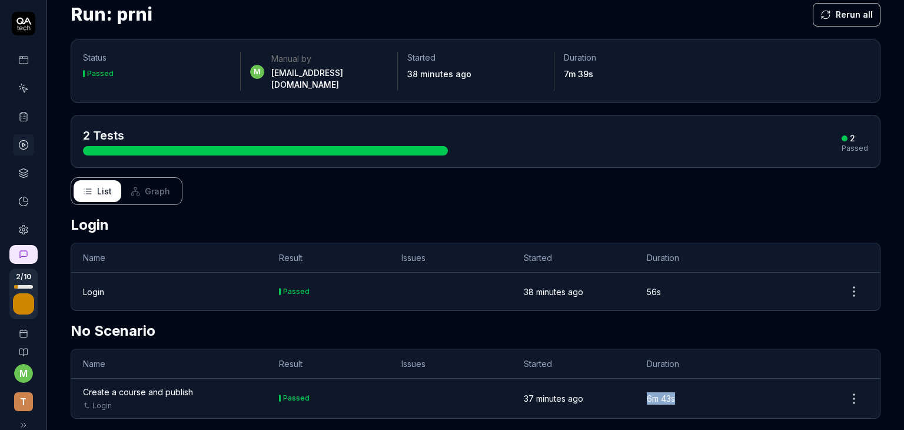
drag, startPoint x: 636, startPoint y: 387, endPoint x: 680, endPoint y: 390, distance: 43.7
click at [680, 390] on td "6m 43s" at bounding box center [696, 397] width 122 height 39
click at [21, 87] on icon at bounding box center [23, 88] width 11 height 11
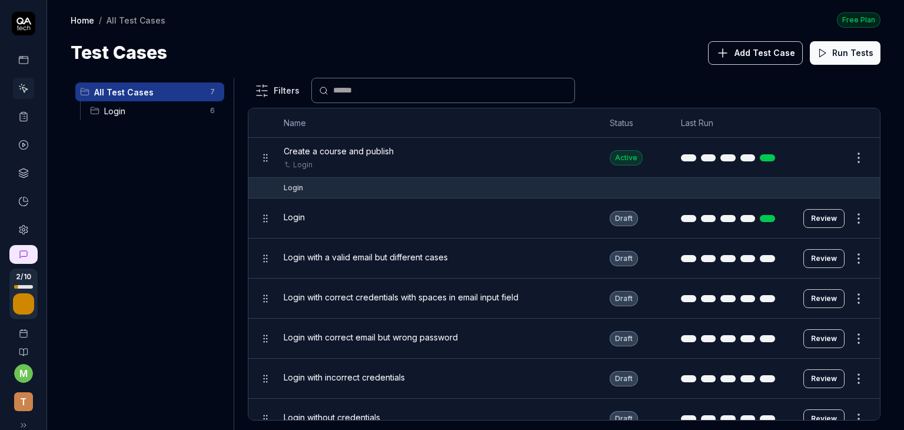
click at [122, 114] on span "Login" at bounding box center [153, 111] width 99 height 12
